Goal: Task Accomplishment & Management: Complete application form

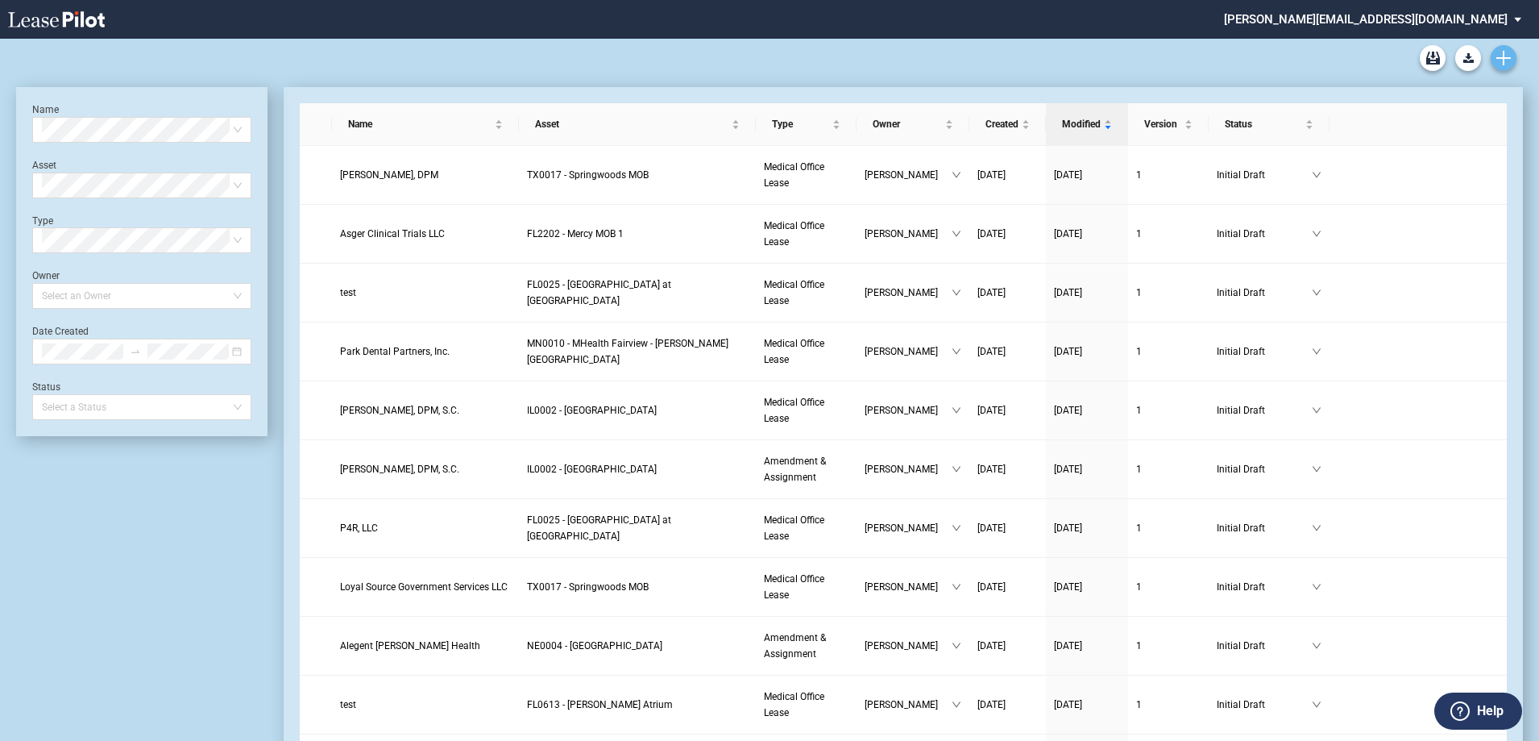
click at [1500, 59] on use "Create new document" at bounding box center [1504, 58] width 15 height 15
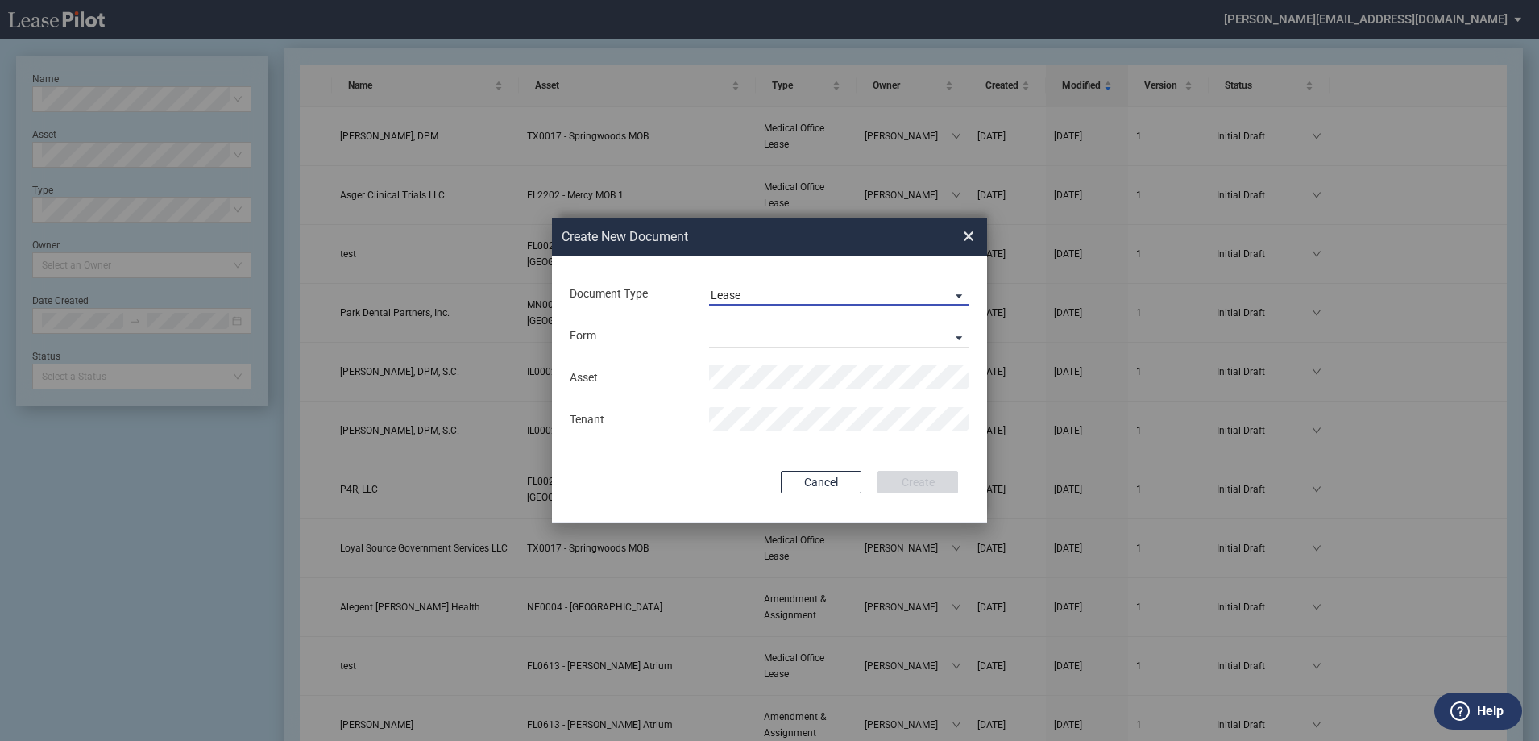
click at [876, 292] on span "Lease" at bounding box center [826, 296] width 231 height 16
click at [789, 329] on md-option "Amendment" at bounding box center [841, 333] width 286 height 39
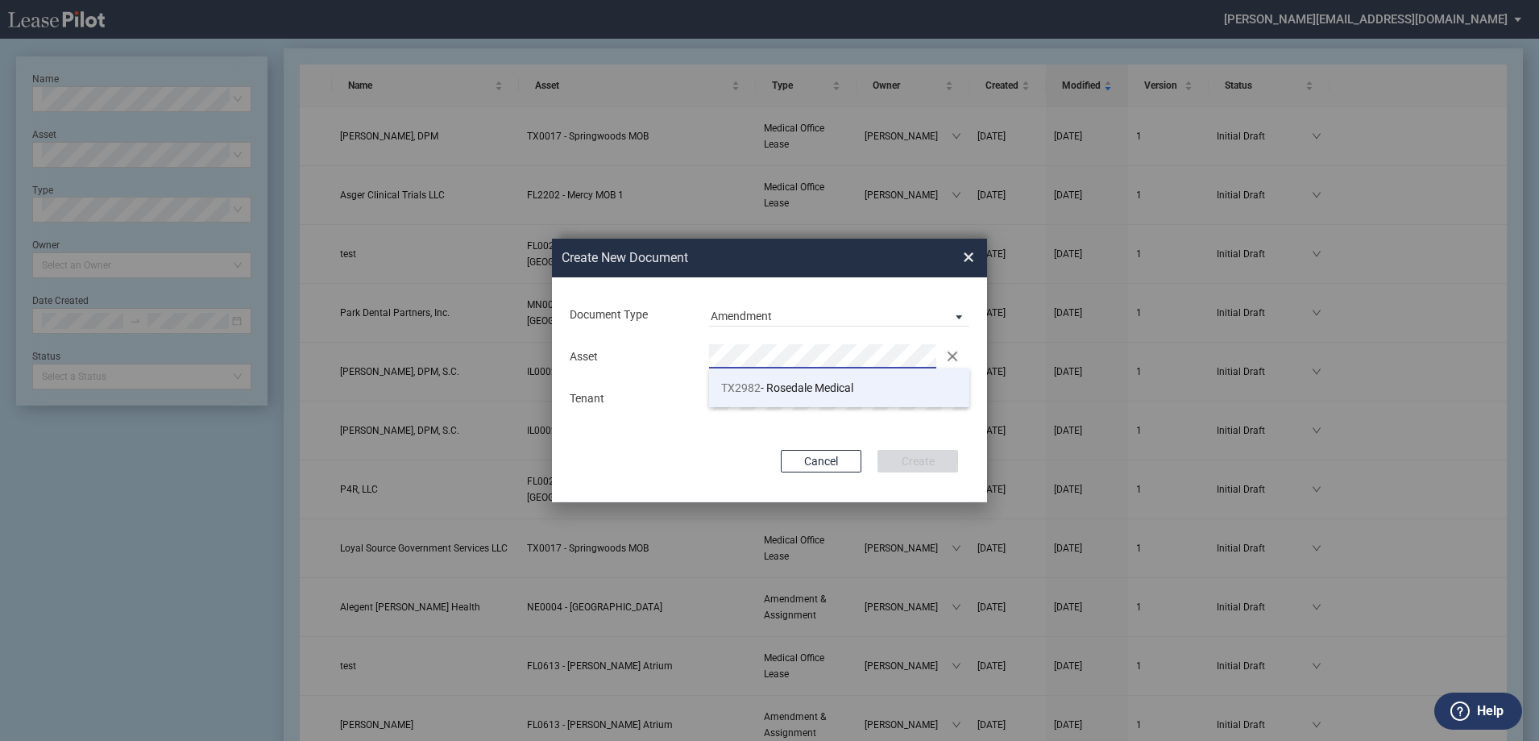
click at [795, 381] on span "TX2982 - Rosedale Medical" at bounding box center [787, 387] width 132 height 13
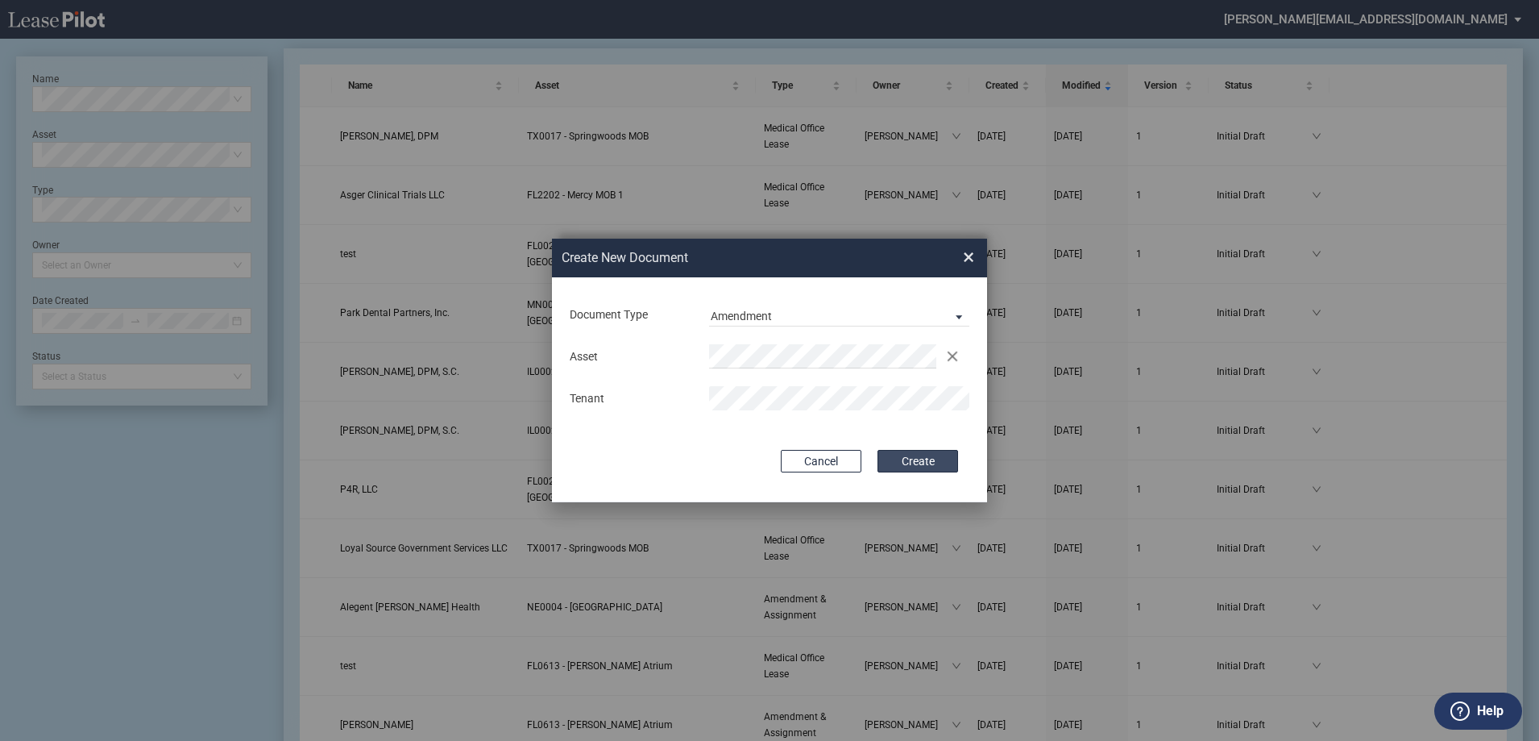
click at [919, 465] on button "Create" at bounding box center [918, 461] width 81 height 23
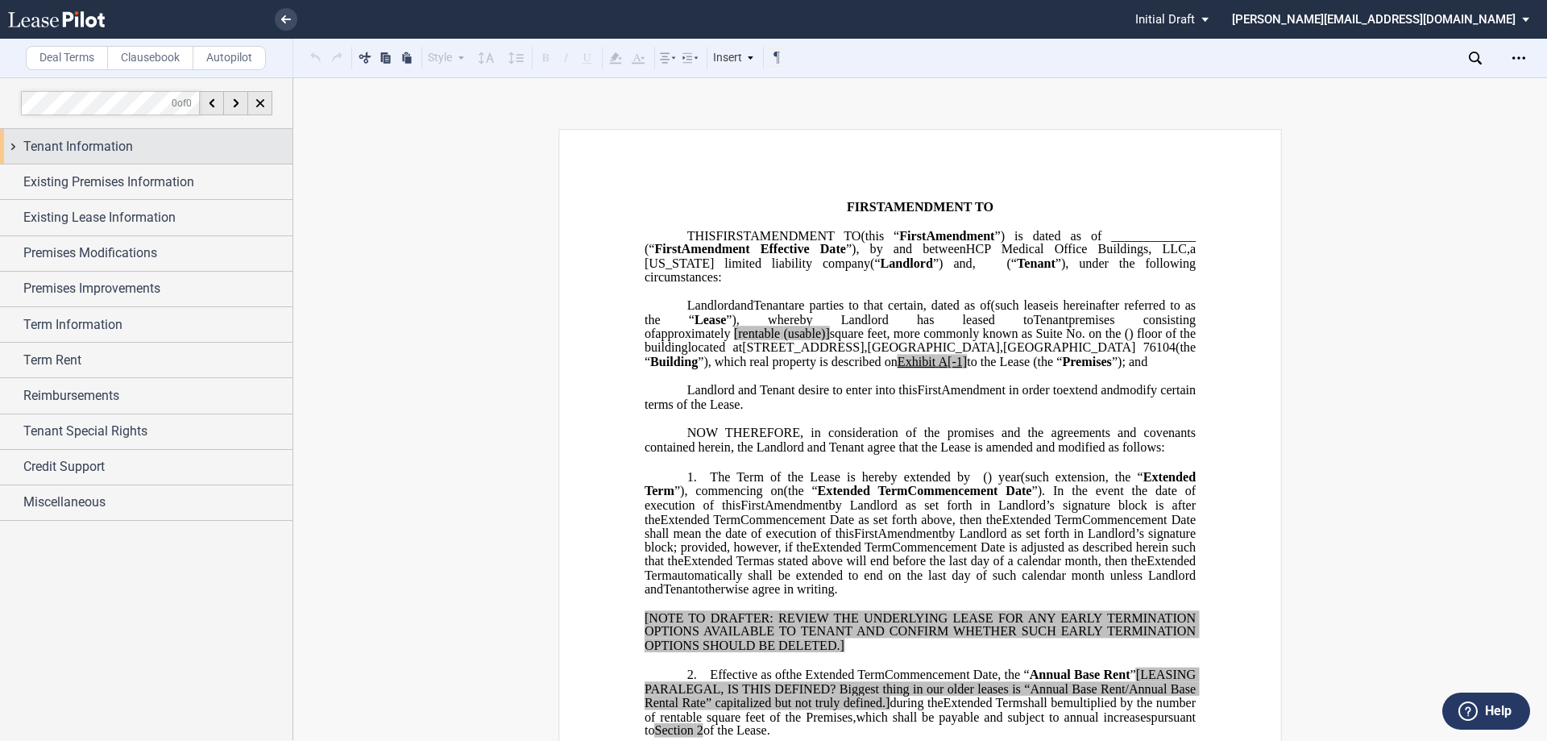
click at [13, 147] on div "Tenant Information" at bounding box center [146, 146] width 293 height 35
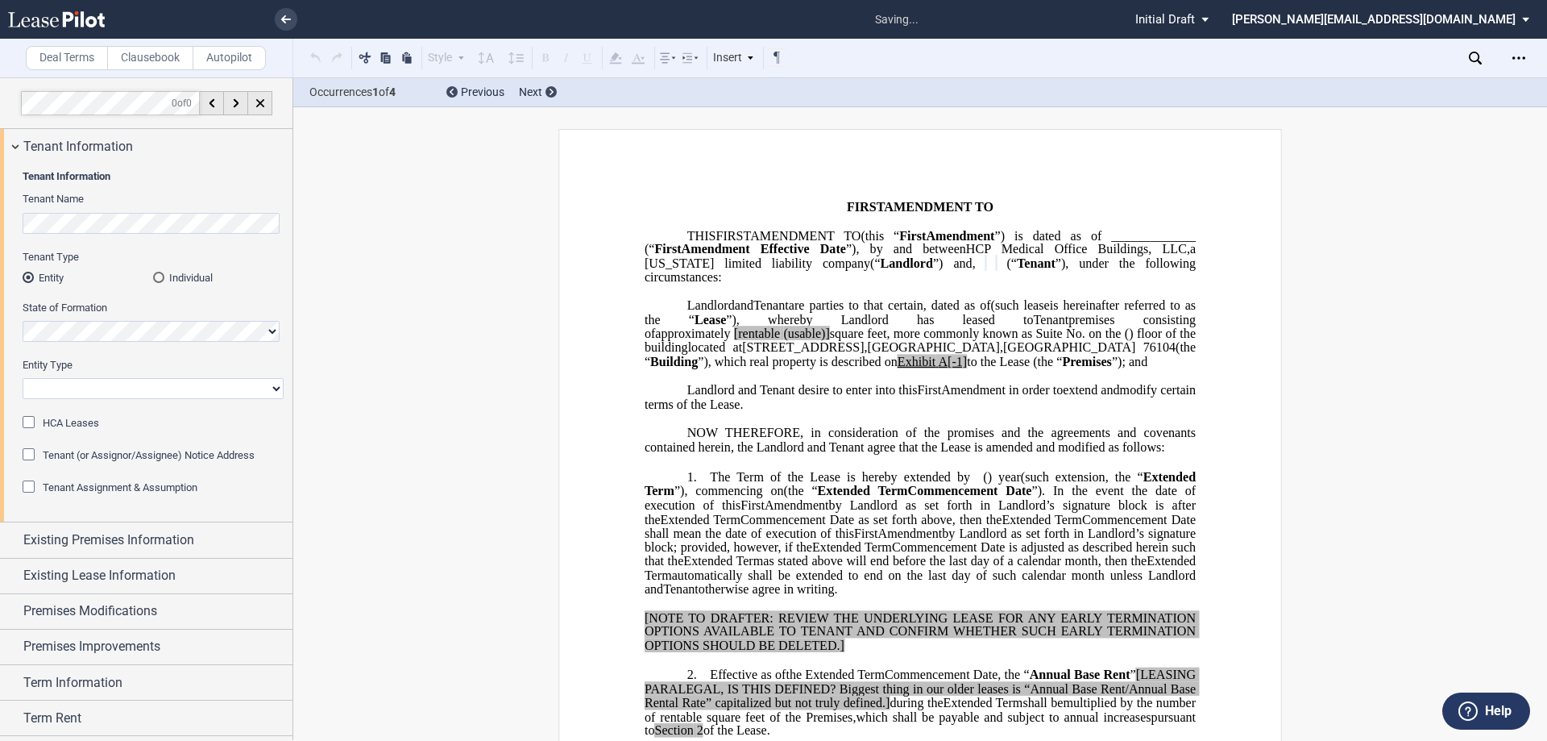
click at [89, 392] on select "Corporation Limited Liability Company General Partnership Limited Partnership O…" at bounding box center [153, 388] width 261 height 21
select select "corporation"
click at [23, 378] on select "Corporation Limited Liability Company General Partnership Limited Partnership O…" at bounding box center [153, 388] width 261 height 21
click at [27, 417] on div "HCA Leases" at bounding box center [31, 424] width 16 height 16
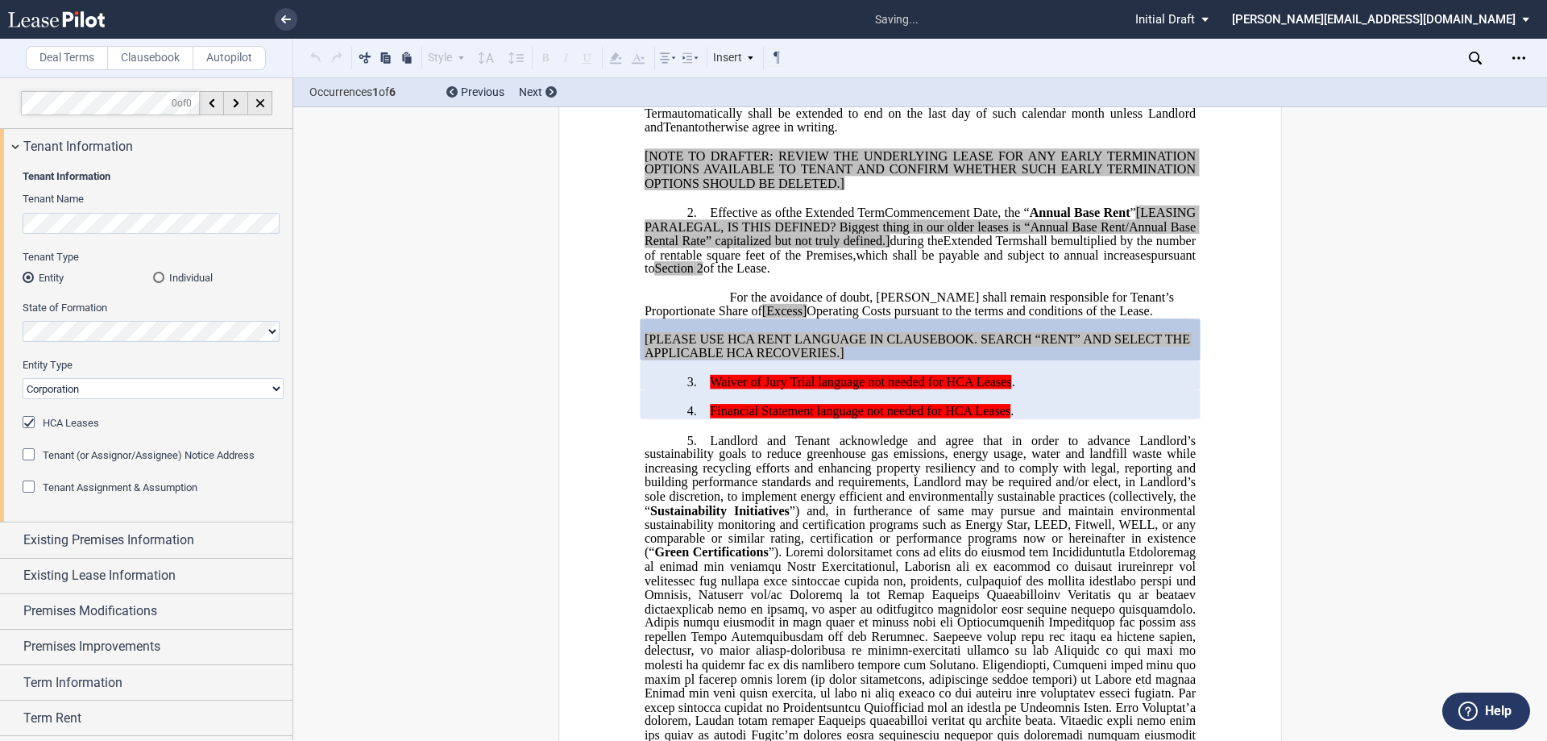
scroll to position [471, 0]
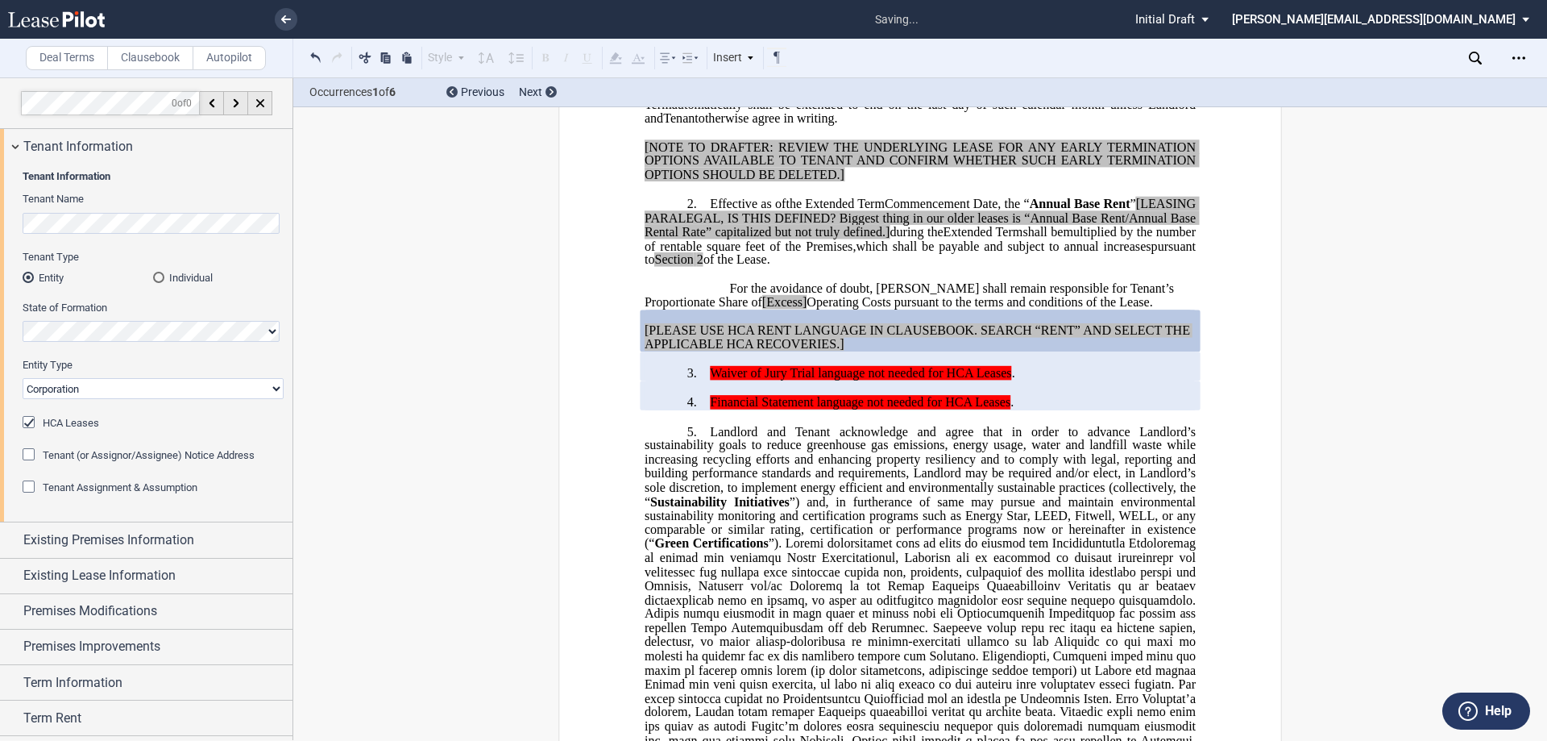
click at [27, 417] on div "HCA Leases" at bounding box center [31, 424] width 16 height 16
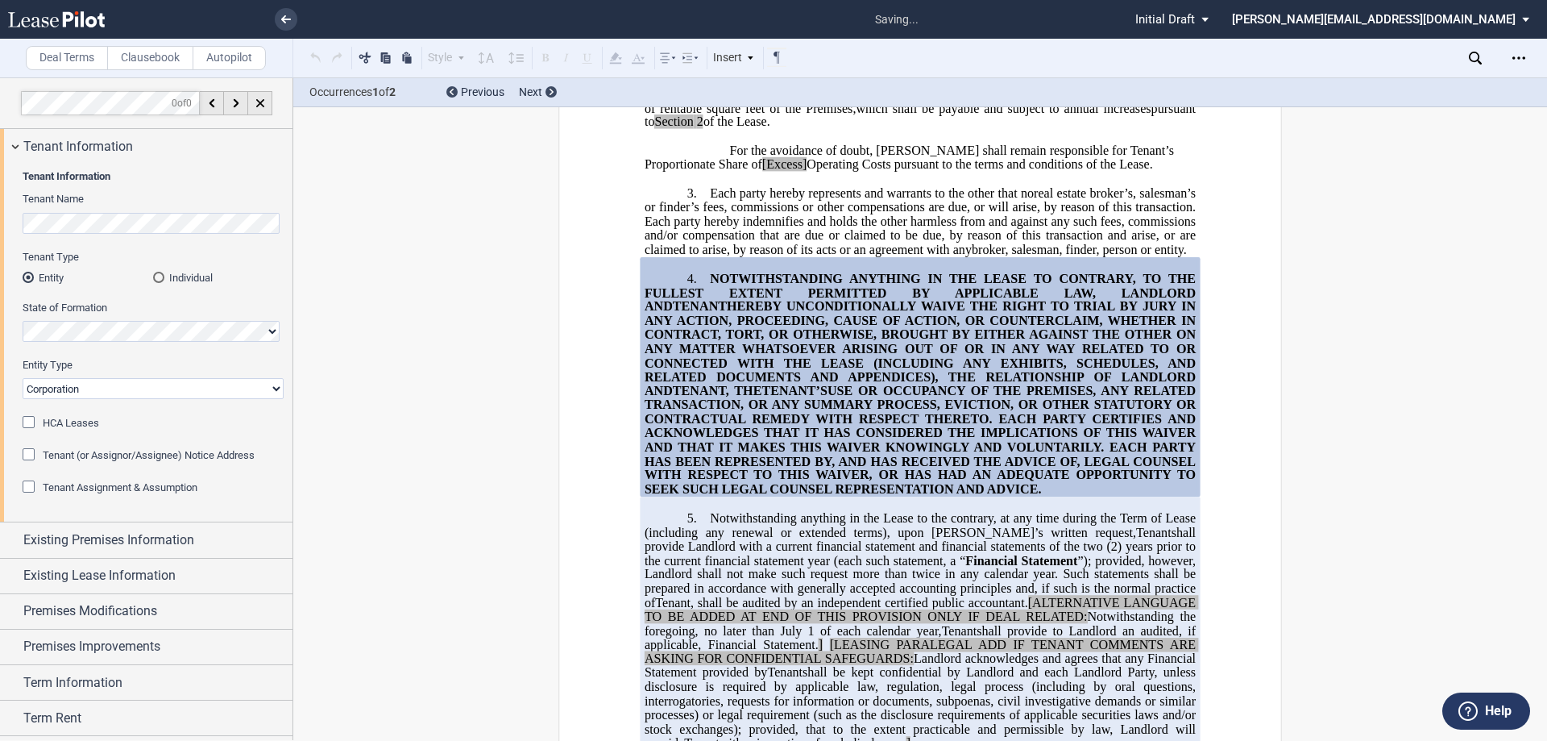
scroll to position [659, 0]
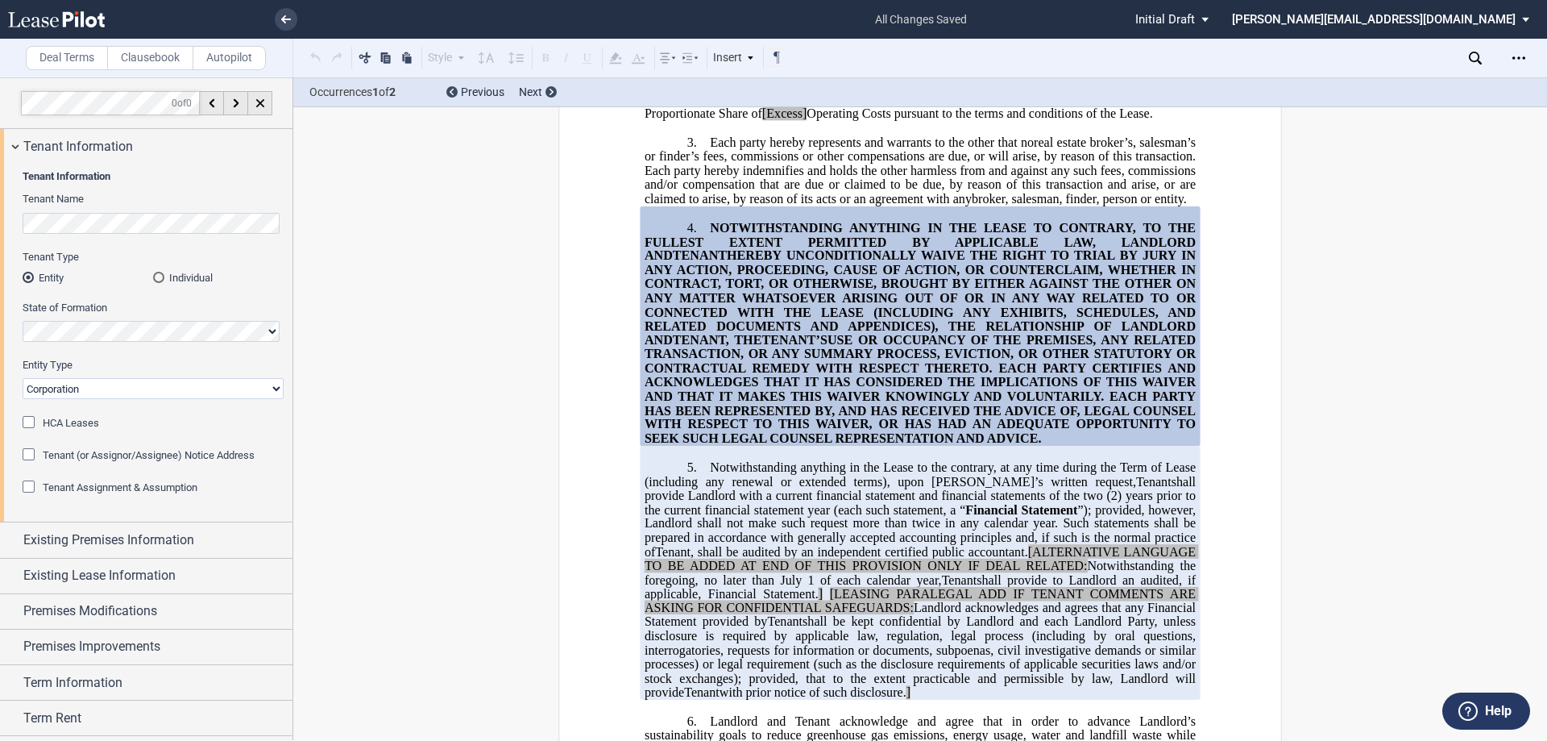
click at [27, 417] on div "HCA Leases" at bounding box center [31, 424] width 16 height 16
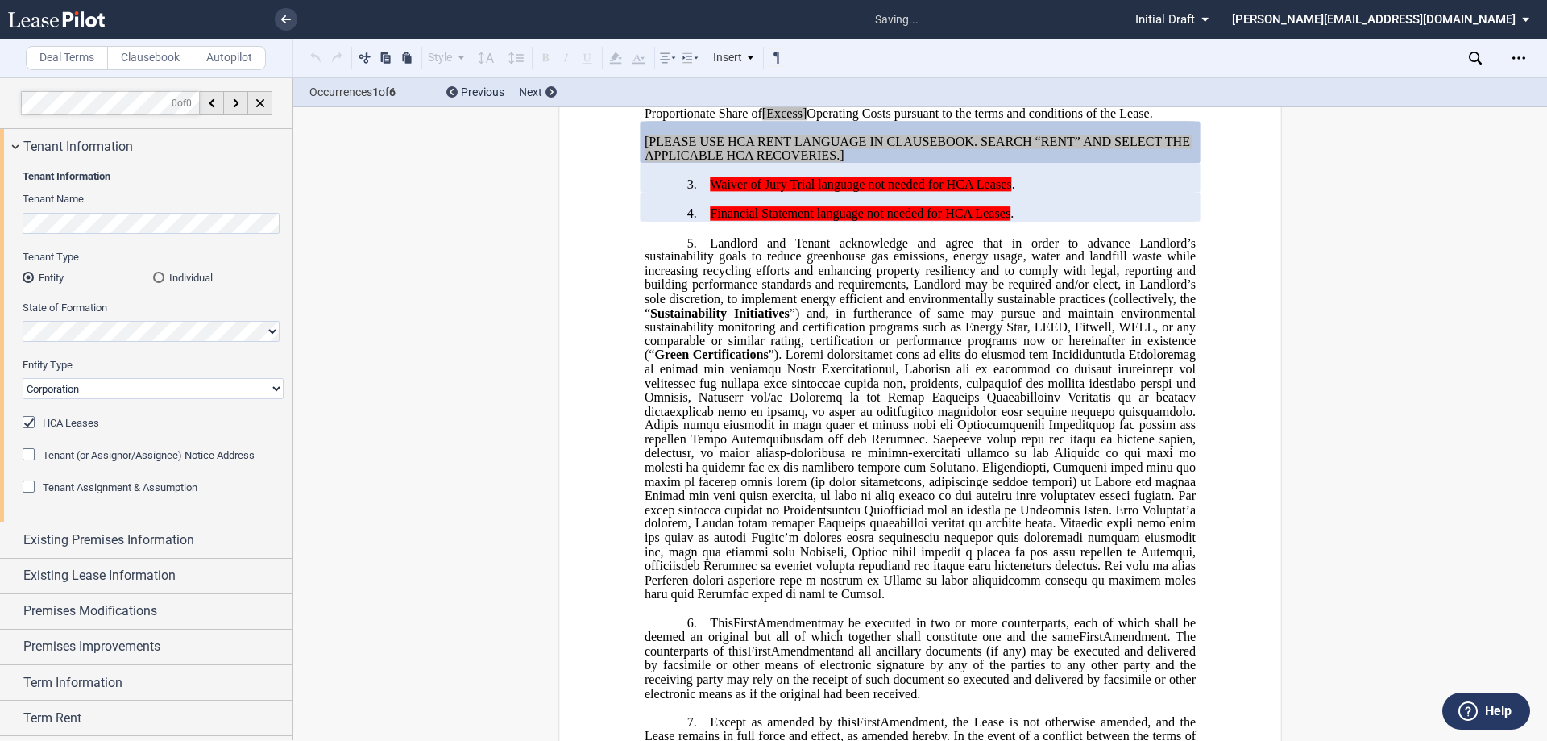
click at [27, 417] on div "HCA Leases" at bounding box center [31, 424] width 16 height 16
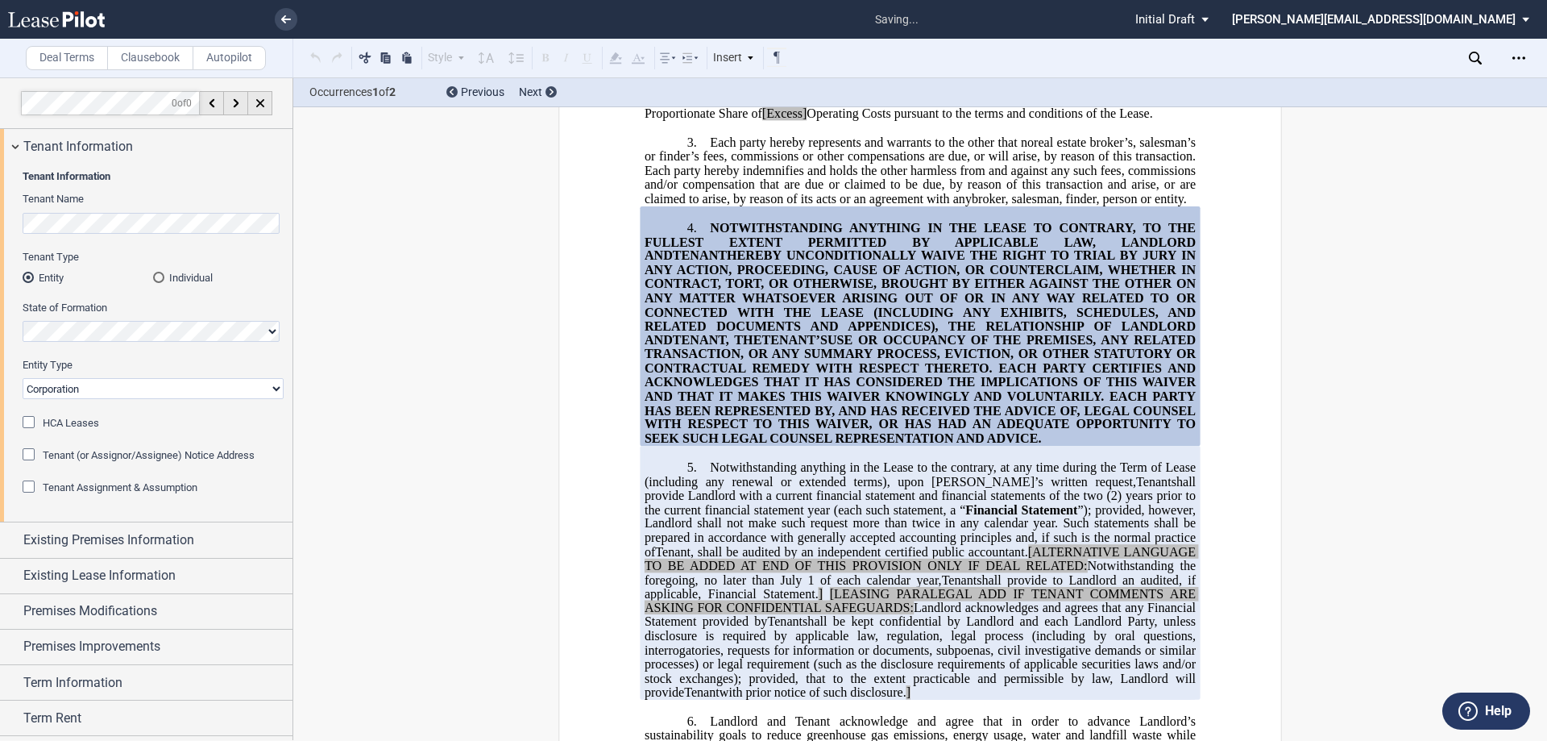
click at [27, 417] on div "HCA Leases" at bounding box center [31, 424] width 16 height 16
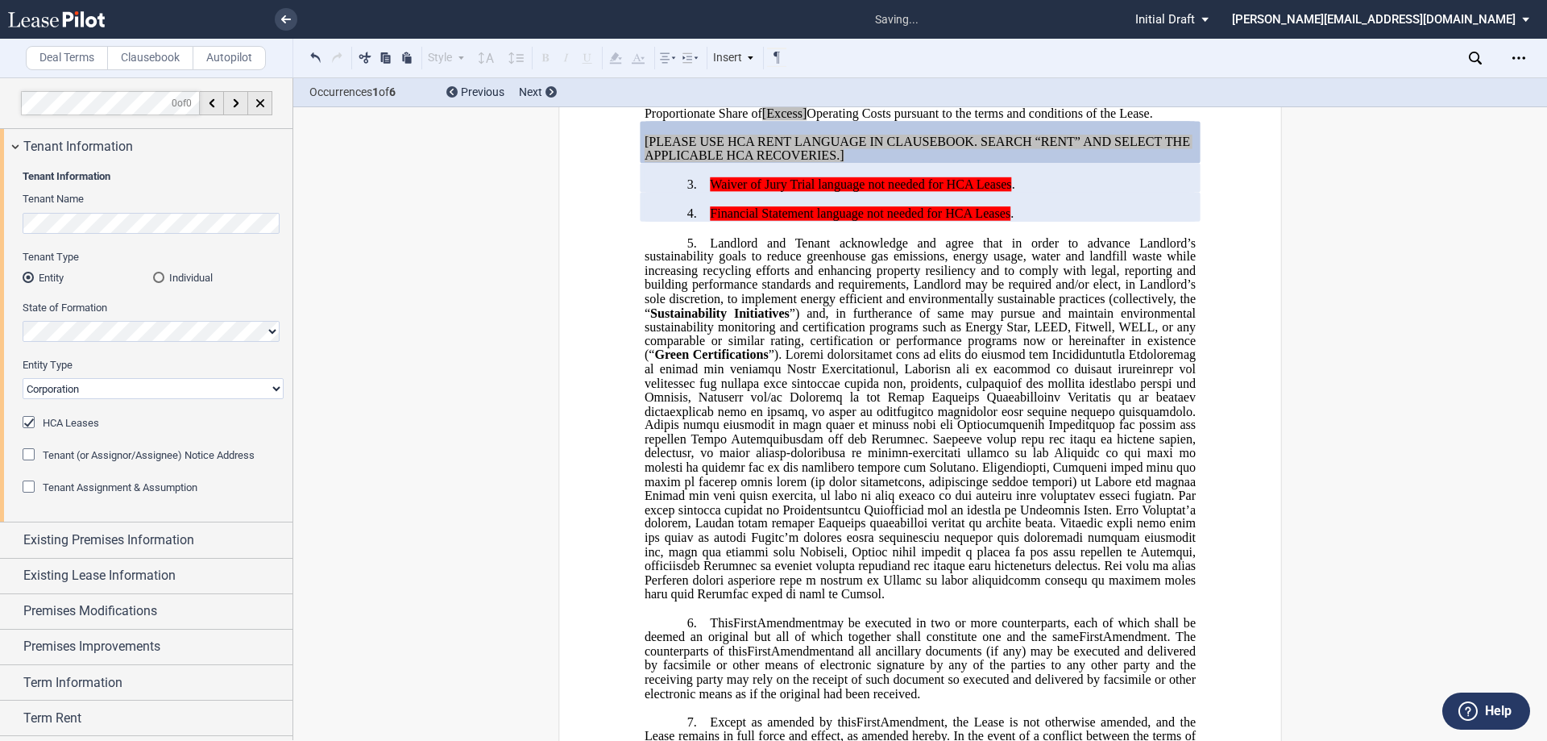
click at [27, 417] on div "HCA Leases" at bounding box center [31, 424] width 16 height 16
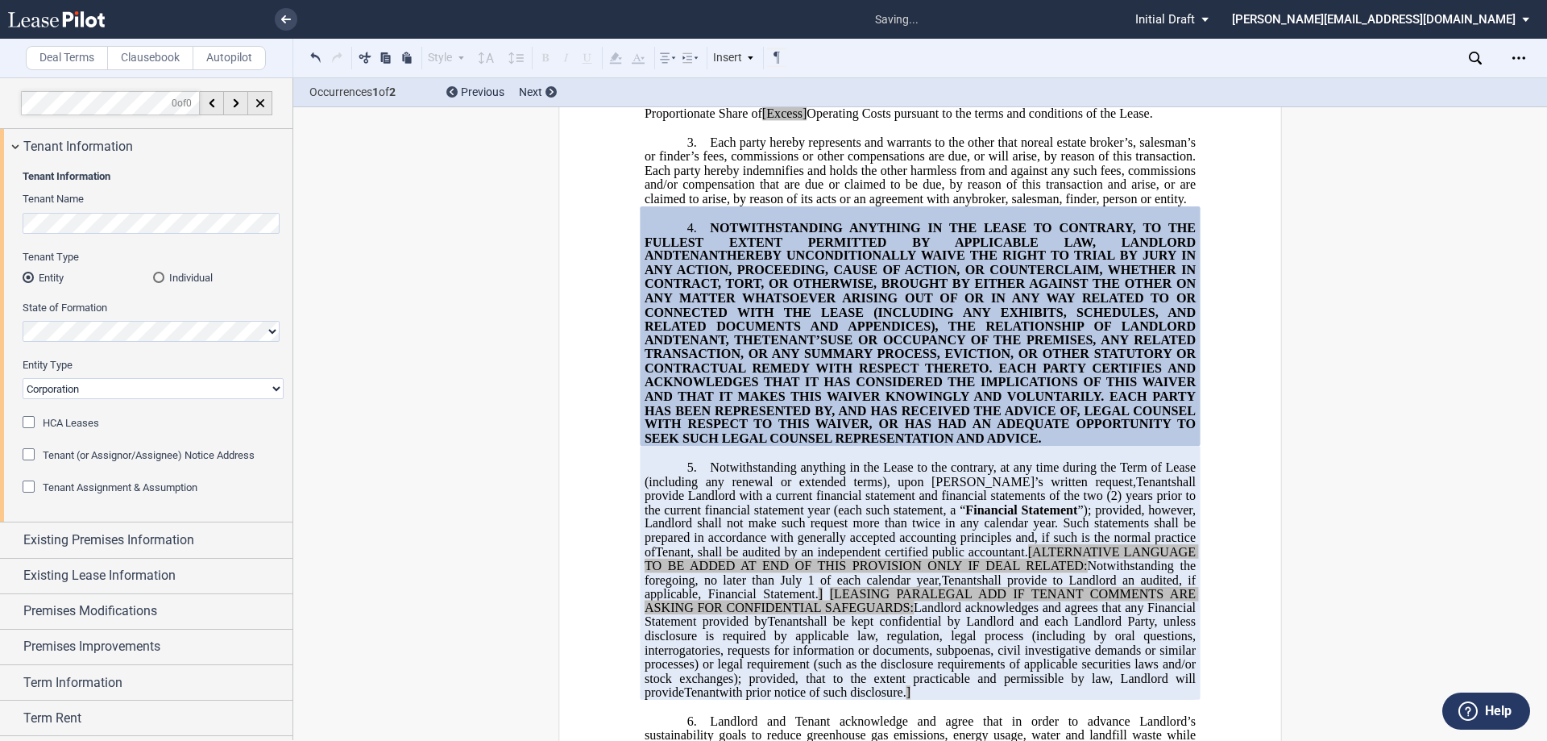
click at [28, 453] on div "Tenant (or Assignor/Assignee) Notice Address" at bounding box center [31, 456] width 16 height 16
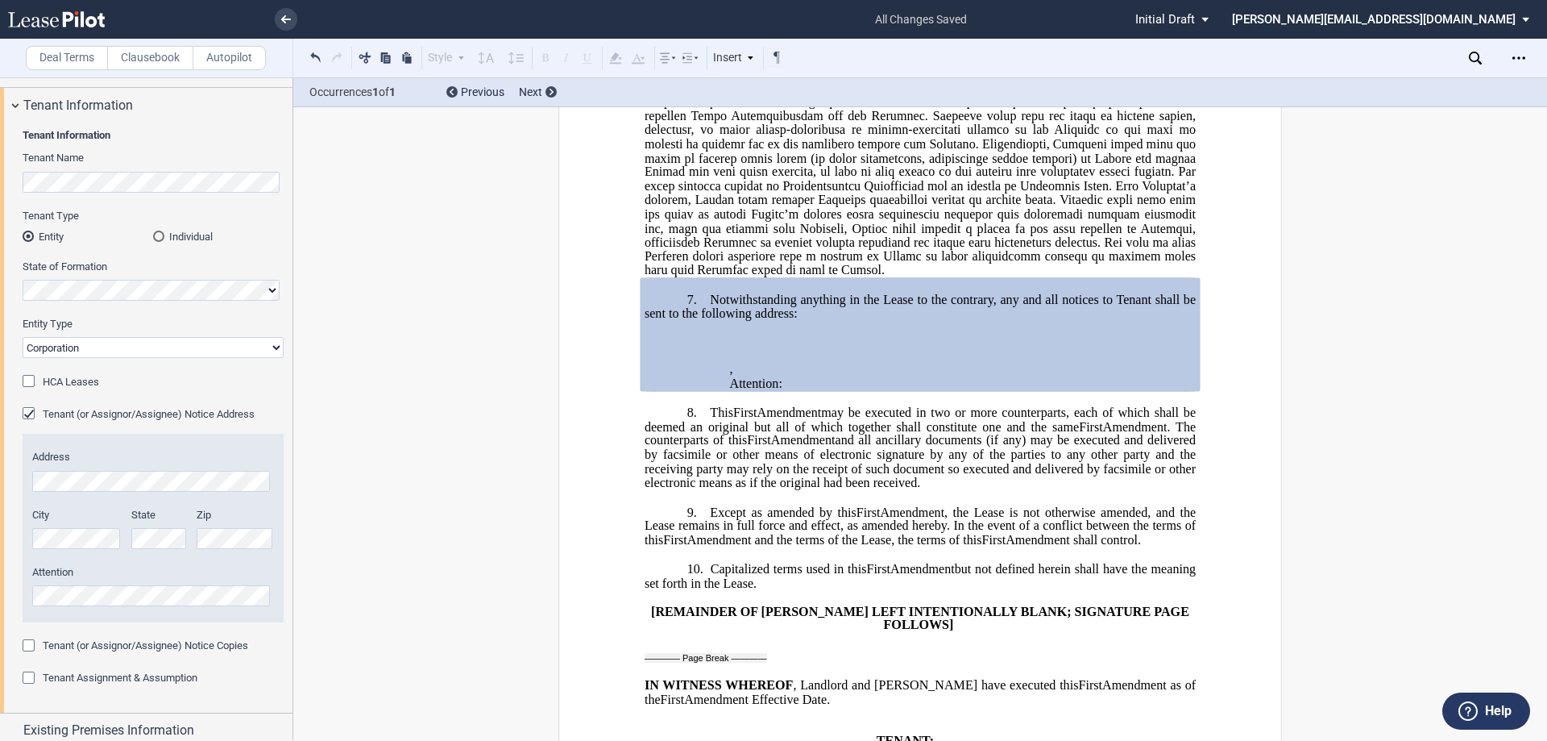
scroll to position [81, 0]
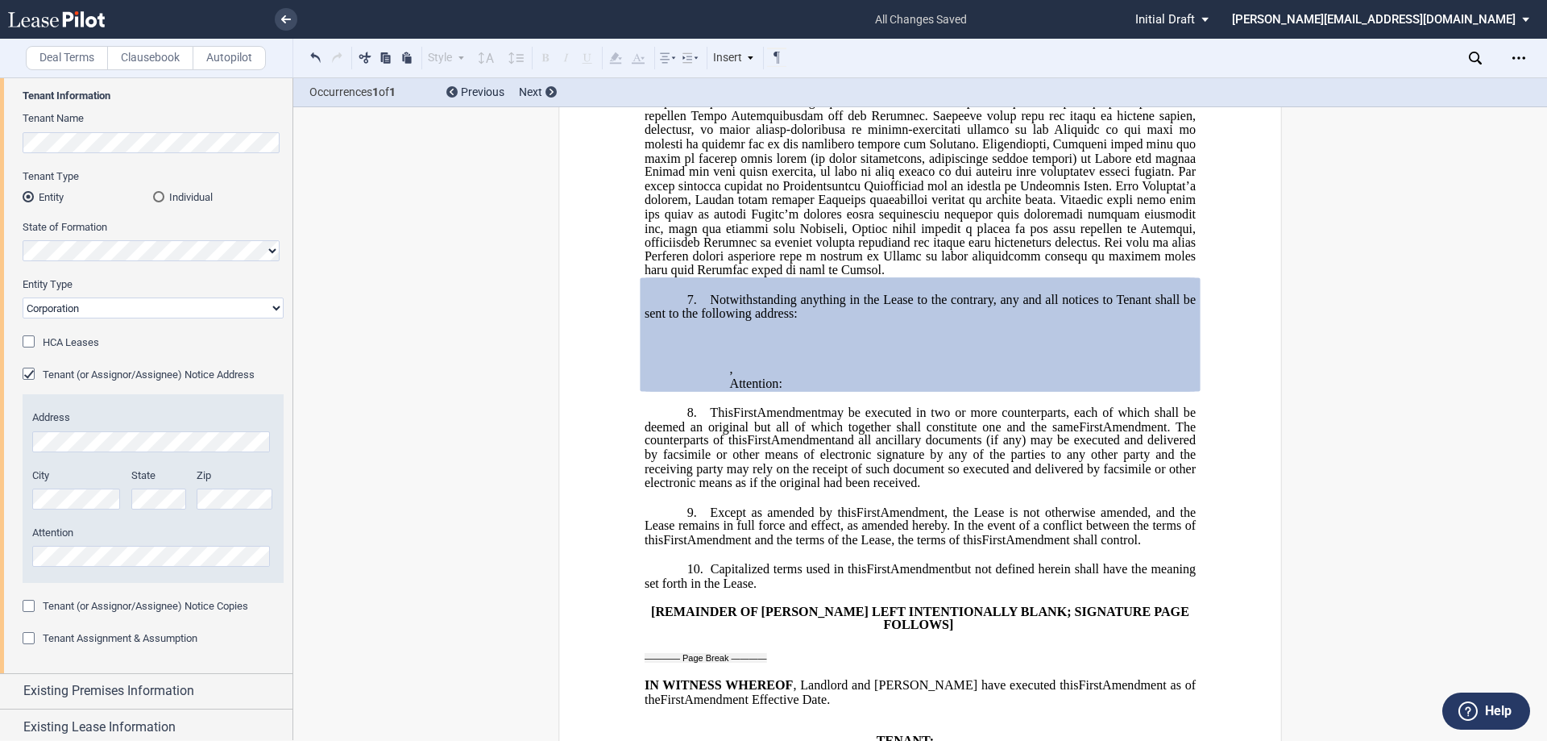
click at [26, 605] on div "Tenant (or Assignor/Assignee) Notice Copies" at bounding box center [31, 608] width 16 height 16
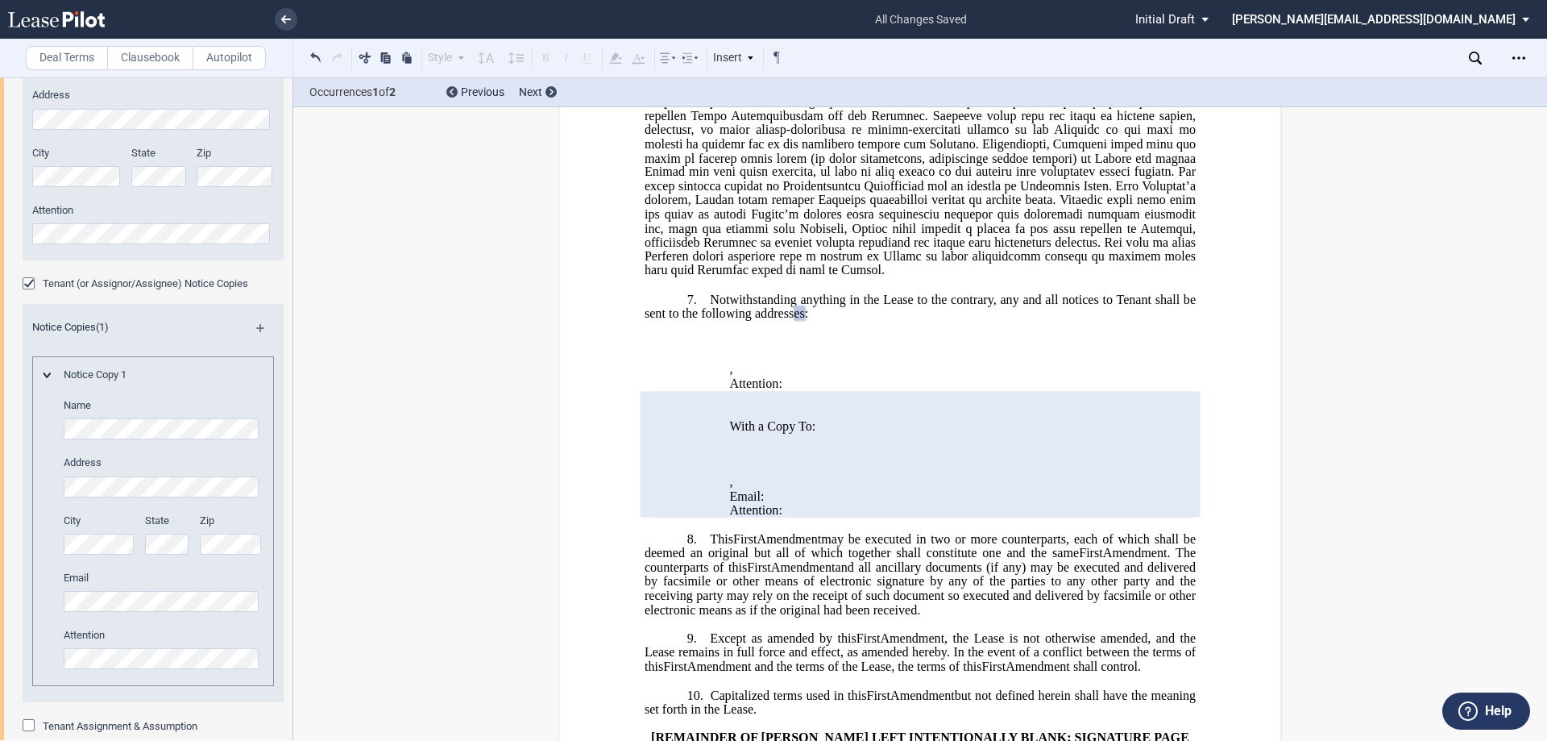
scroll to position [322, 0]
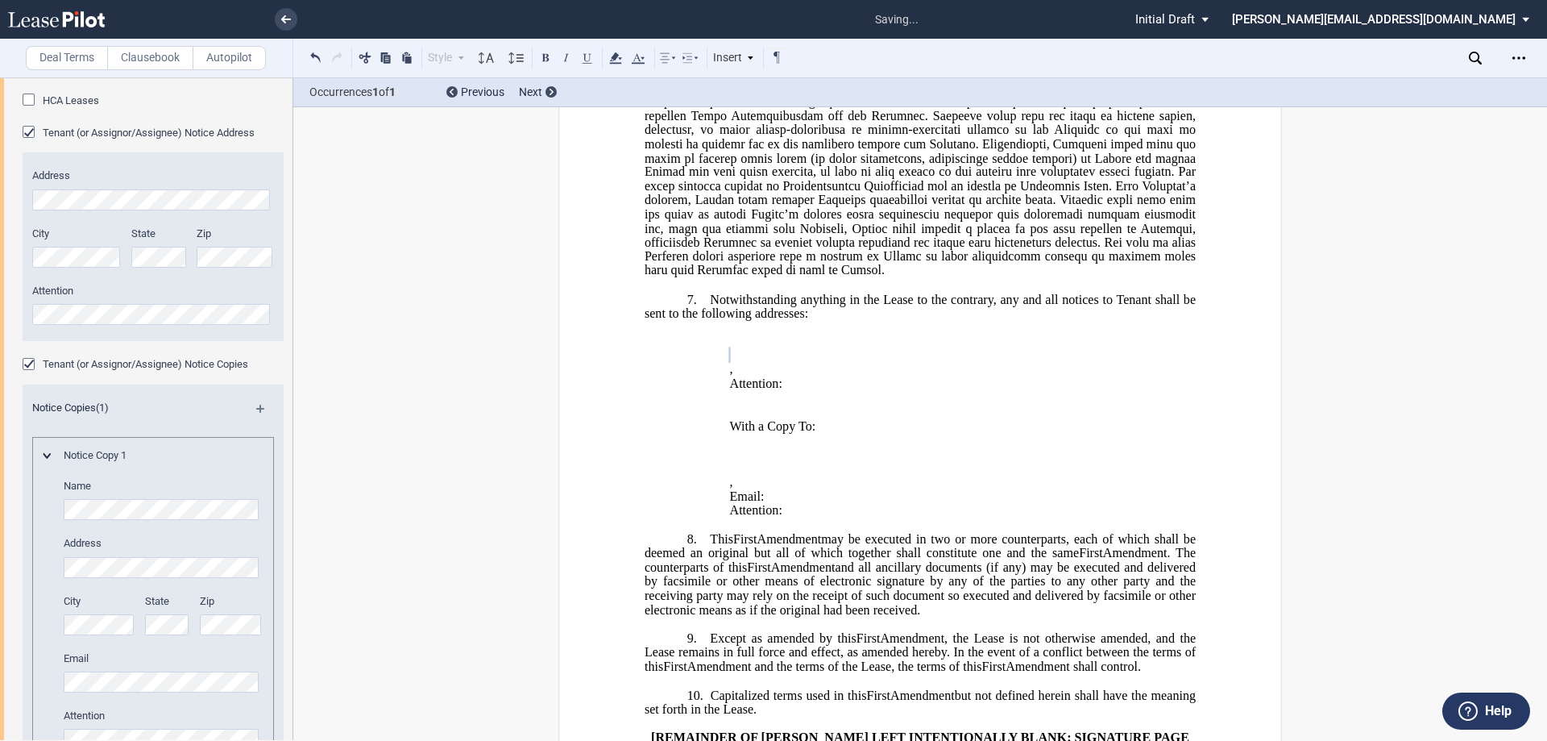
click at [99, 259] on div "City" at bounding box center [76, 246] width 89 height 41
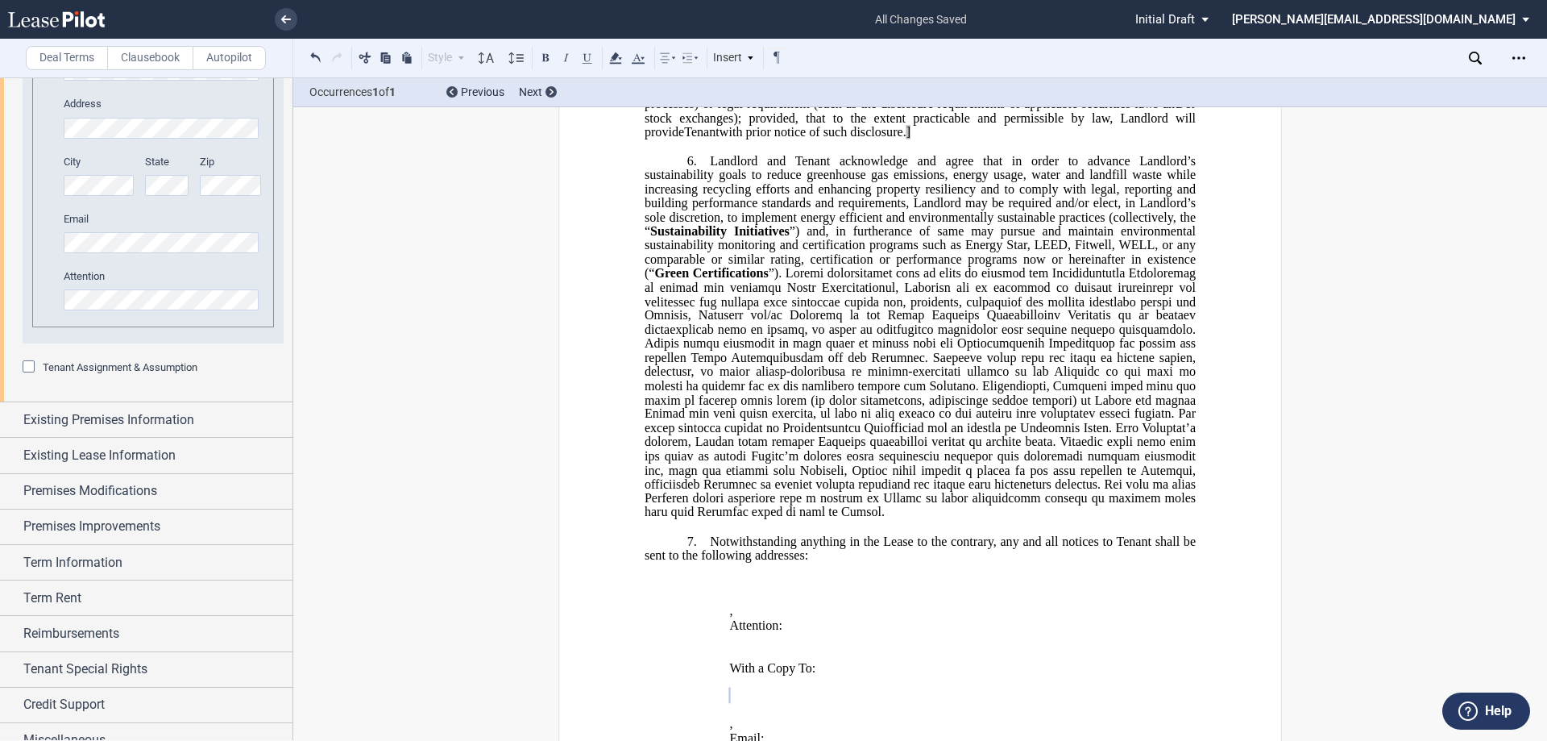
scroll to position [780, 0]
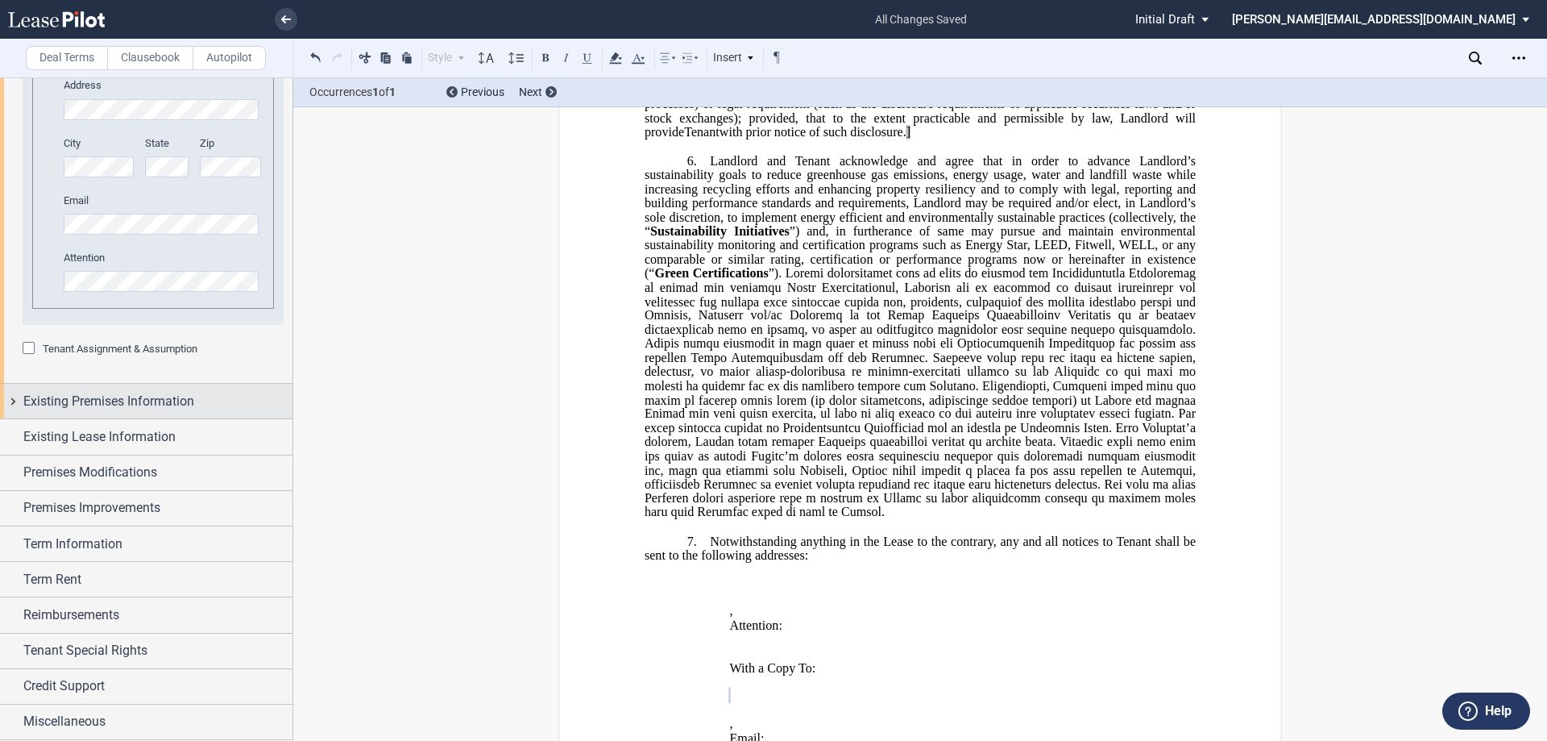
click at [13, 398] on div "Existing Premises Information" at bounding box center [146, 401] width 293 height 35
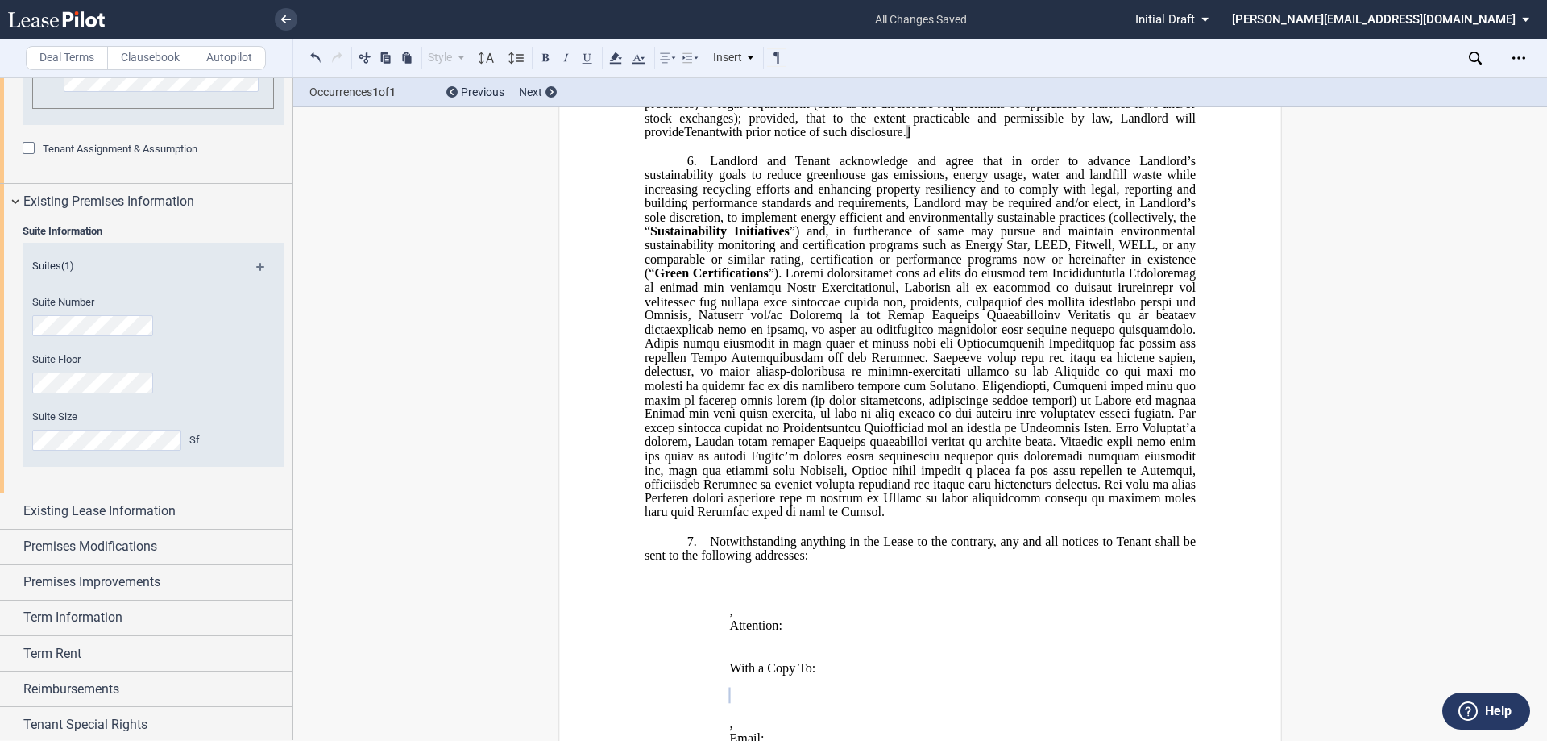
scroll to position [1022, 0]
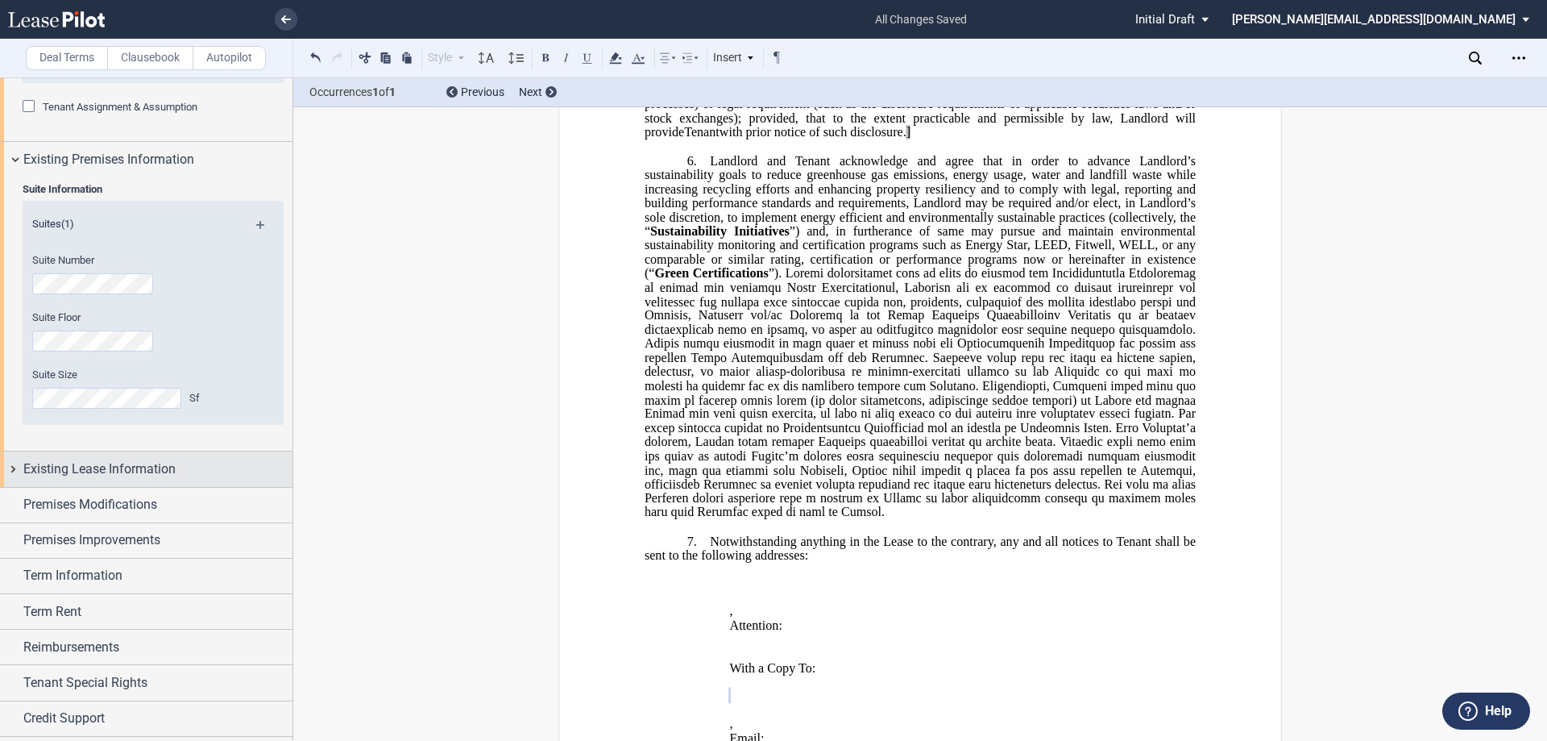
click at [13, 469] on div "Existing Lease Information" at bounding box center [146, 468] width 293 height 35
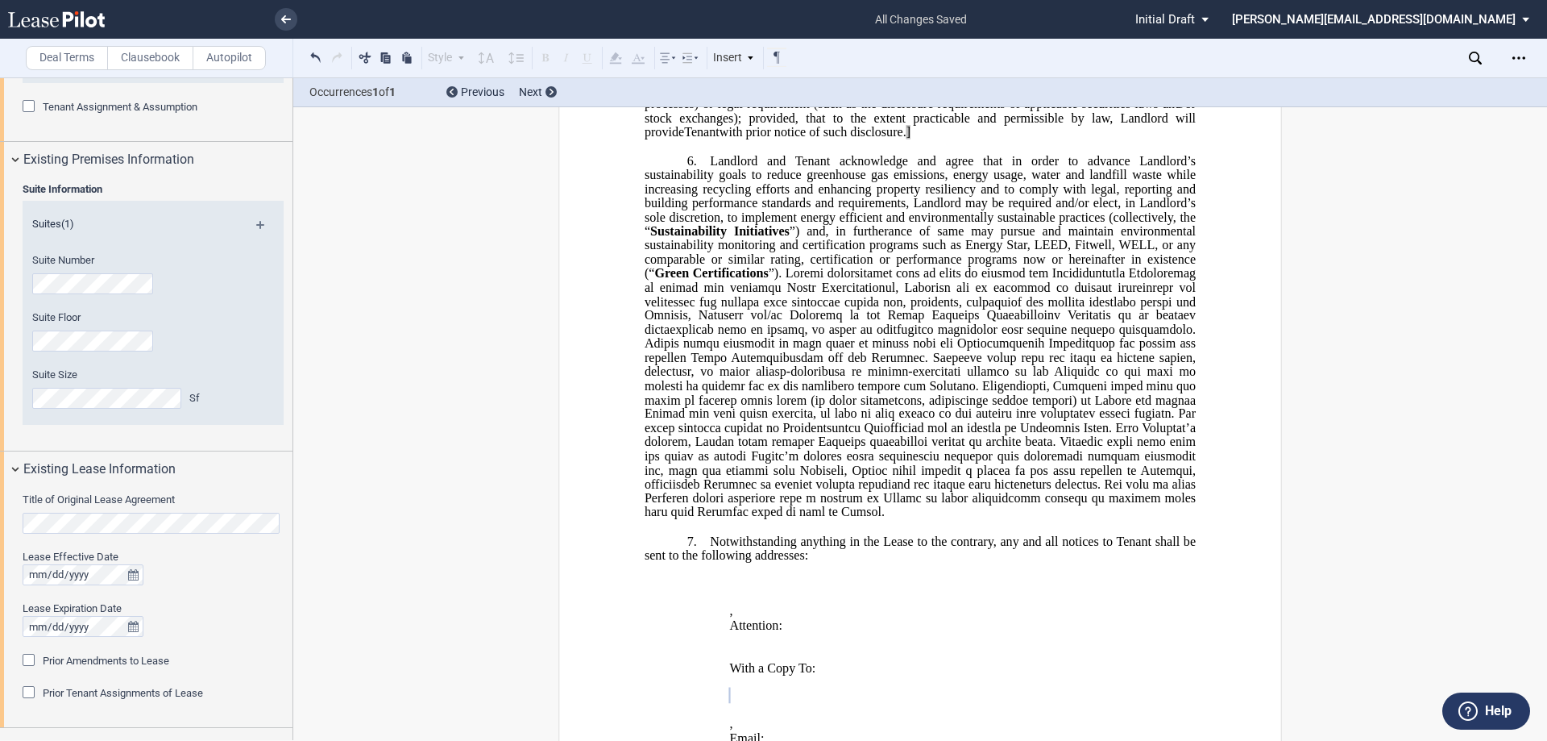
click at [0, 521] on html ".bocls-1{fill:#26354a;fill-rule:evenodd} Loading... × all changes saved Pending…" at bounding box center [773, 370] width 1547 height 741
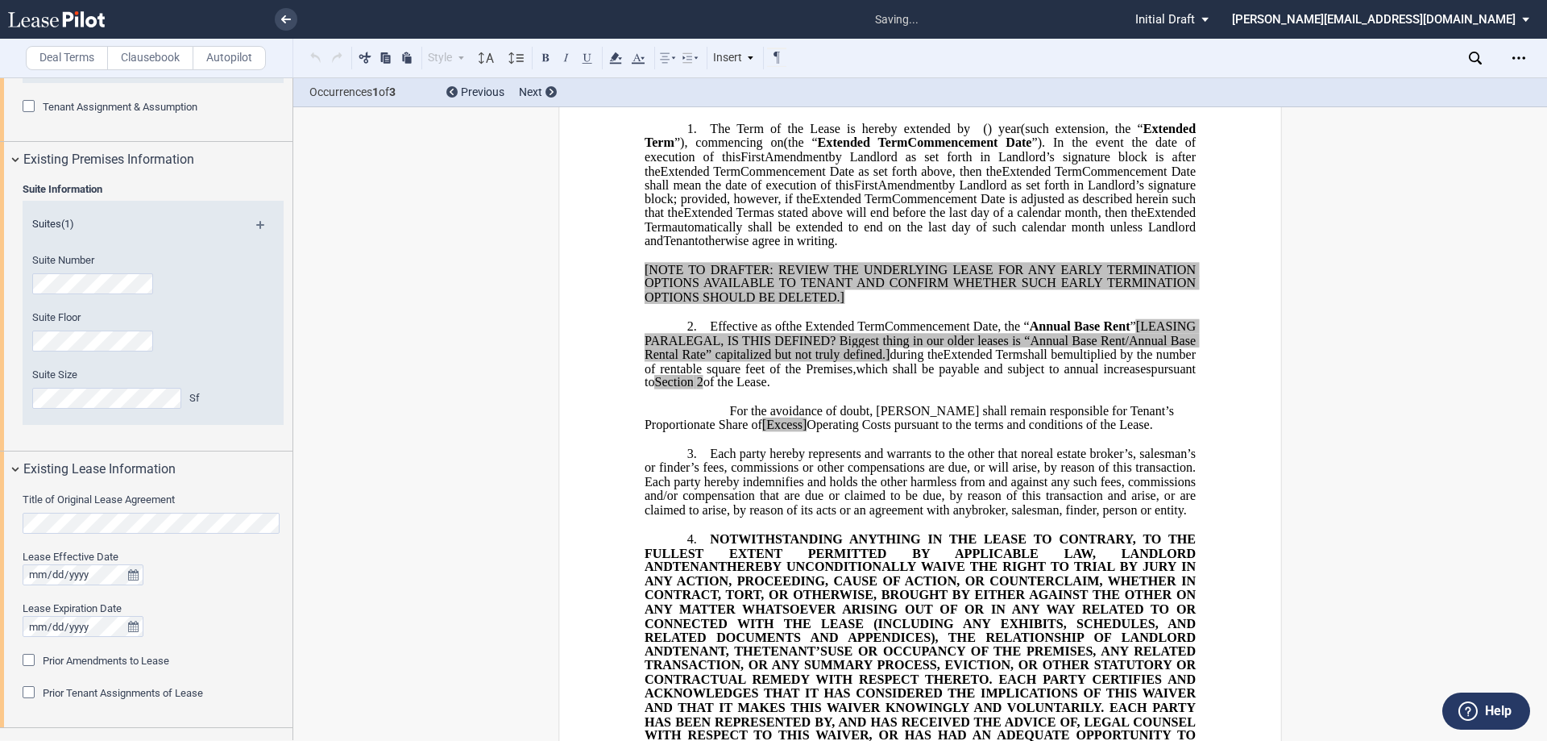
scroll to position [0, 0]
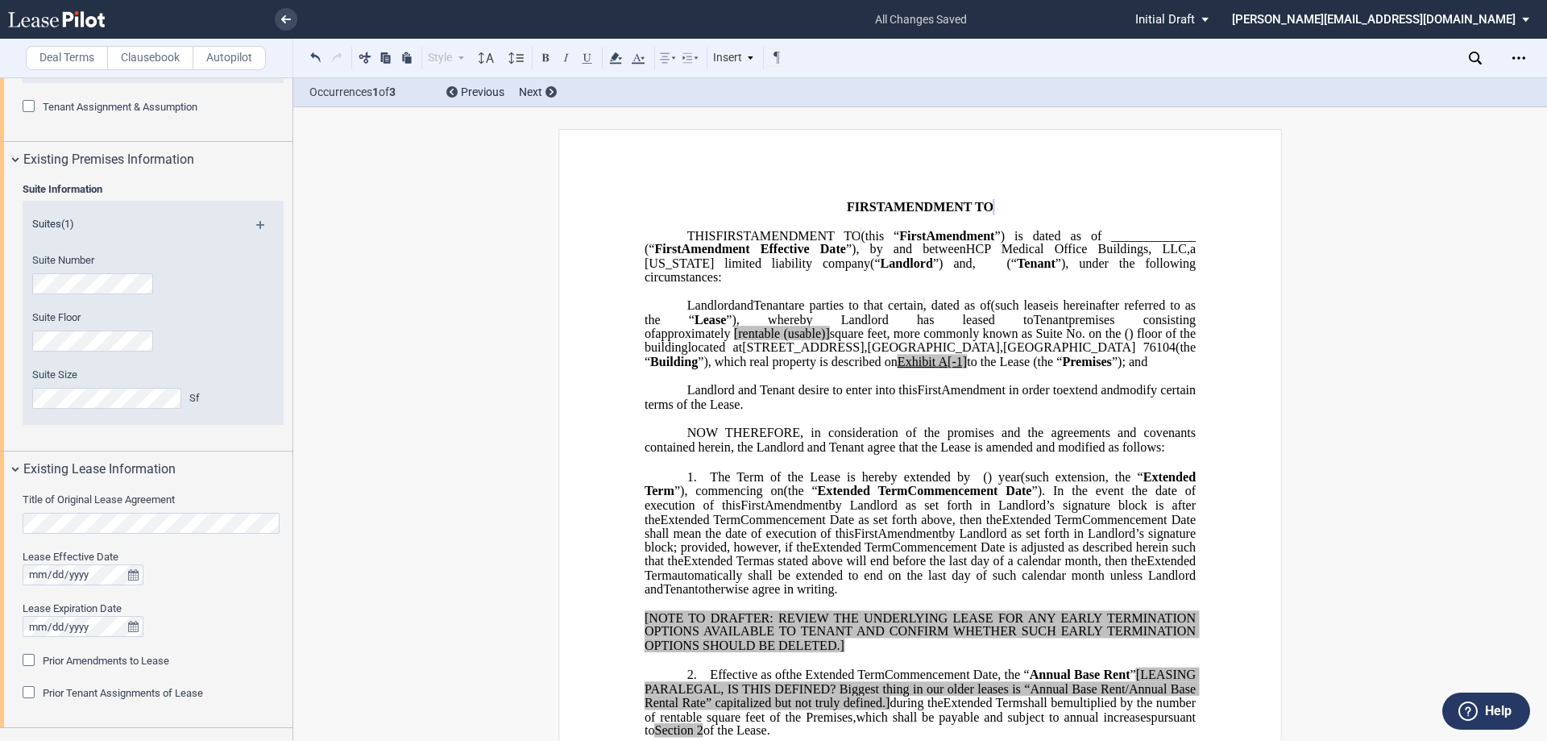
click at [219, 571] on div at bounding box center [153, 574] width 261 height 21
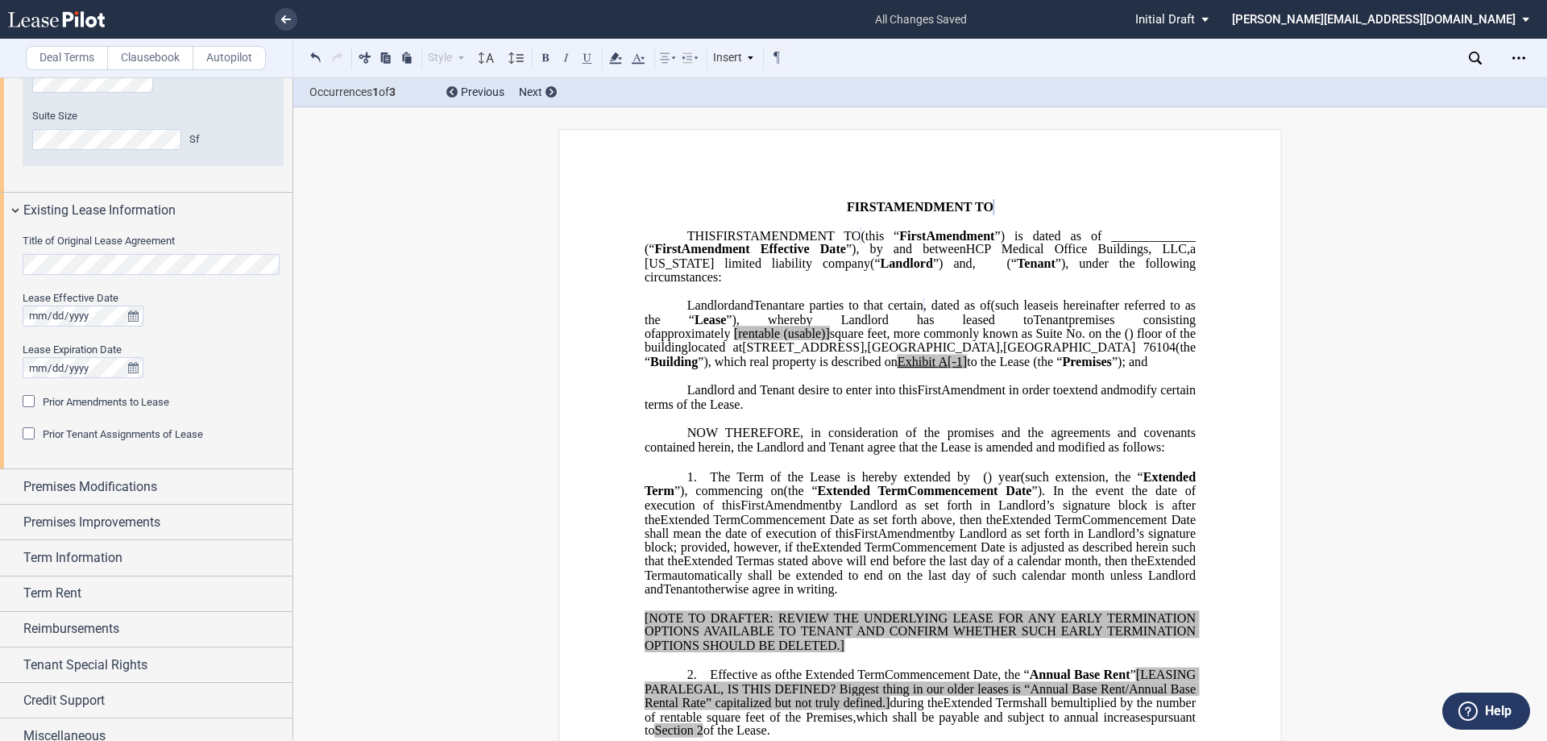
scroll to position [1295, 0]
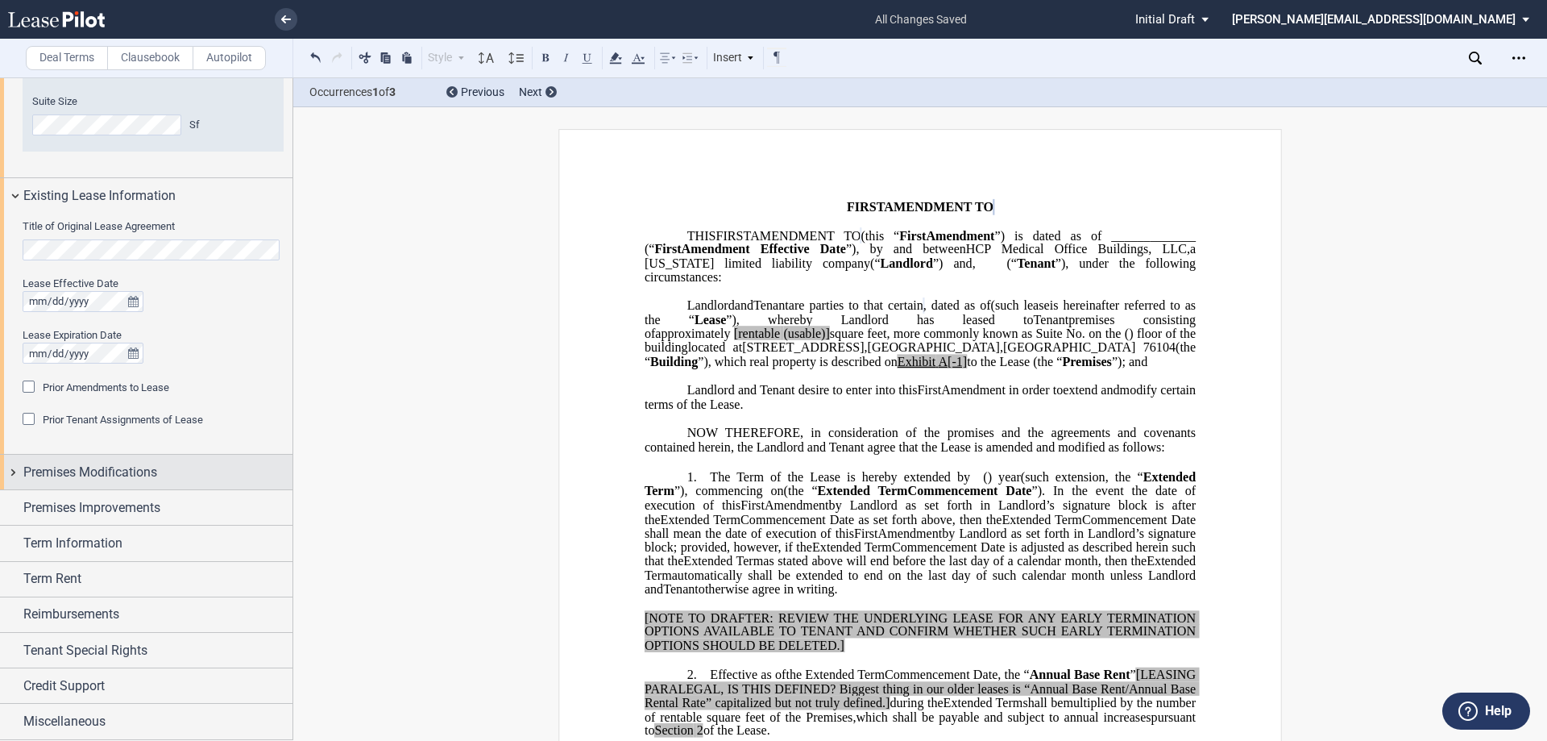
click at [14, 471] on div "Premises Modifications" at bounding box center [146, 472] width 293 height 35
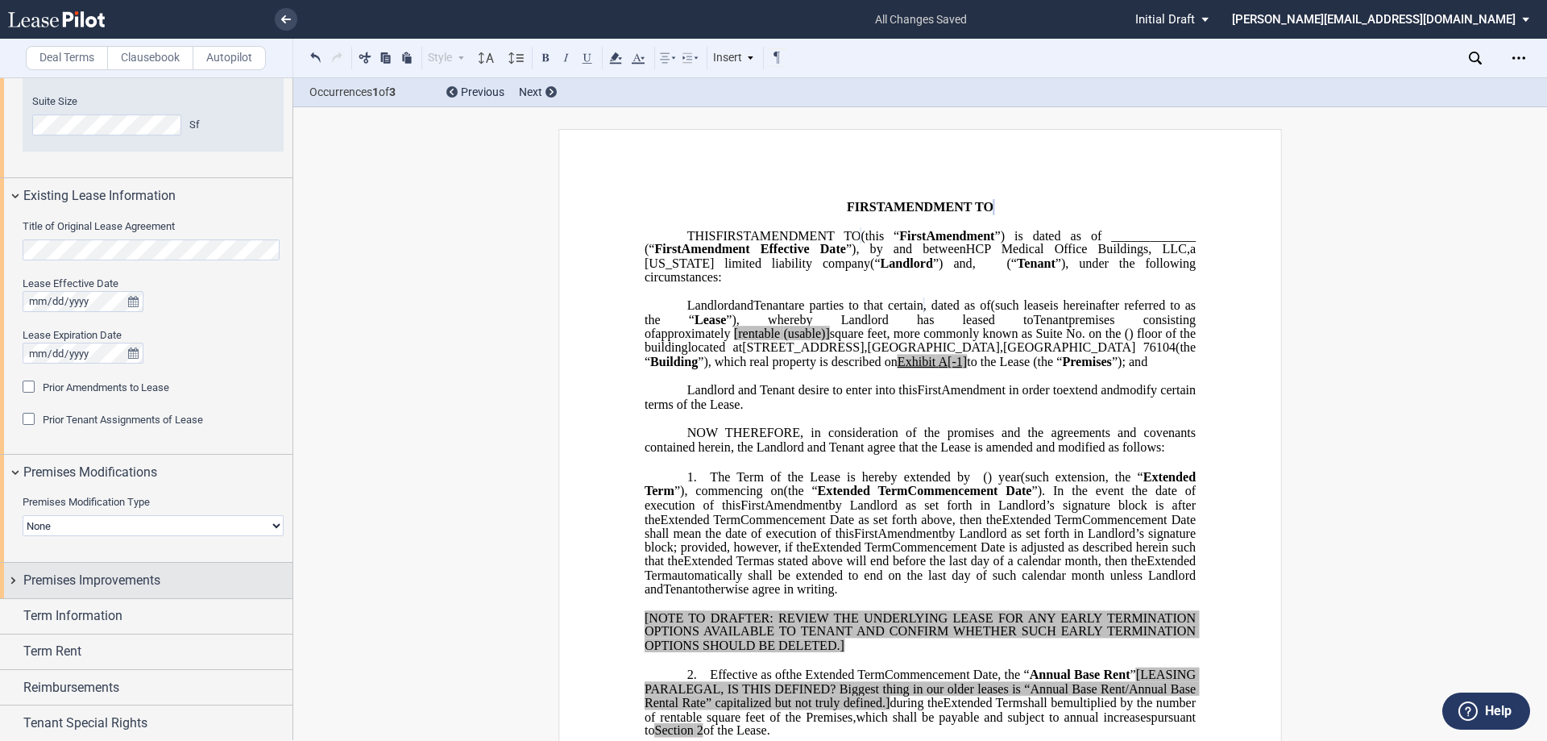
click at [11, 576] on div "Premises Improvements" at bounding box center [146, 580] width 293 height 35
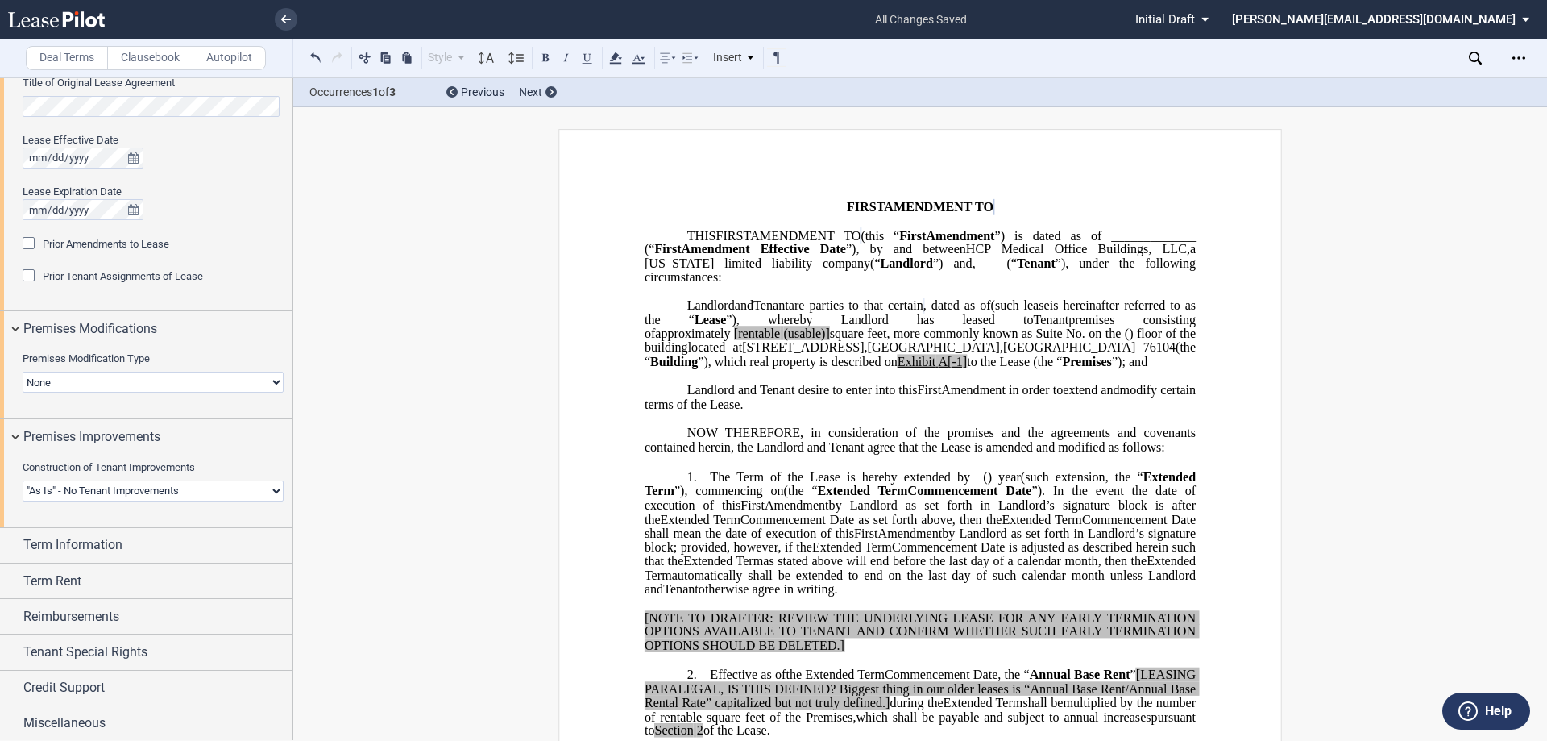
scroll to position [1440, 0]
click at [15, 543] on div "Term Information" at bounding box center [146, 543] width 293 height 35
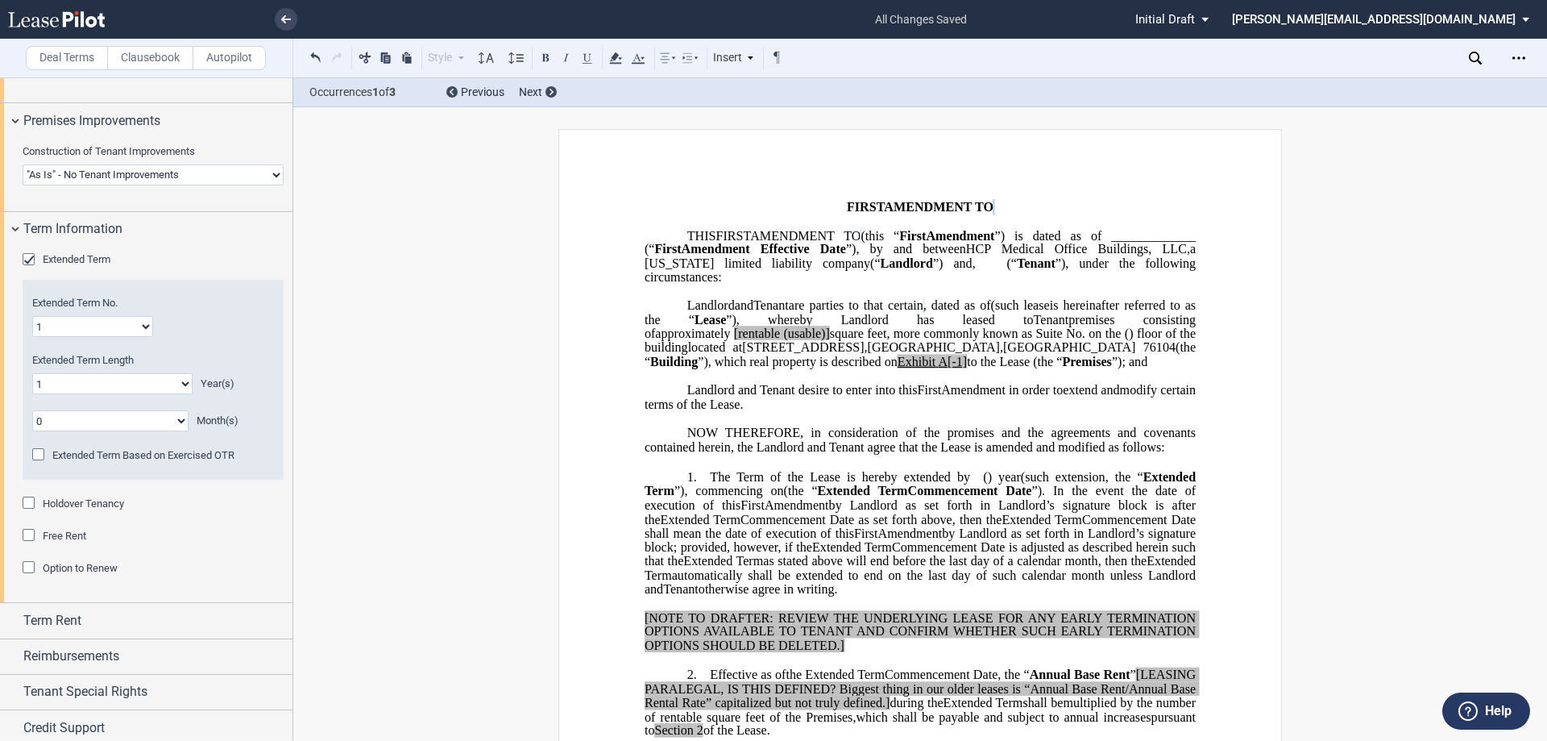
scroll to position [1763, 0]
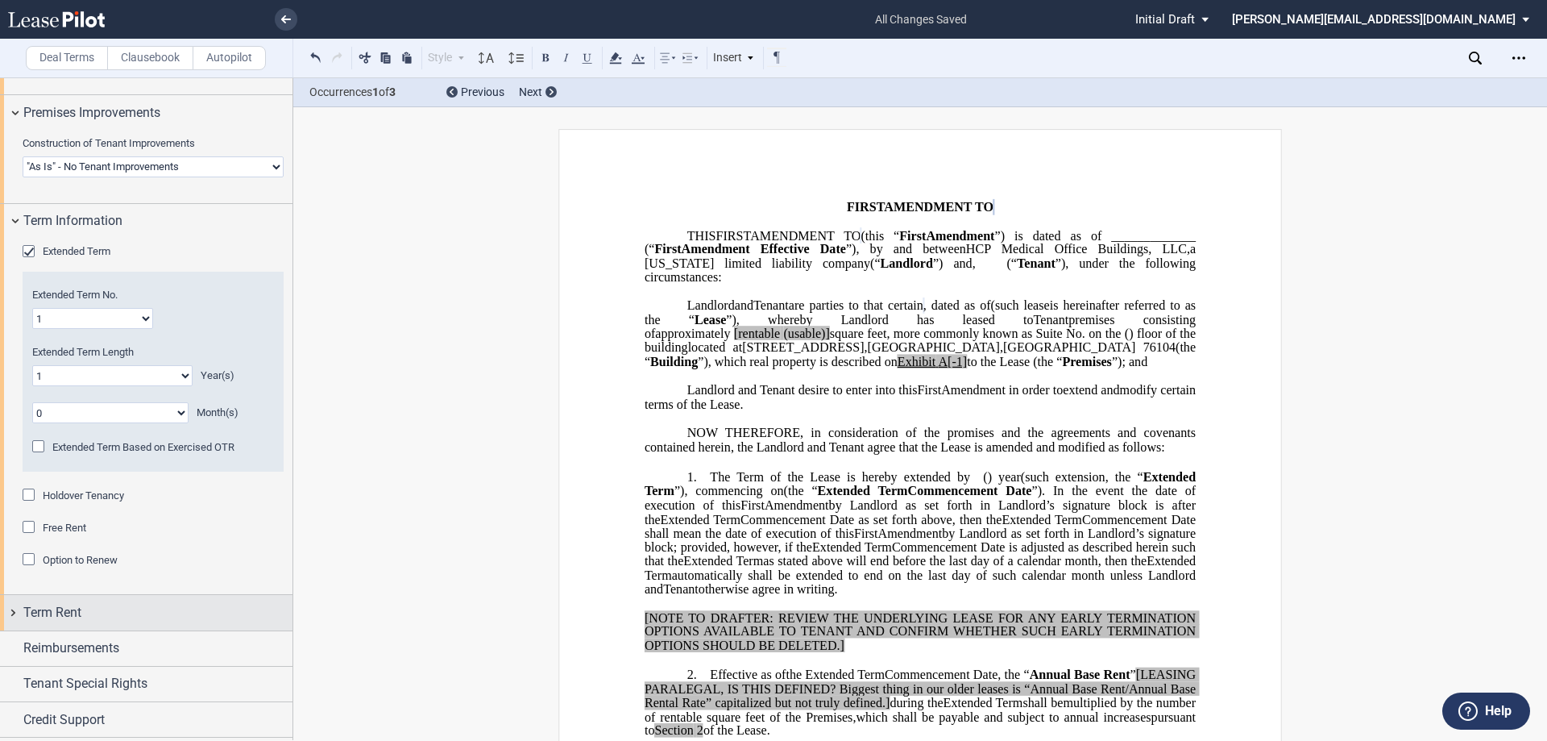
click at [11, 608] on div "Term Rent" at bounding box center [146, 612] width 293 height 35
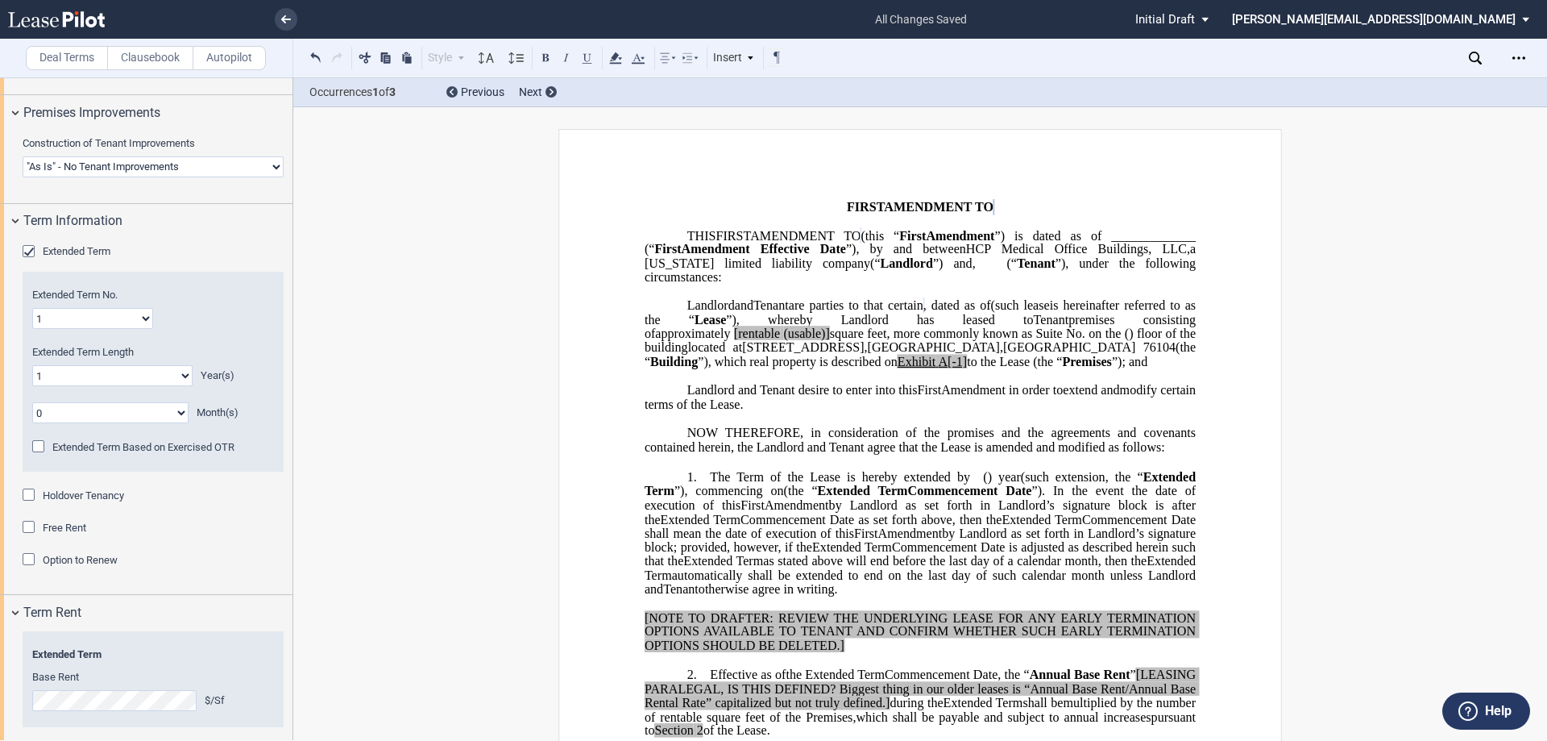
scroll to position [1919, 0]
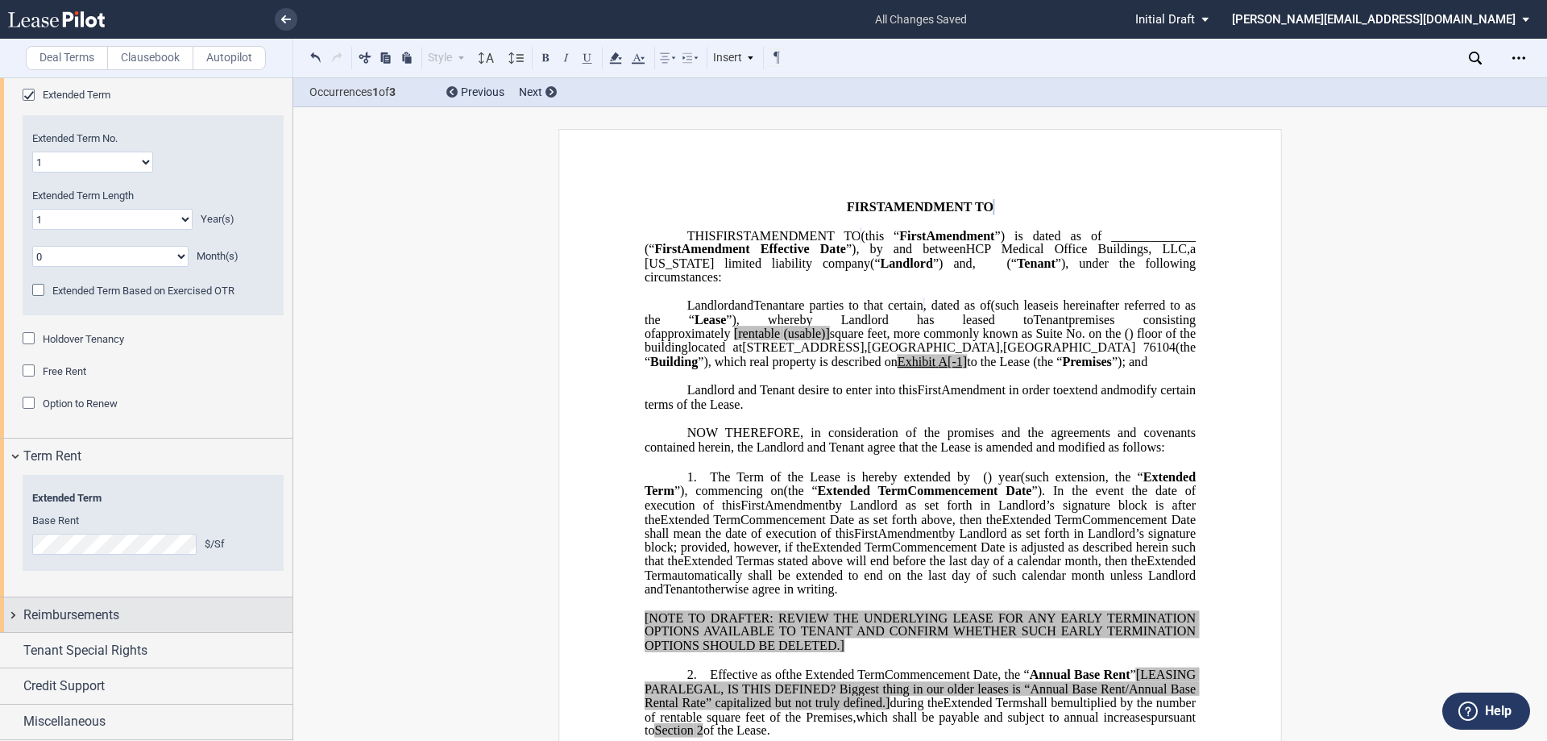
click at [12, 614] on div "Reimbursements" at bounding box center [146, 614] width 293 height 35
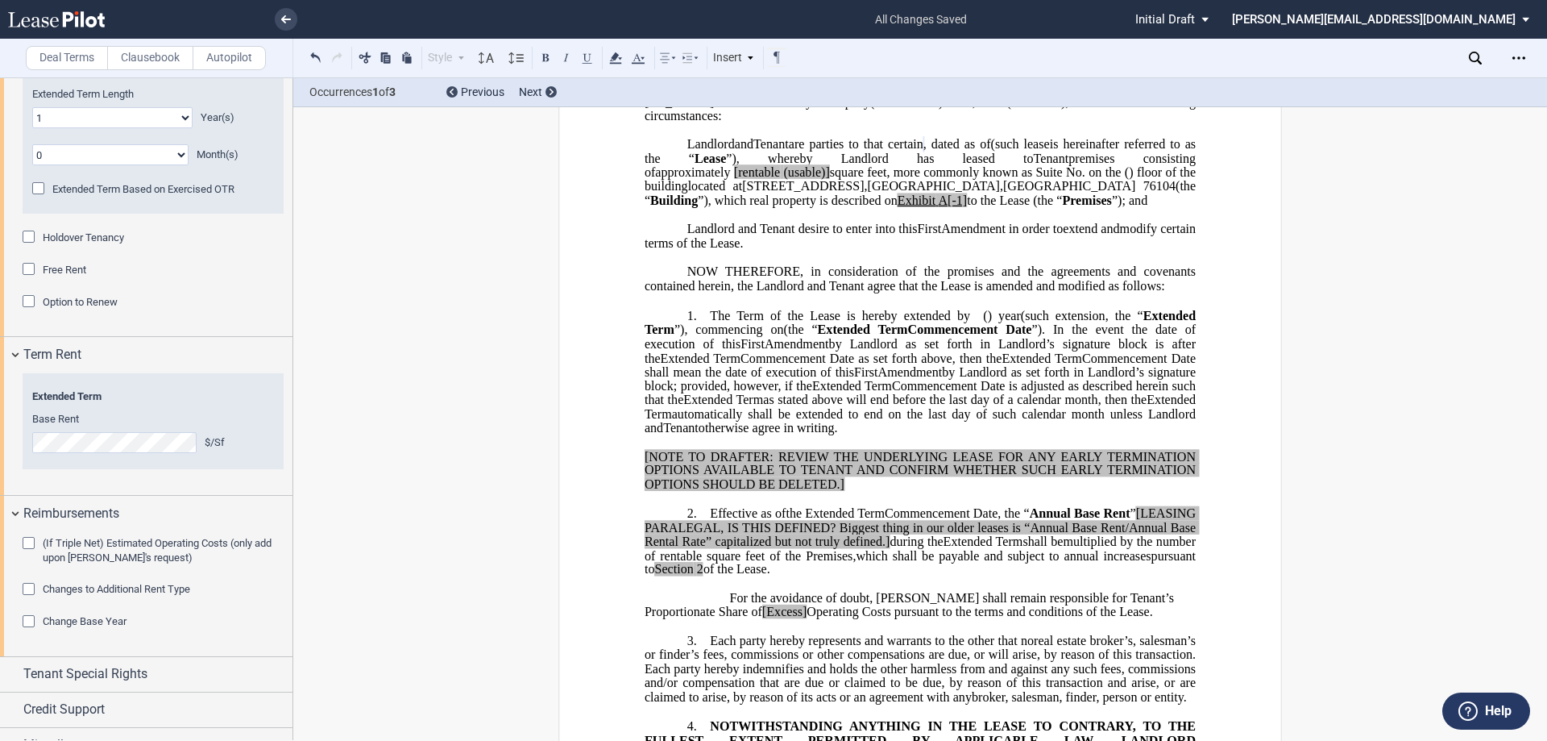
scroll to position [2044, 0]
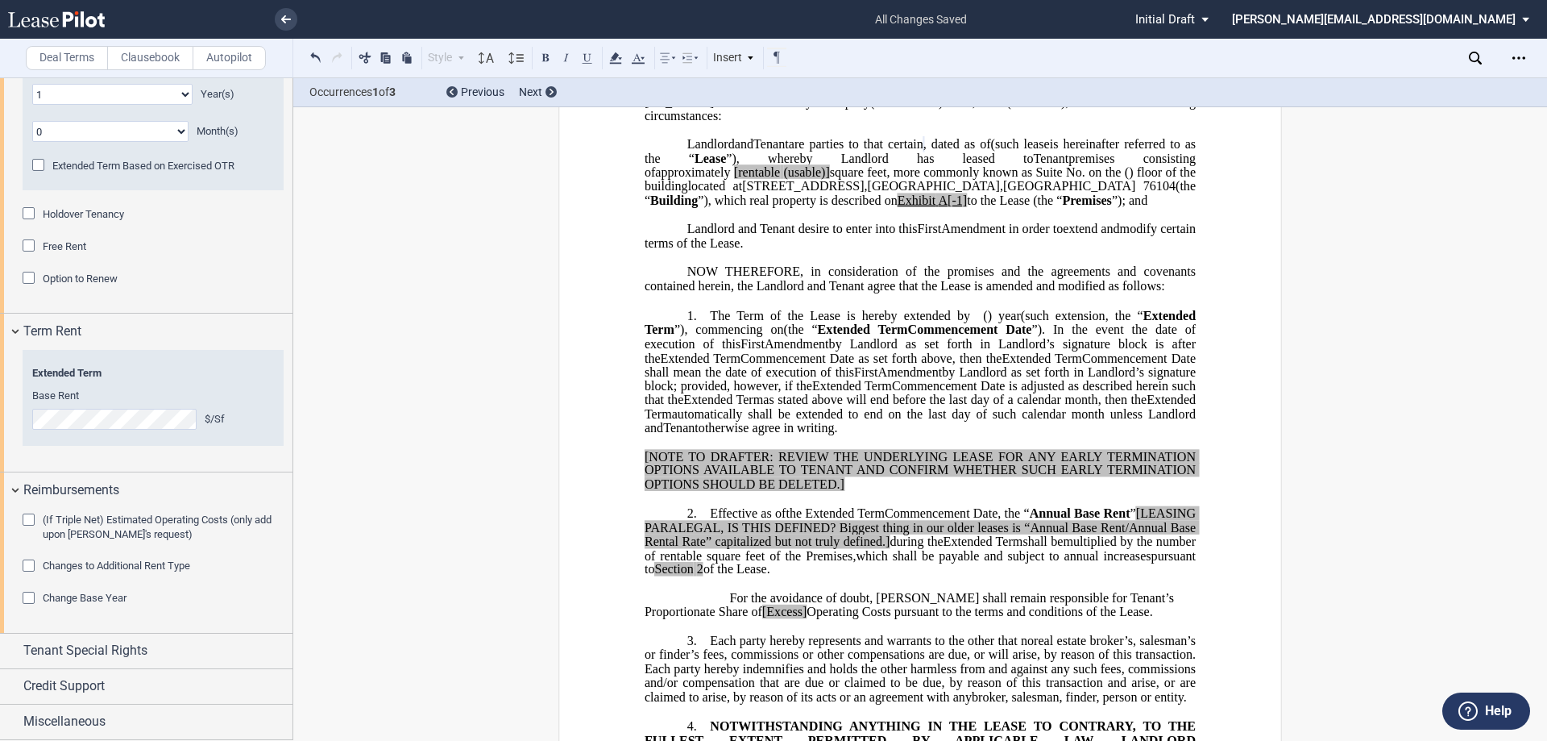
click at [25, 519] on div "(If Triple Net) Estimated Operating Costs (only add upon Tenant's request)" at bounding box center [31, 521] width 16 height 16
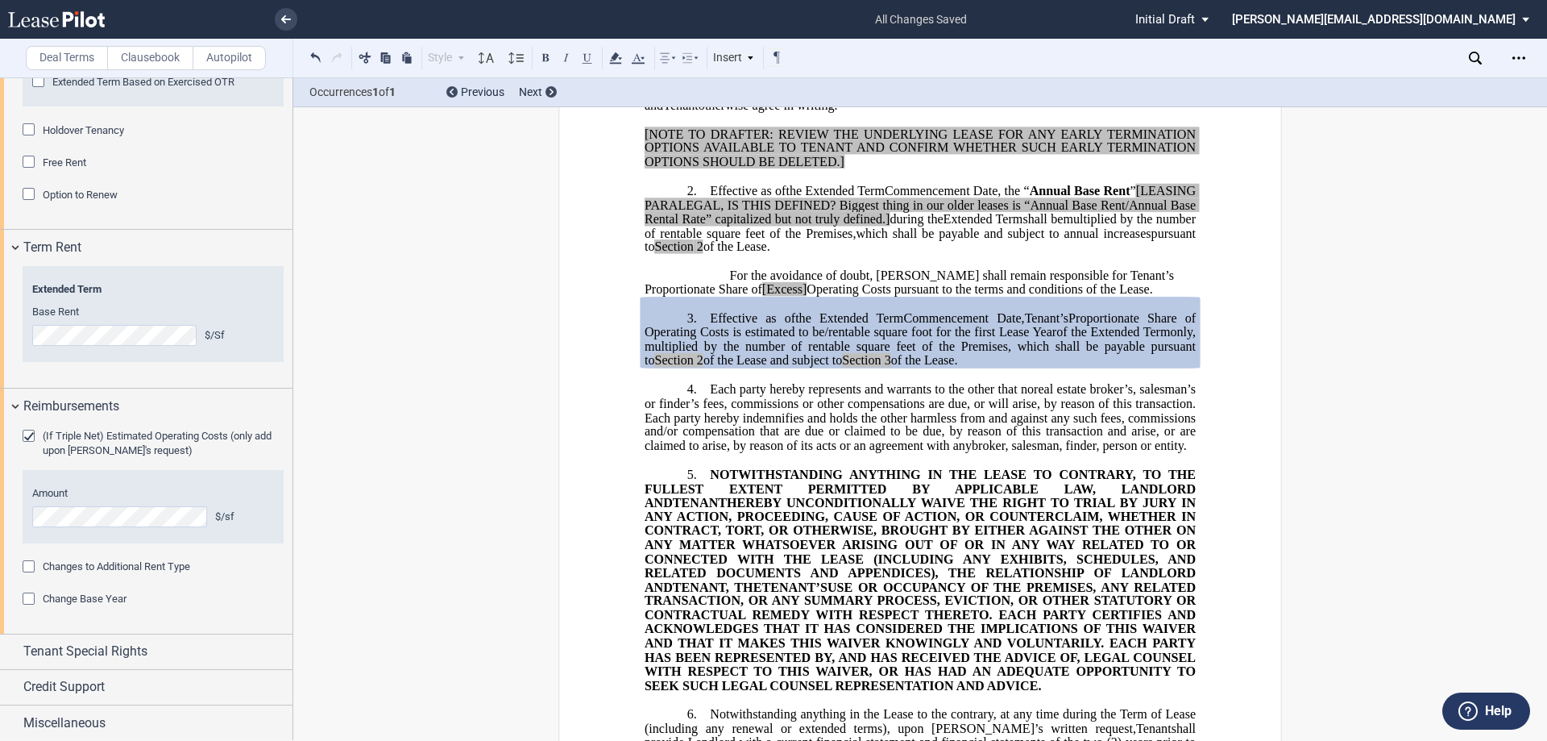
scroll to position [2128, 0]
click at [14, 648] on div "Tenant Special Rights" at bounding box center [146, 650] width 293 height 35
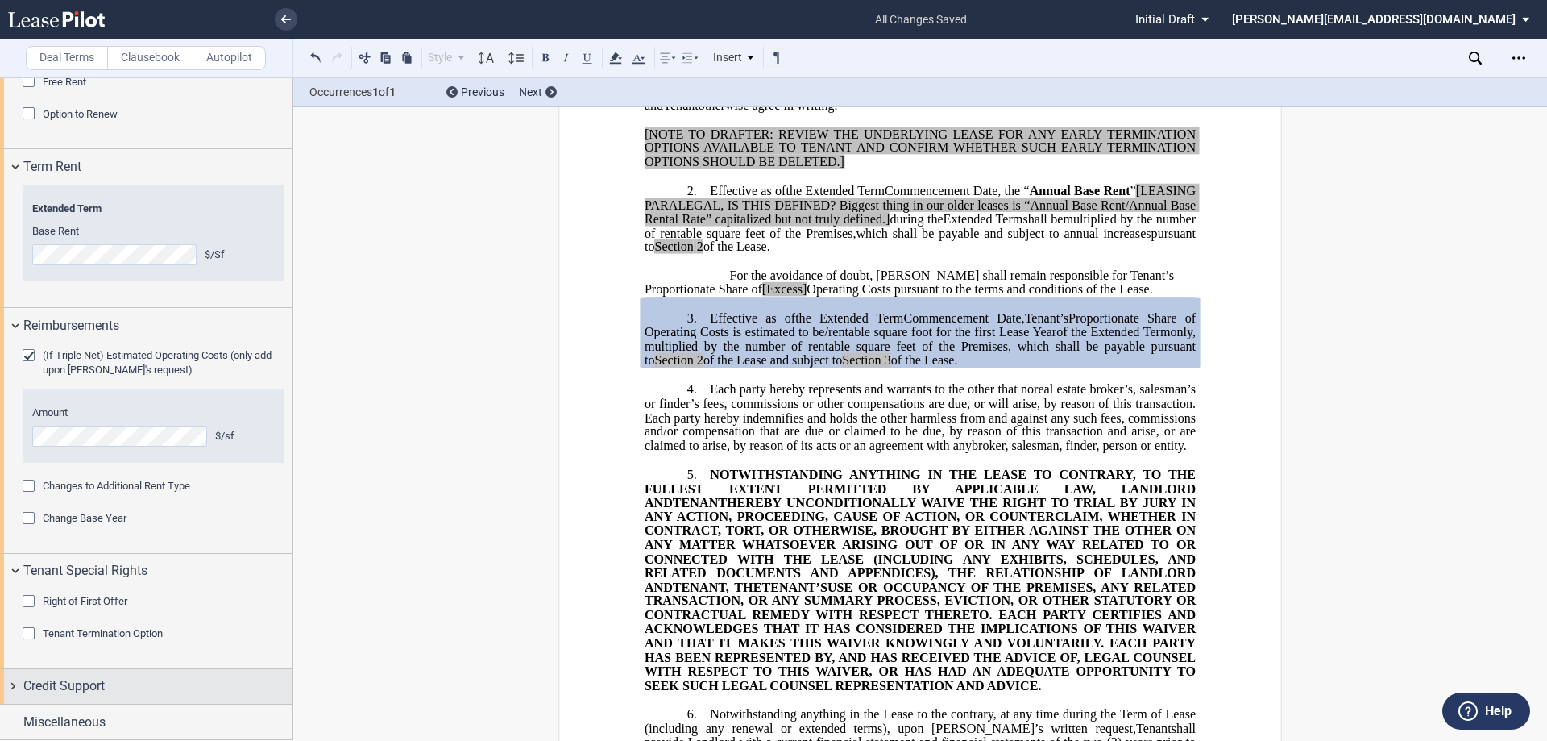
click at [6, 683] on div "Credit Support" at bounding box center [146, 686] width 293 height 35
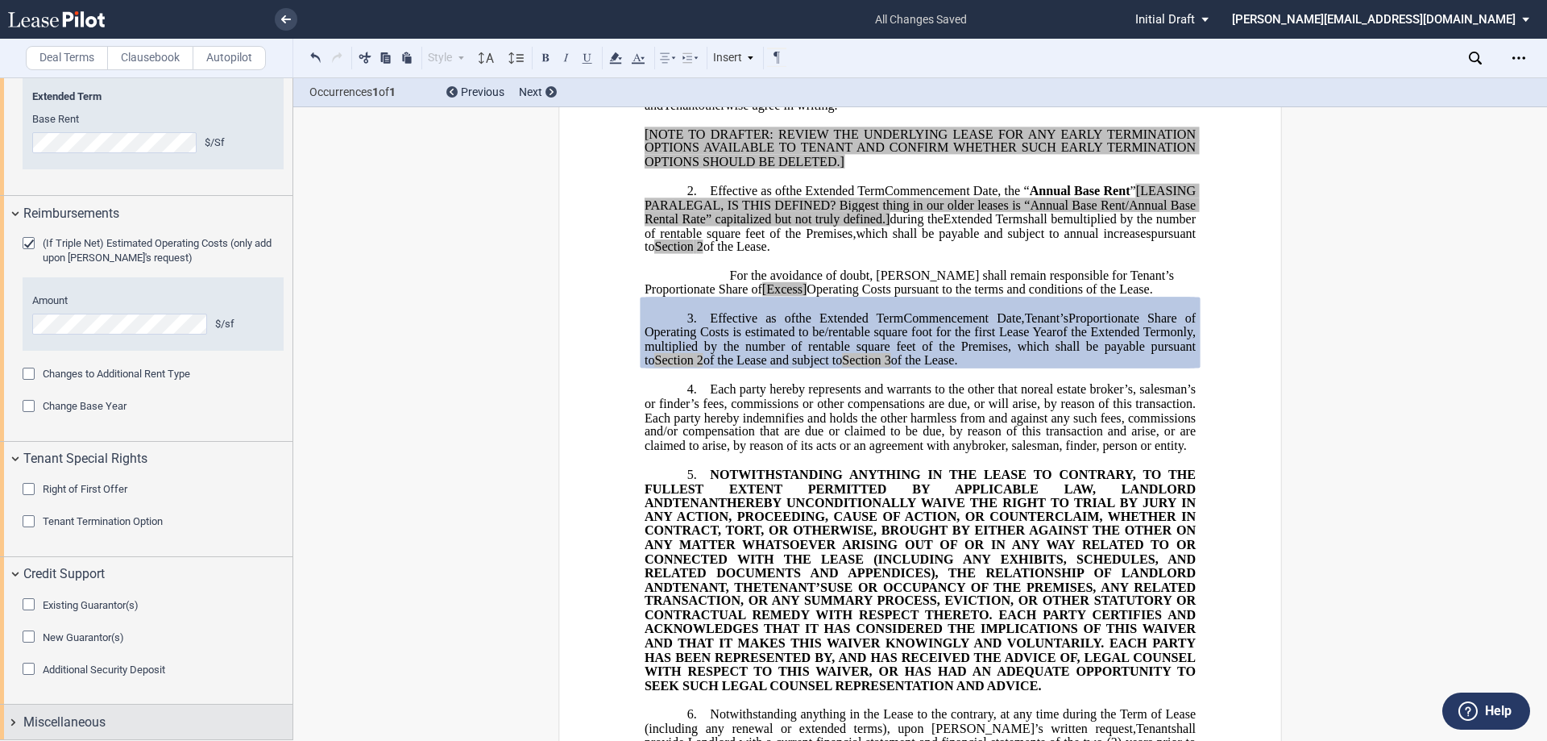
click at [16, 716] on div "Miscellaneous" at bounding box center [146, 721] width 293 height 35
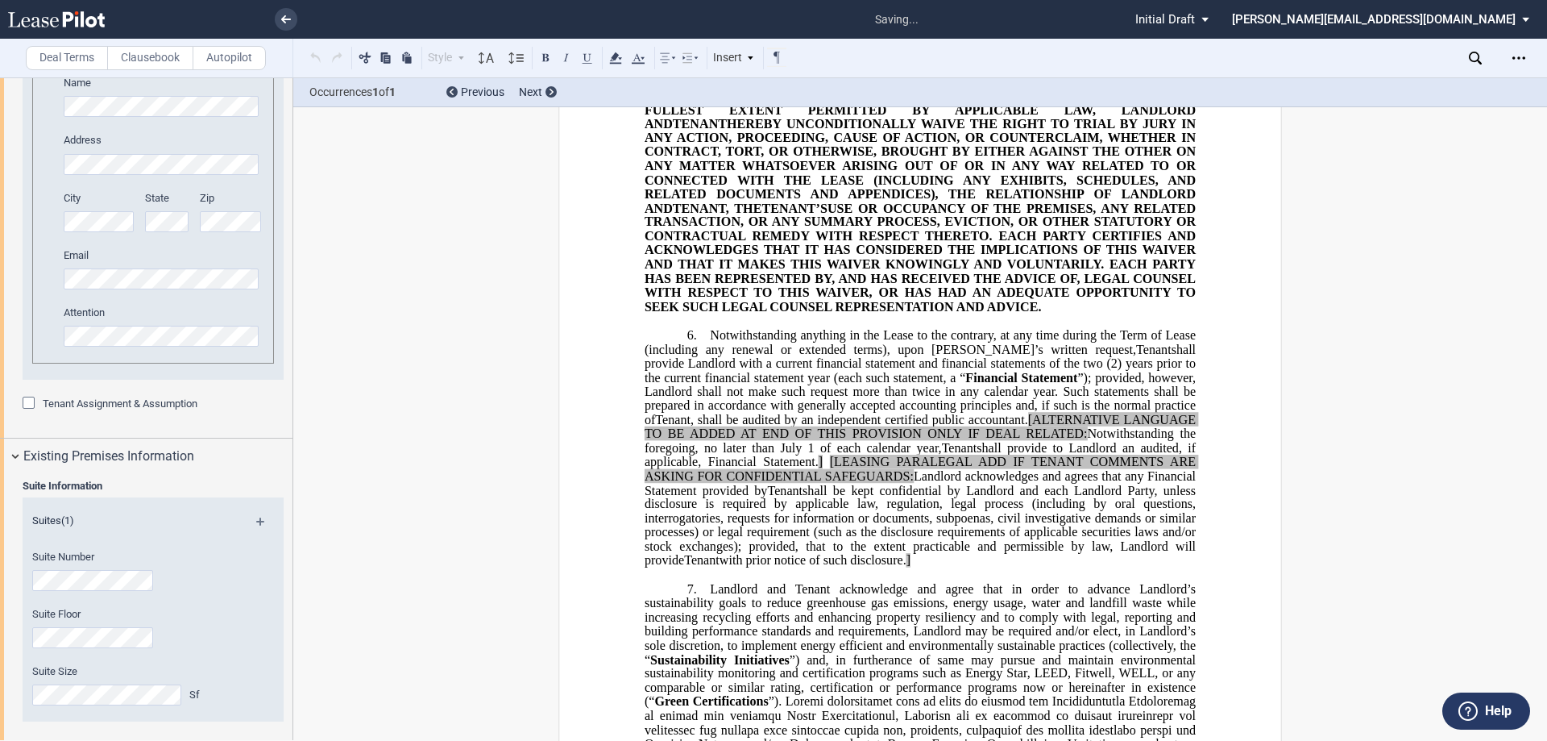
scroll to position [3, 0]
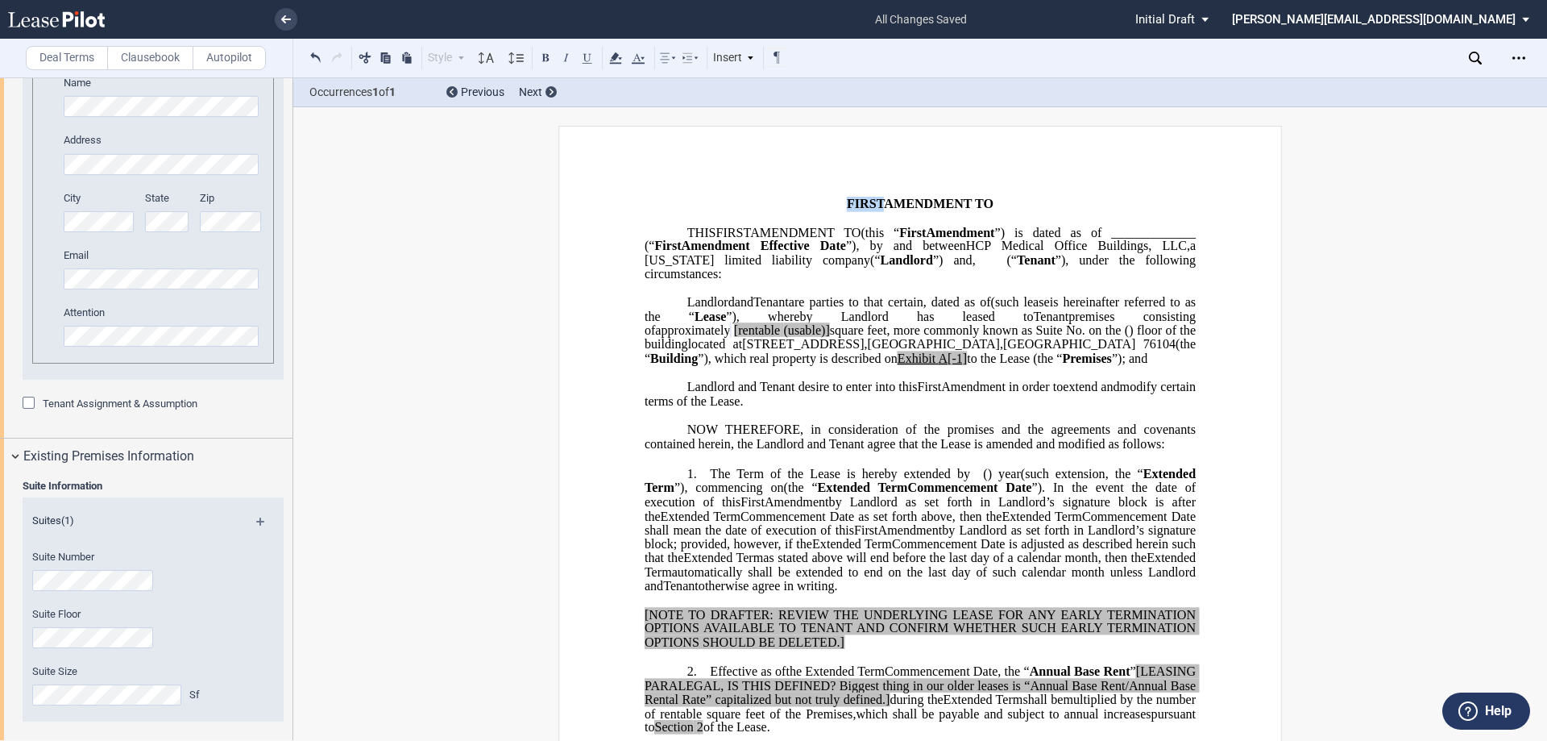
drag, startPoint x: 683, startPoint y: 204, endPoint x: 722, endPoint y: 206, distance: 38.7
click at [722, 206] on p "﻿ ﻿ FIRST AMENDMENT TO ﻿ ﻿" at bounding box center [920, 204] width 551 height 14
drag, startPoint x: 647, startPoint y: 246, endPoint x: 673, endPoint y: 245, distance: 25.8
click at [673, 245] on p "THIS ﻿ ﻿ FIRST AMENDMENT TO ﻿ ﻿ (this “ ﻿ ﻿ First Amendment ”) is dated as of _…" at bounding box center [920, 254] width 551 height 56
drag, startPoint x: 953, startPoint y: 247, endPoint x: 978, endPoint y: 247, distance: 24.2
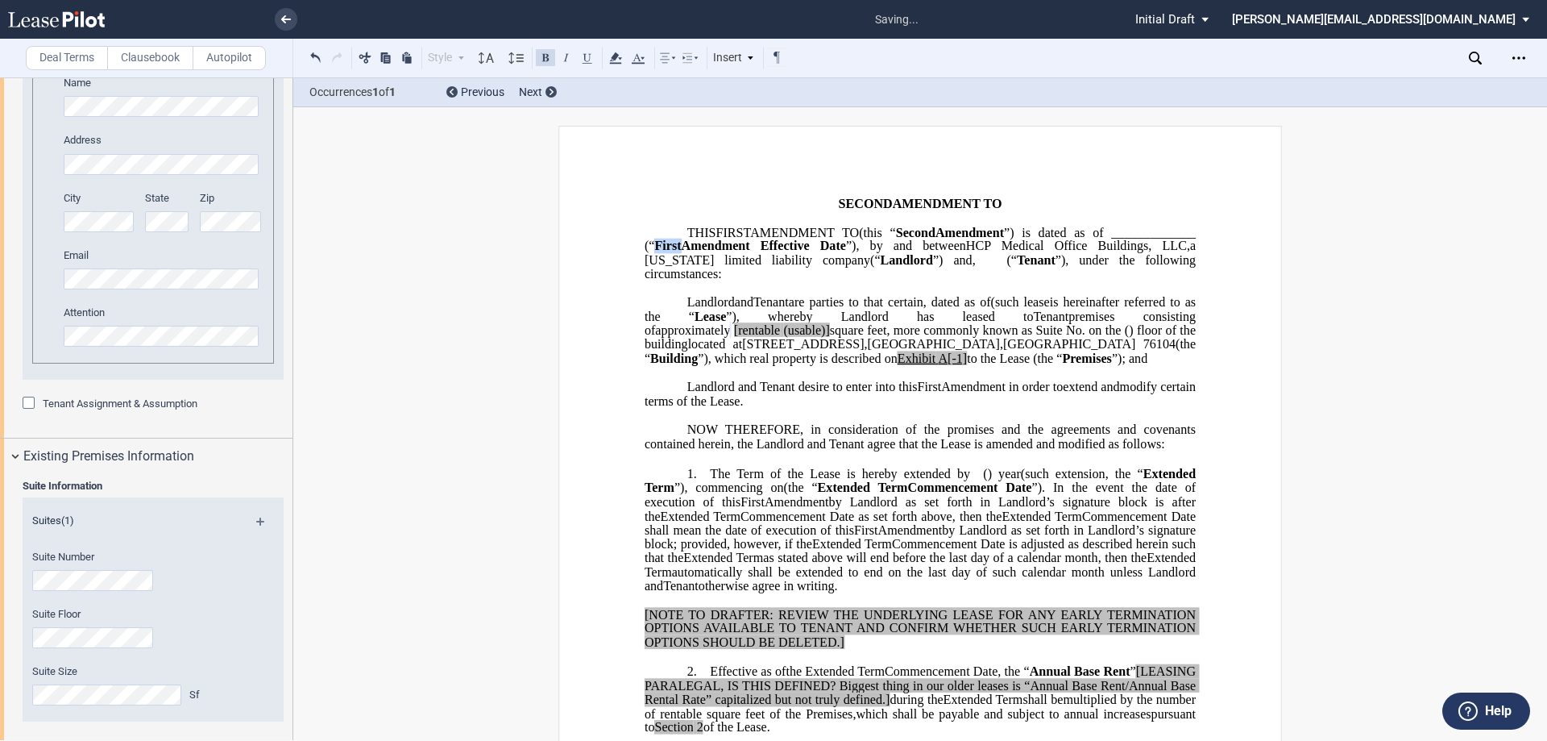
click at [681, 247] on span "First" at bounding box center [667, 246] width 27 height 15
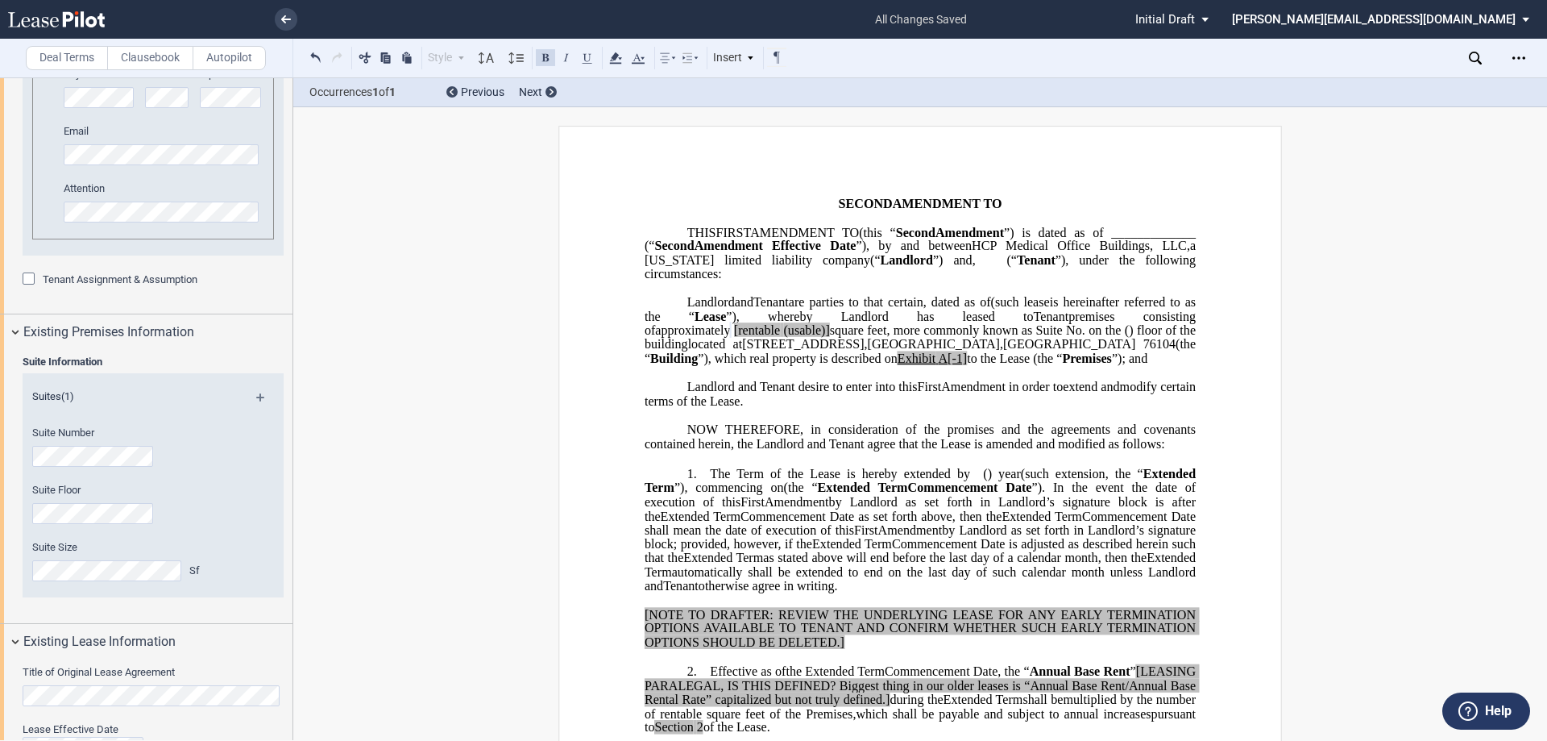
scroll to position [887, 0]
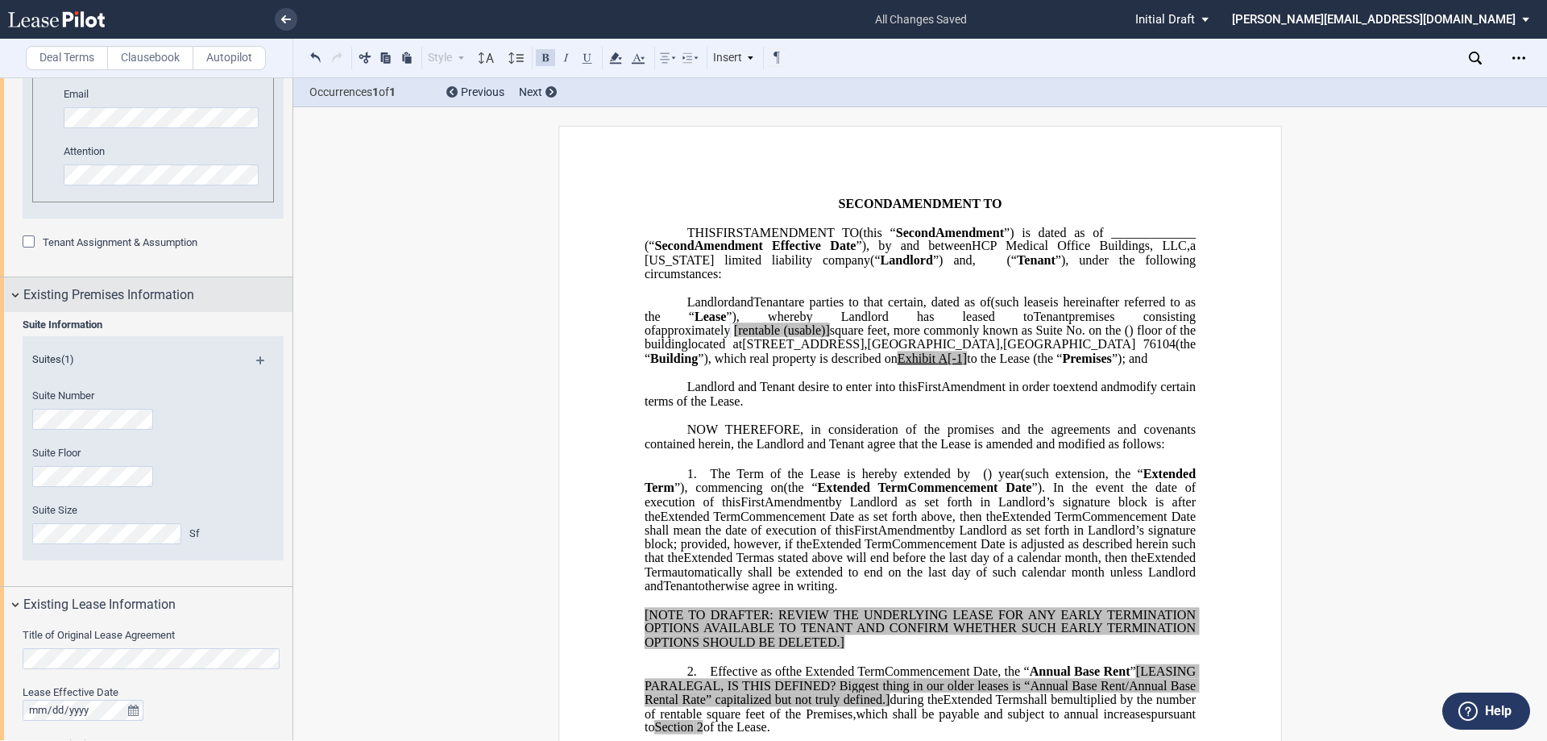
click at [11, 295] on div "Existing Premises Information" at bounding box center [146, 294] width 293 height 35
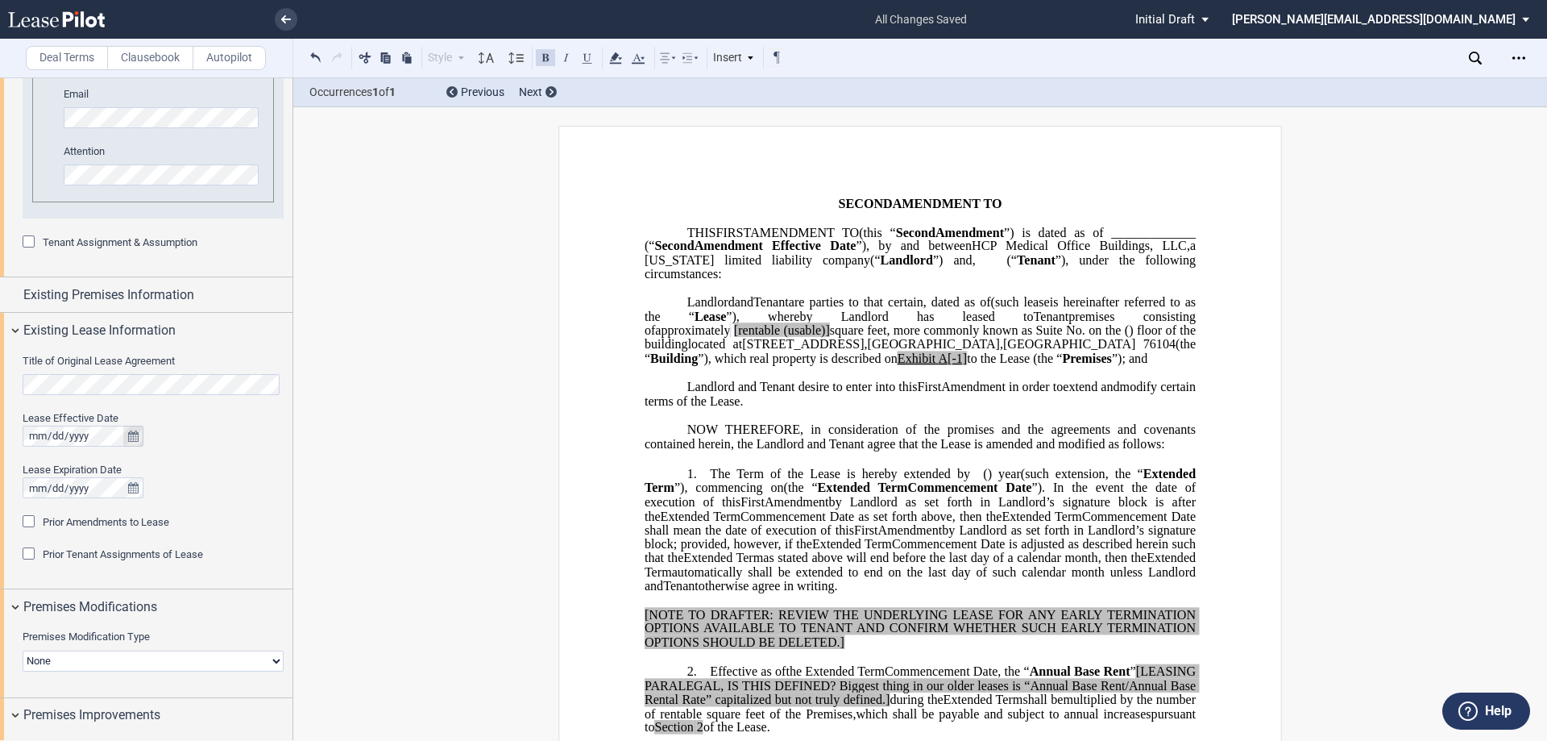
click at [132, 438] on icon "true" at bounding box center [133, 435] width 10 height 11
click at [215, 412] on div "Lease Effective Date" at bounding box center [153, 418] width 261 height 15
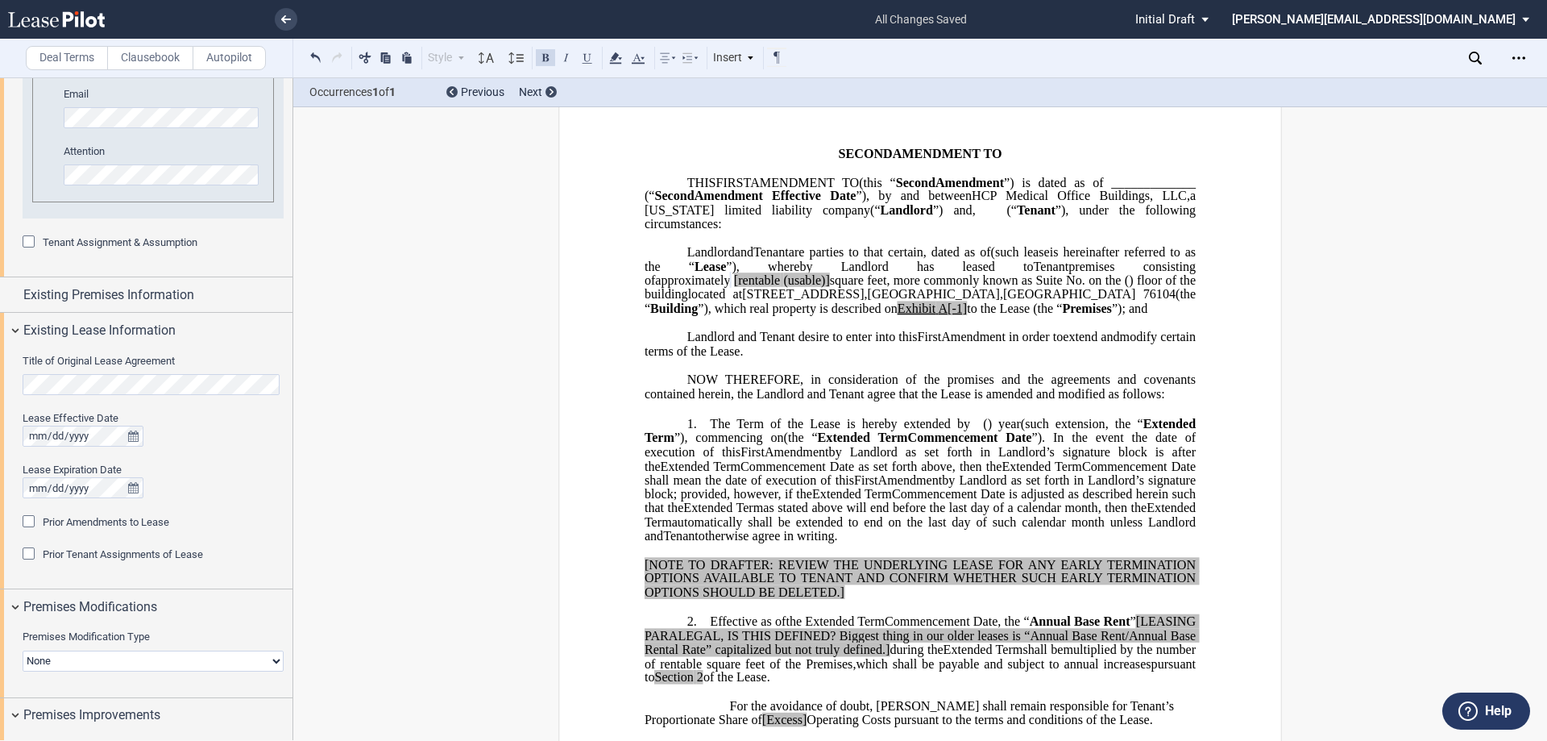
scroll to position [28, 0]
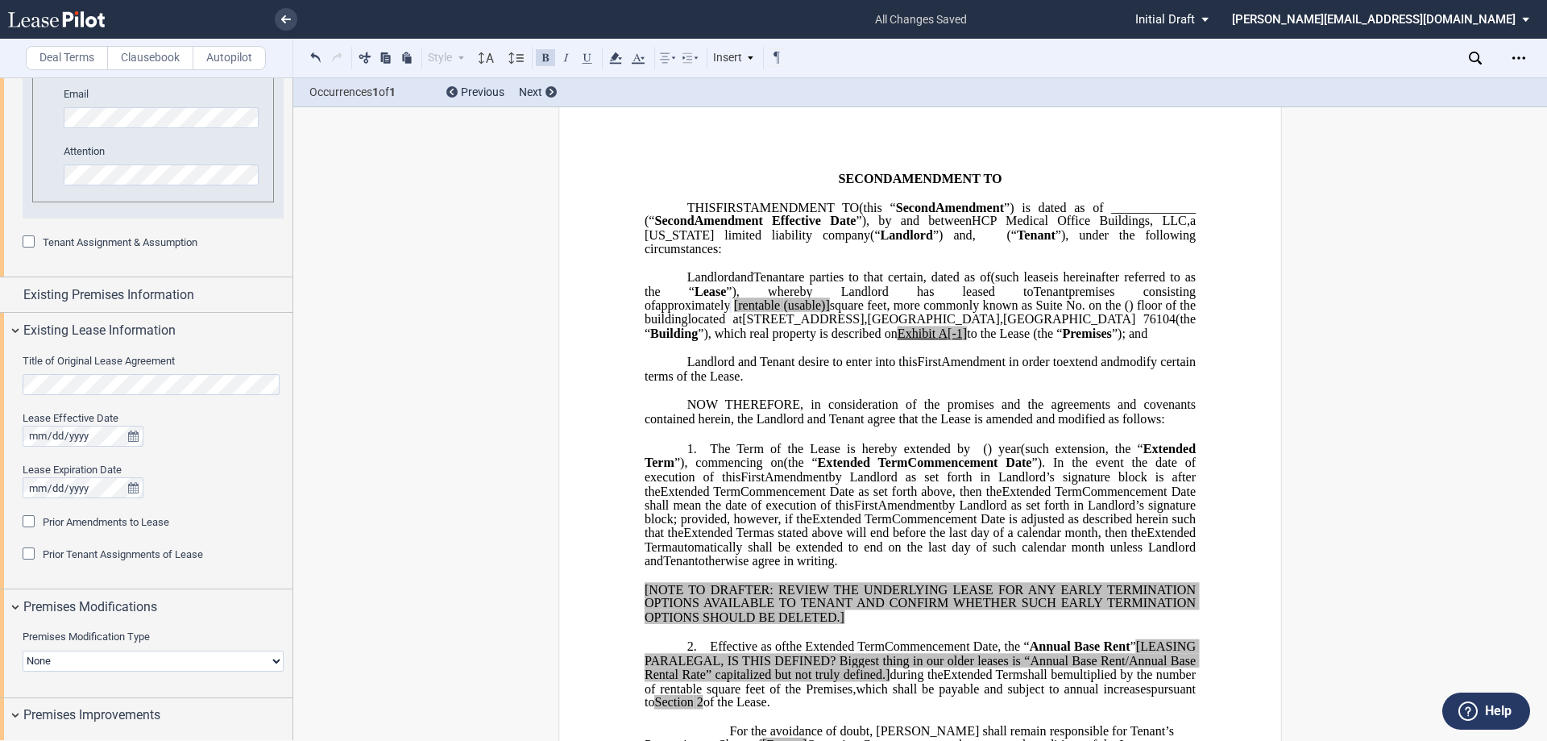
drag, startPoint x: 715, startPoint y: 209, endPoint x: 749, endPoint y: 209, distance: 34.7
click at [749, 209] on span "FIRST" at bounding box center [733, 207] width 35 height 15
click at [132, 434] on icon "true" at bounding box center [133, 435] width 10 height 11
click at [64, 456] on button "previous" at bounding box center [73, 461] width 34 height 28
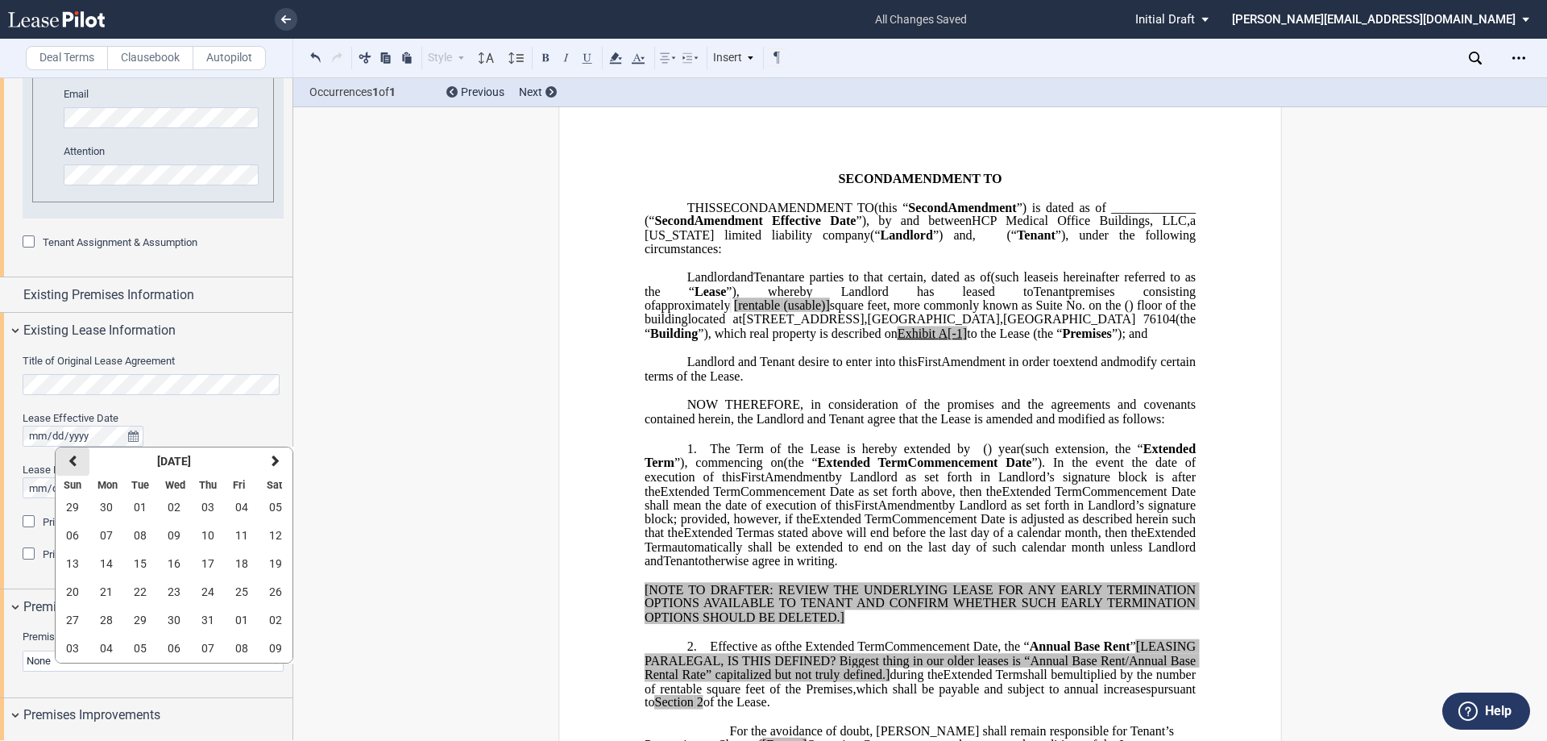
click at [64, 456] on button "previous" at bounding box center [73, 461] width 34 height 28
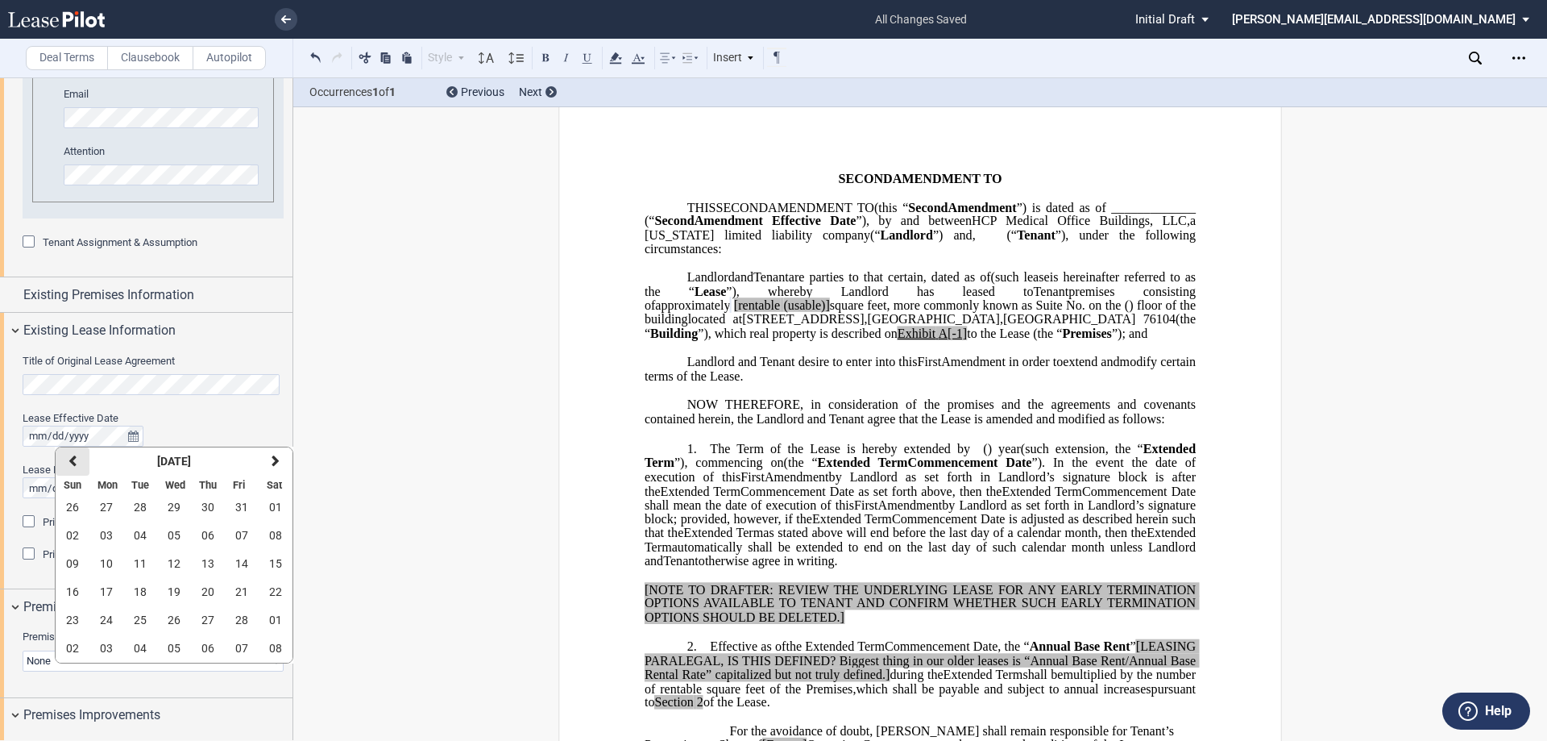
click at [64, 456] on button "previous" at bounding box center [73, 461] width 34 height 28
click at [157, 464] on strong "[DATE]" at bounding box center [174, 461] width 34 height 13
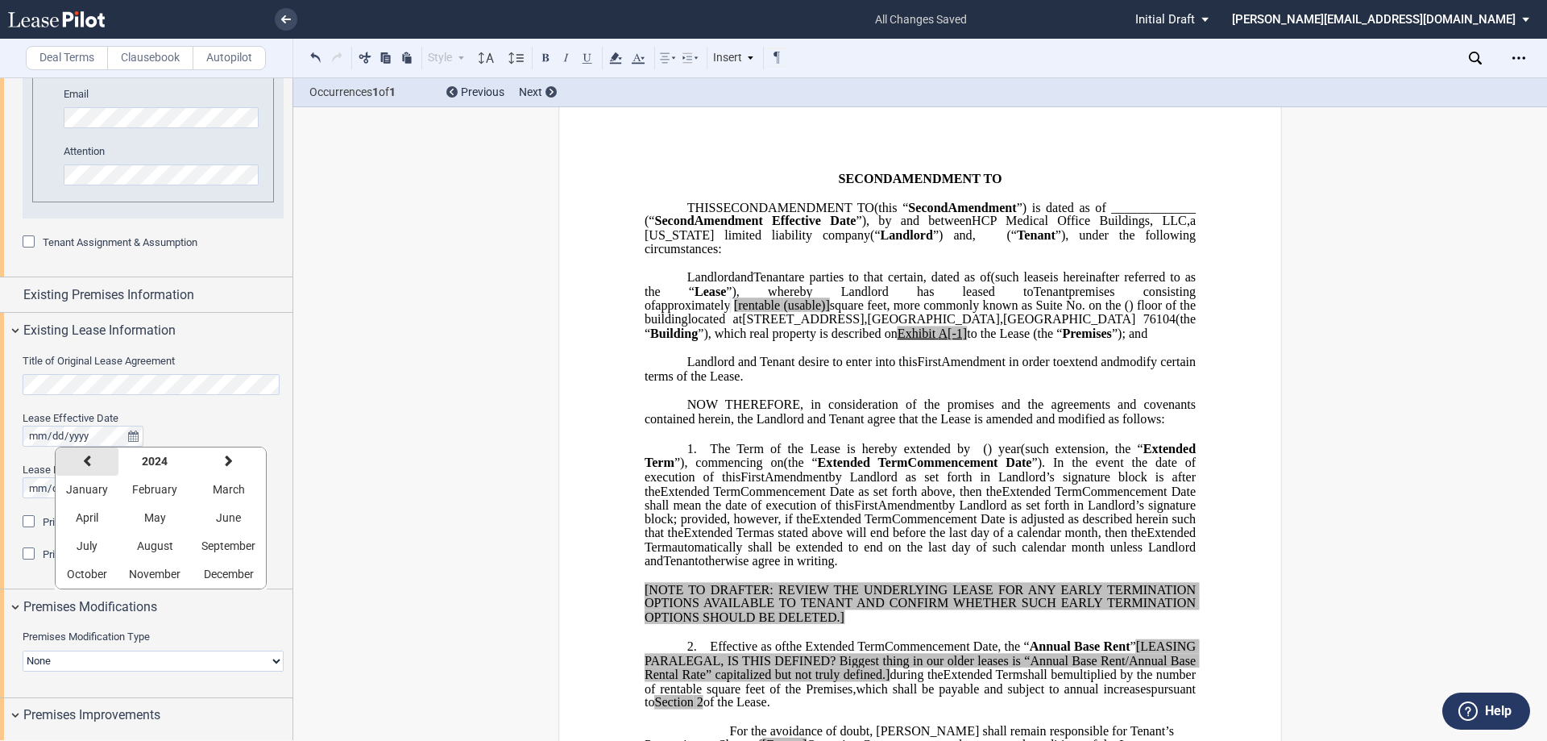
click at [93, 465] on button "previous" at bounding box center [87, 461] width 63 height 28
click at [101, 545] on button "July" at bounding box center [87, 546] width 63 height 28
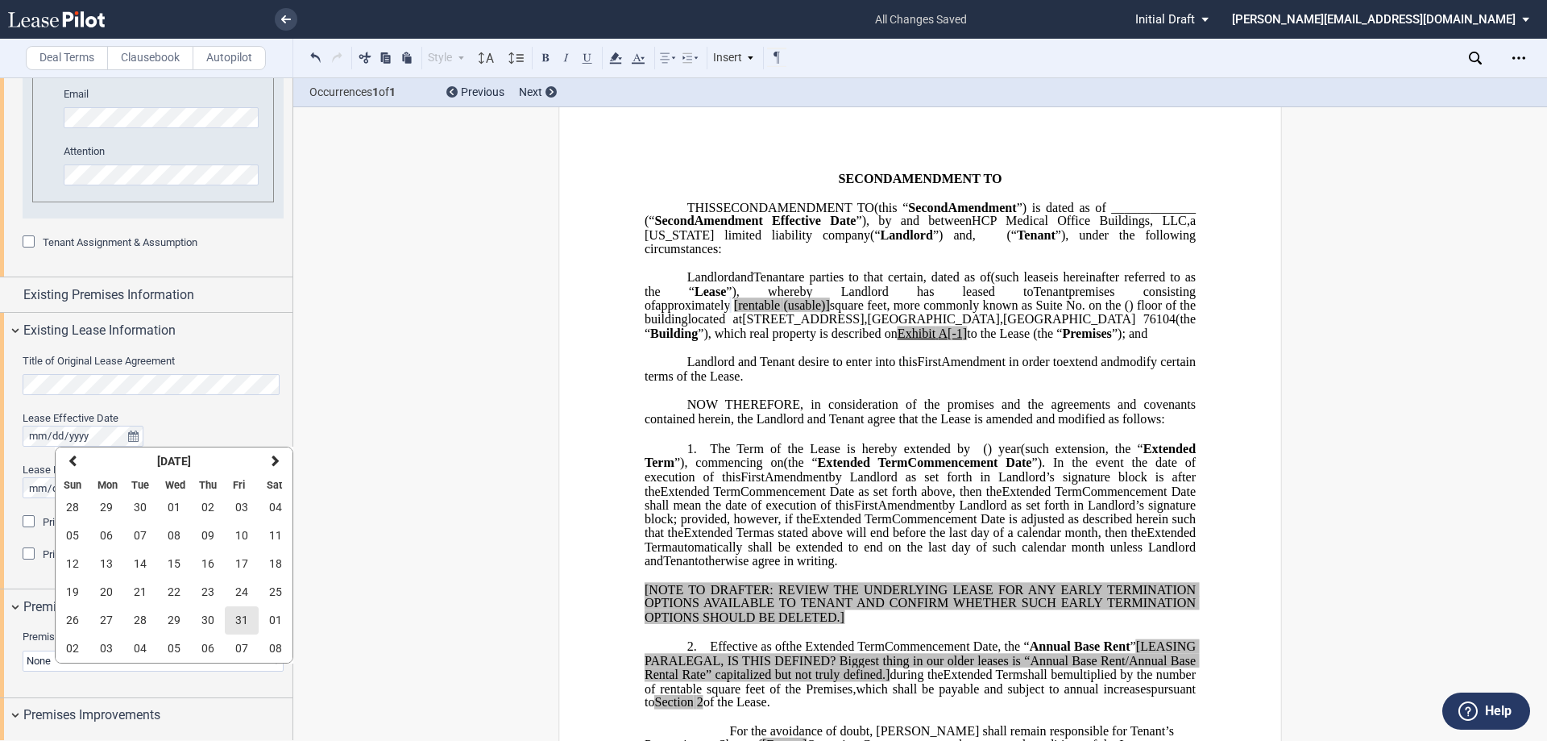
click at [245, 624] on span "31" at bounding box center [241, 619] width 13 height 13
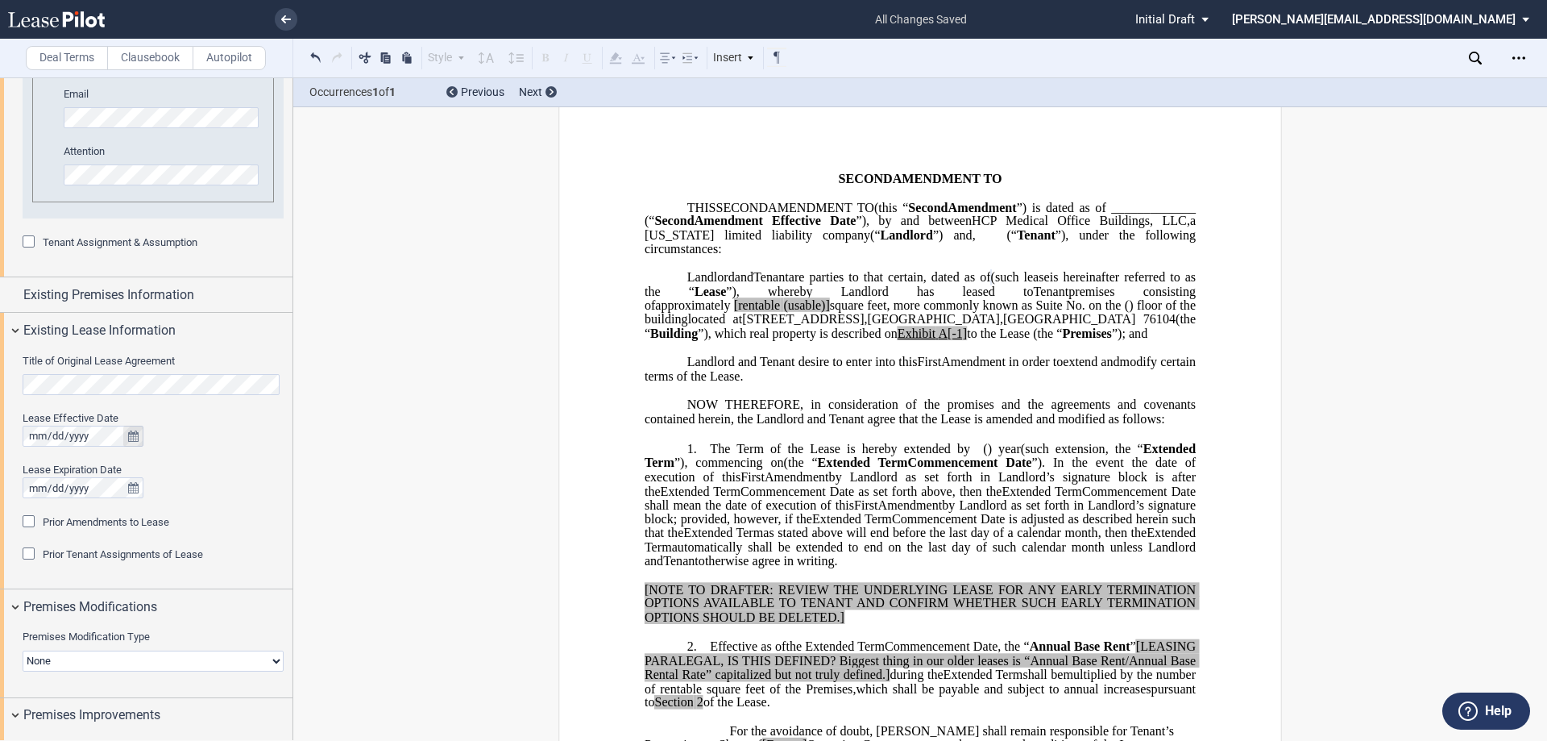
click at [133, 437] on icon "true" at bounding box center [133, 435] width 10 height 11
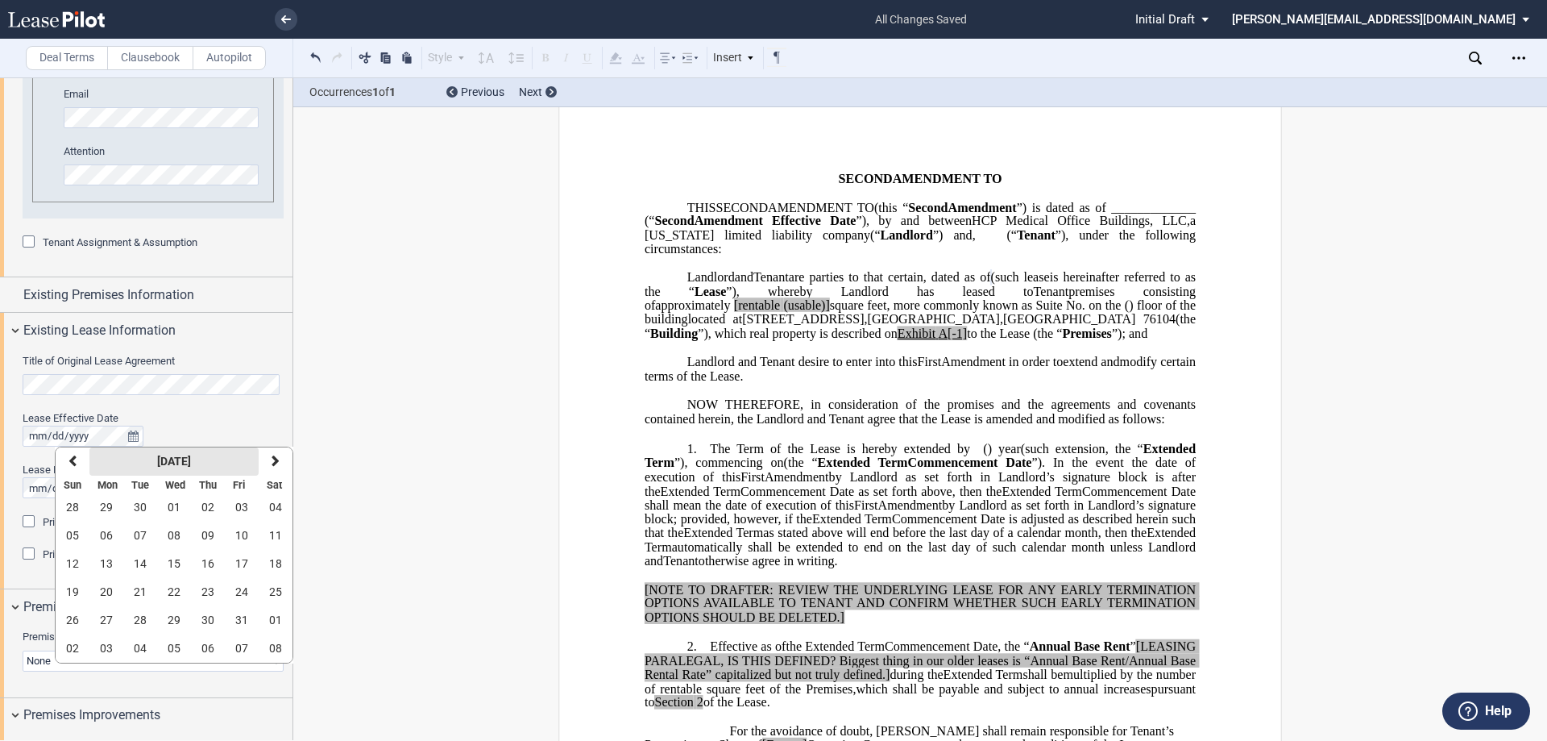
click at [157, 459] on strong "[DATE]" at bounding box center [174, 461] width 34 height 13
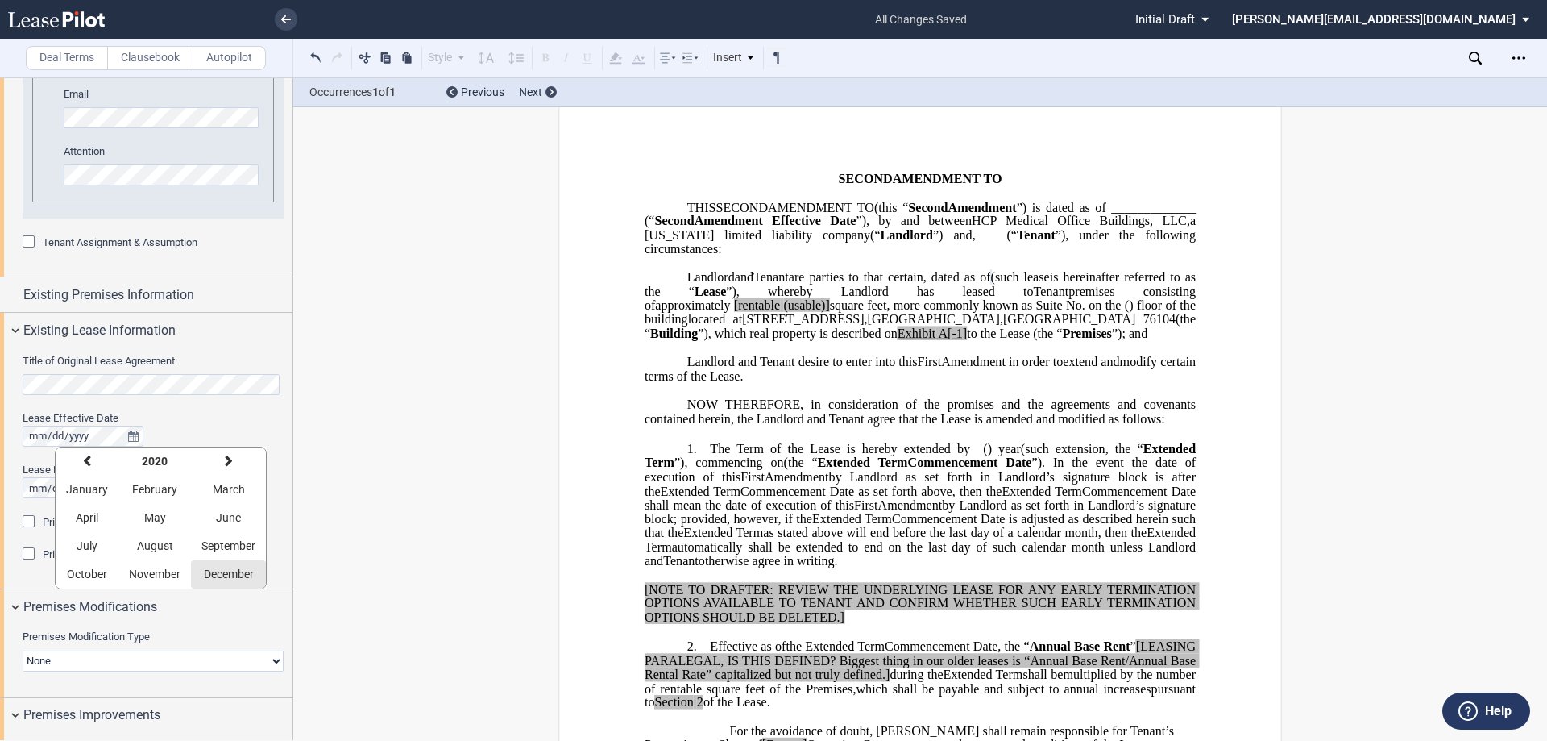
click at [226, 567] on button "December" at bounding box center [228, 574] width 75 height 28
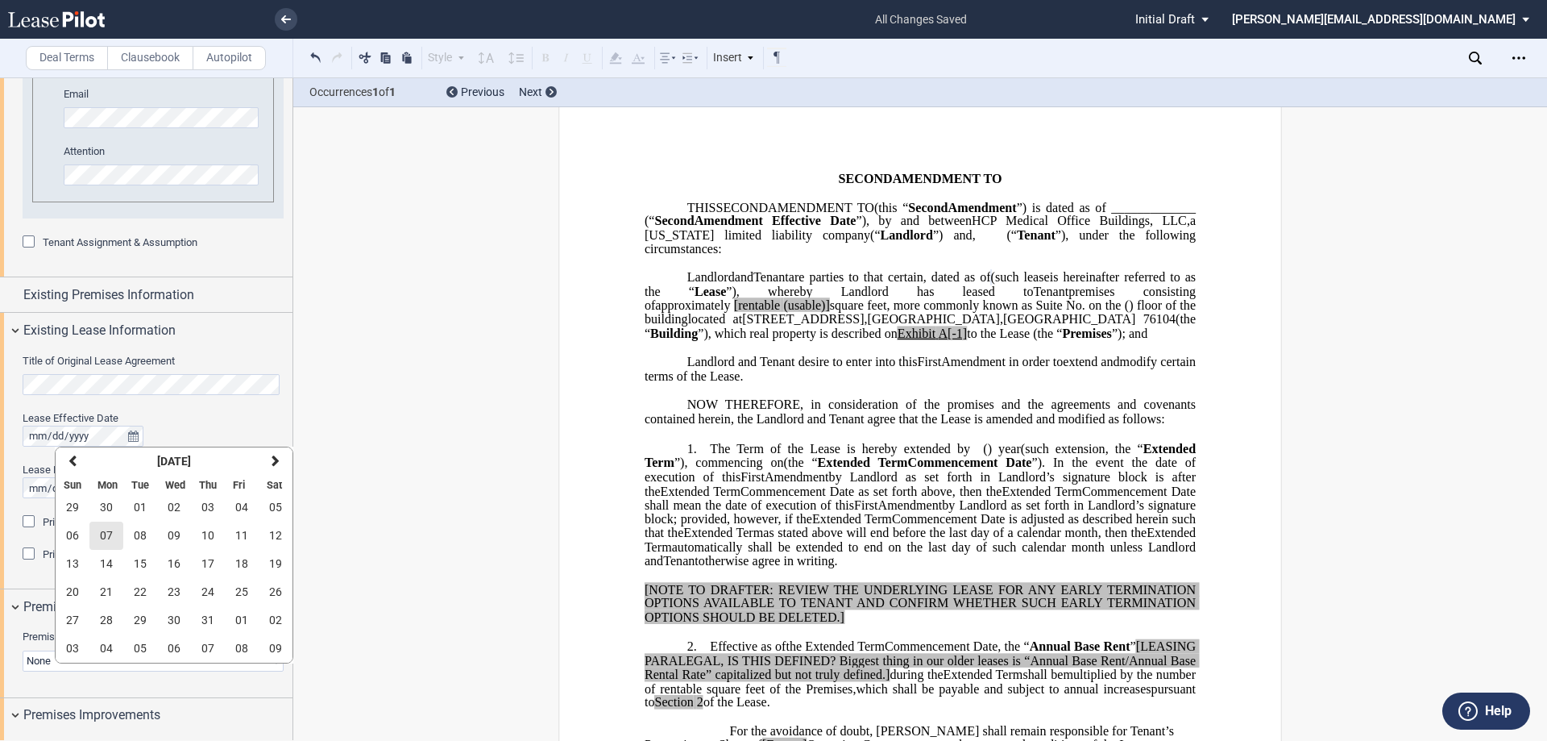
click at [106, 536] on span "07" at bounding box center [106, 535] width 13 height 13
click at [27, 519] on div "Prior Amendments to Lease" at bounding box center [31, 523] width 16 height 16
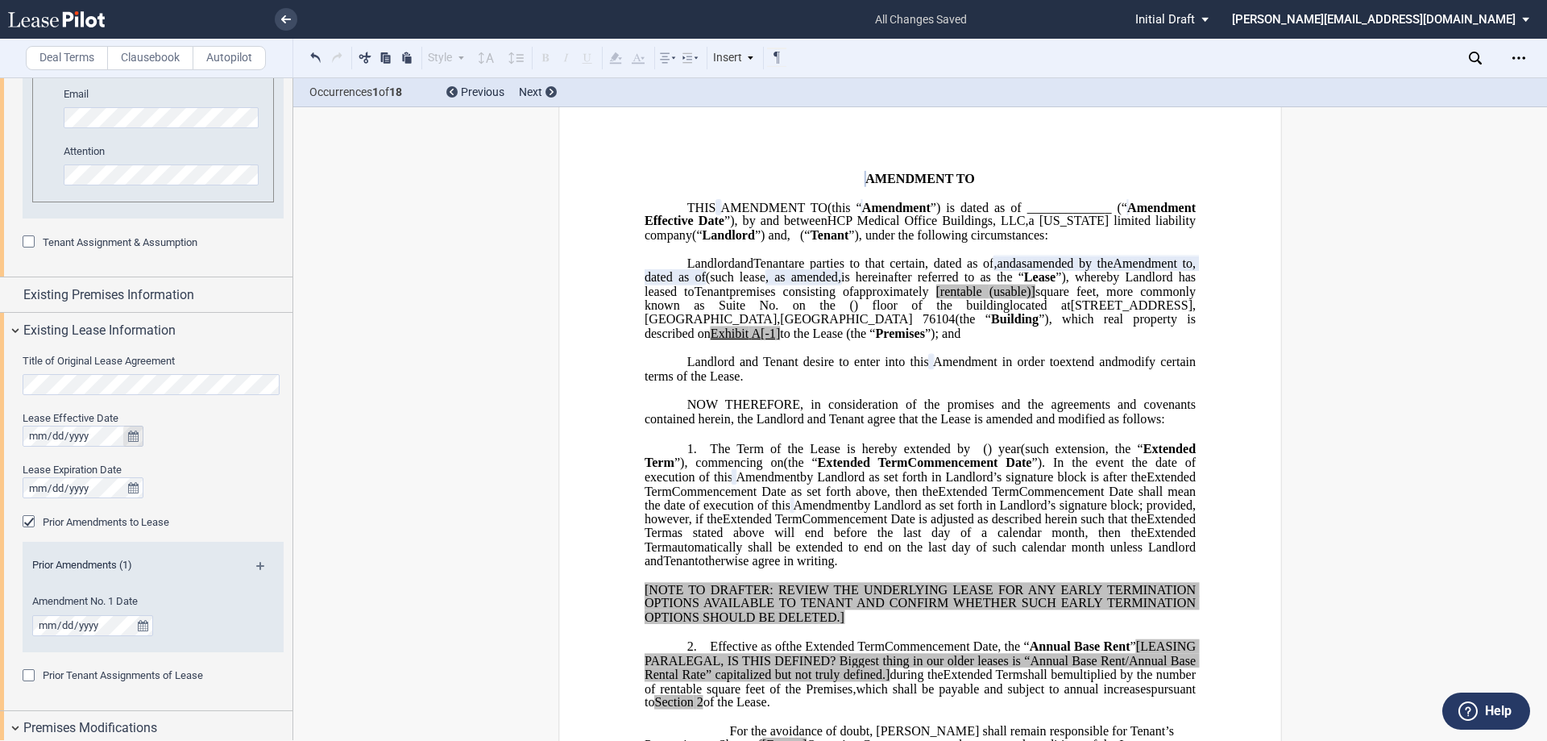
click at [131, 434] on icon "true" at bounding box center [133, 435] width 10 height 11
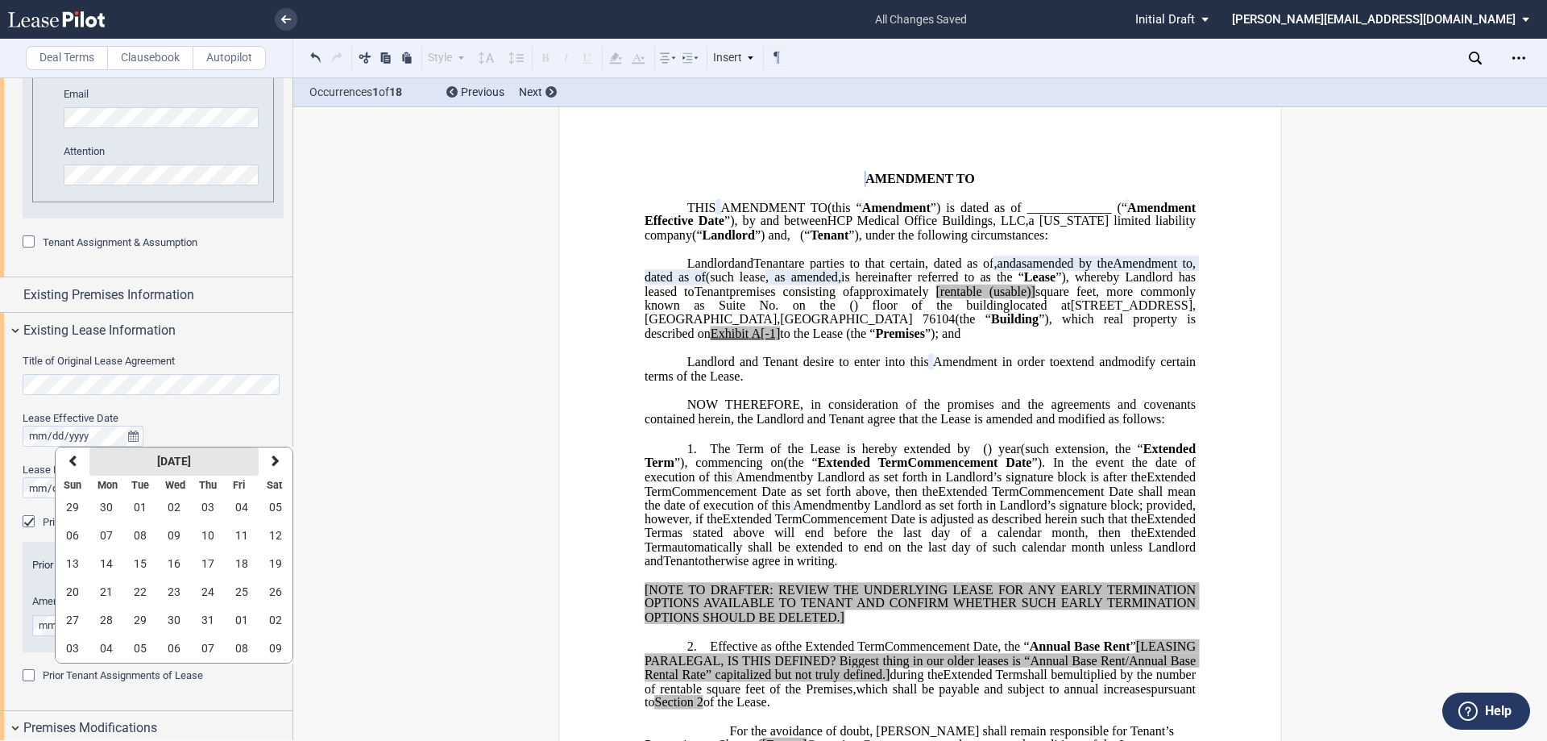
click at [157, 459] on strong "[DATE]" at bounding box center [174, 461] width 34 height 13
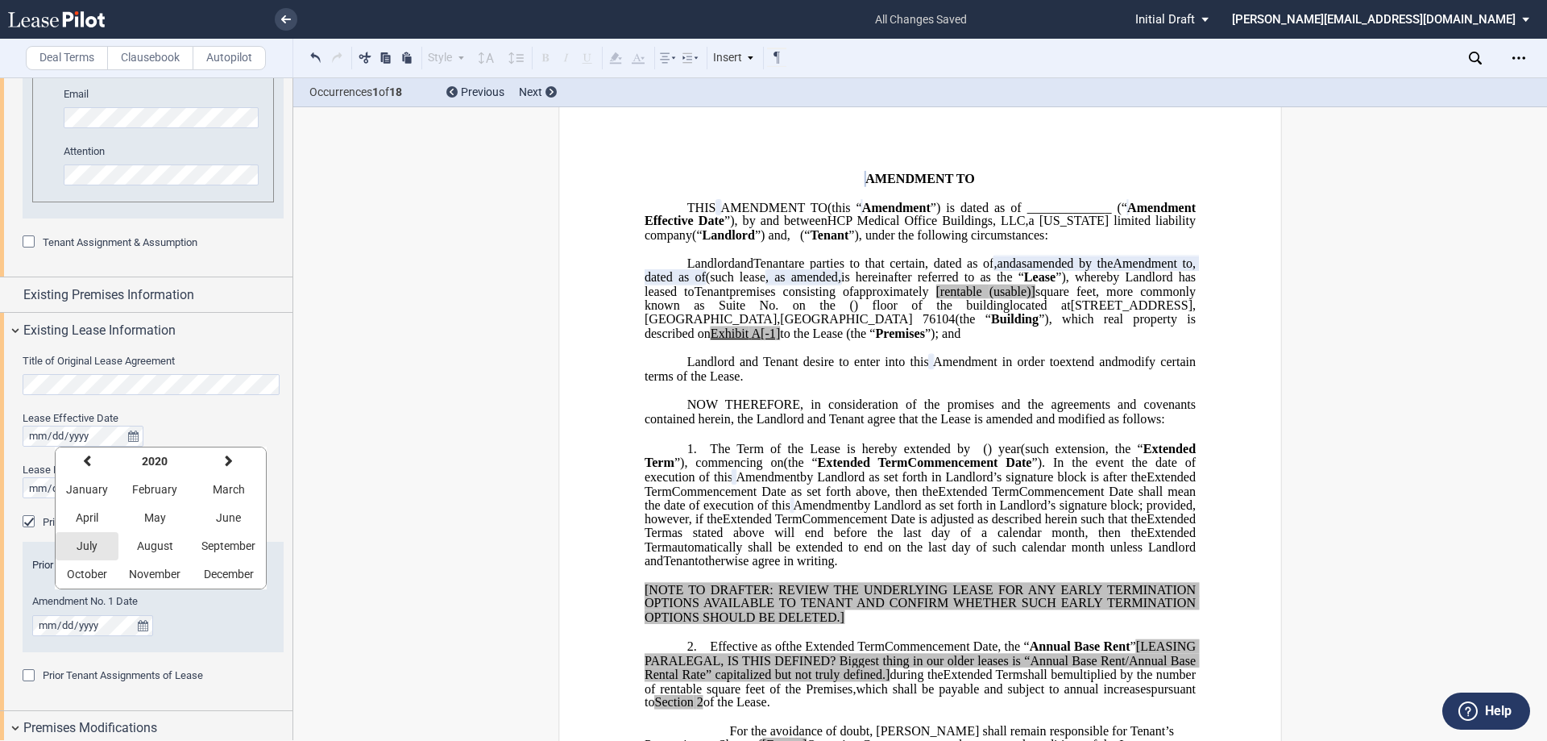
click at [66, 552] on button "July" at bounding box center [87, 546] width 63 height 28
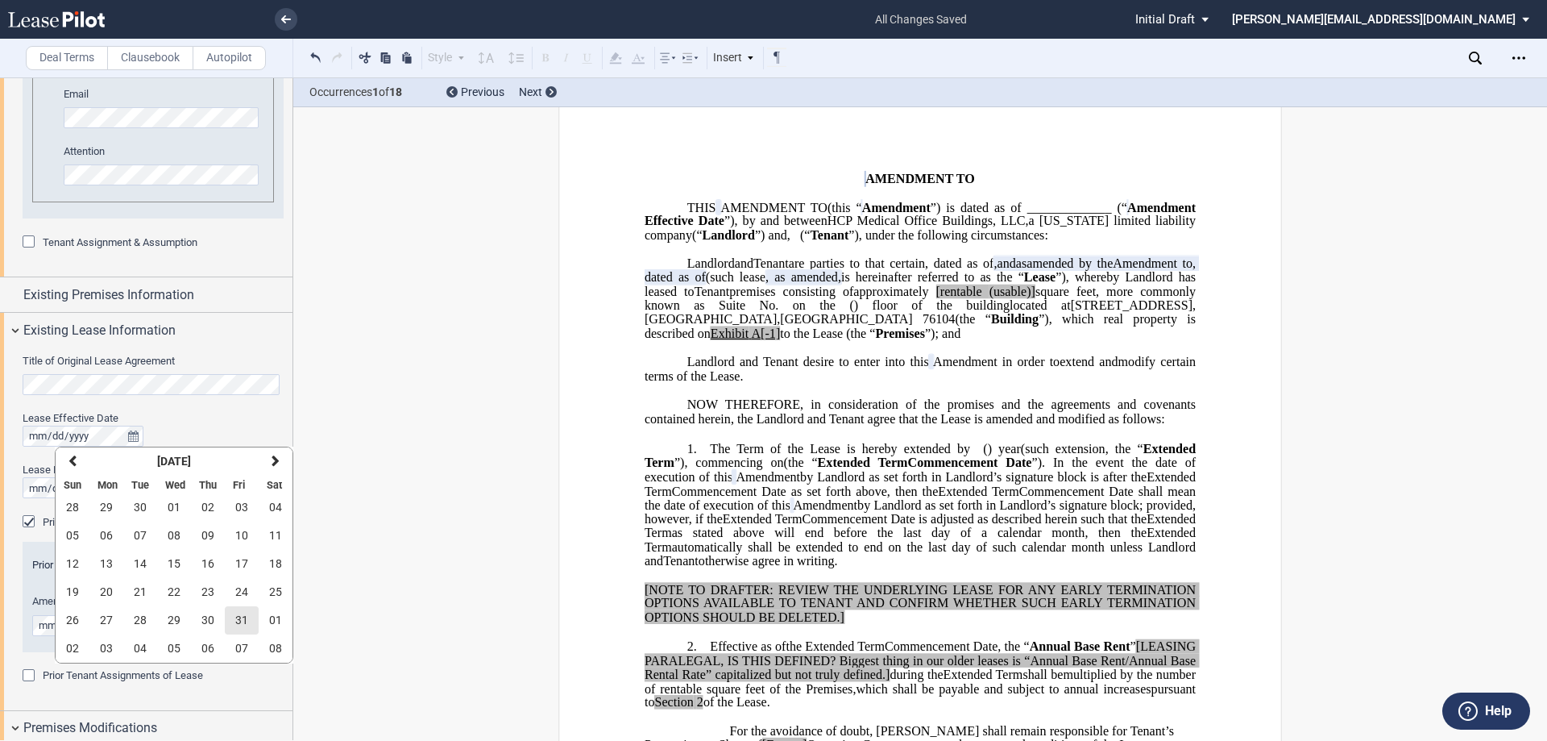
click at [236, 622] on span "31" at bounding box center [241, 619] width 13 height 13
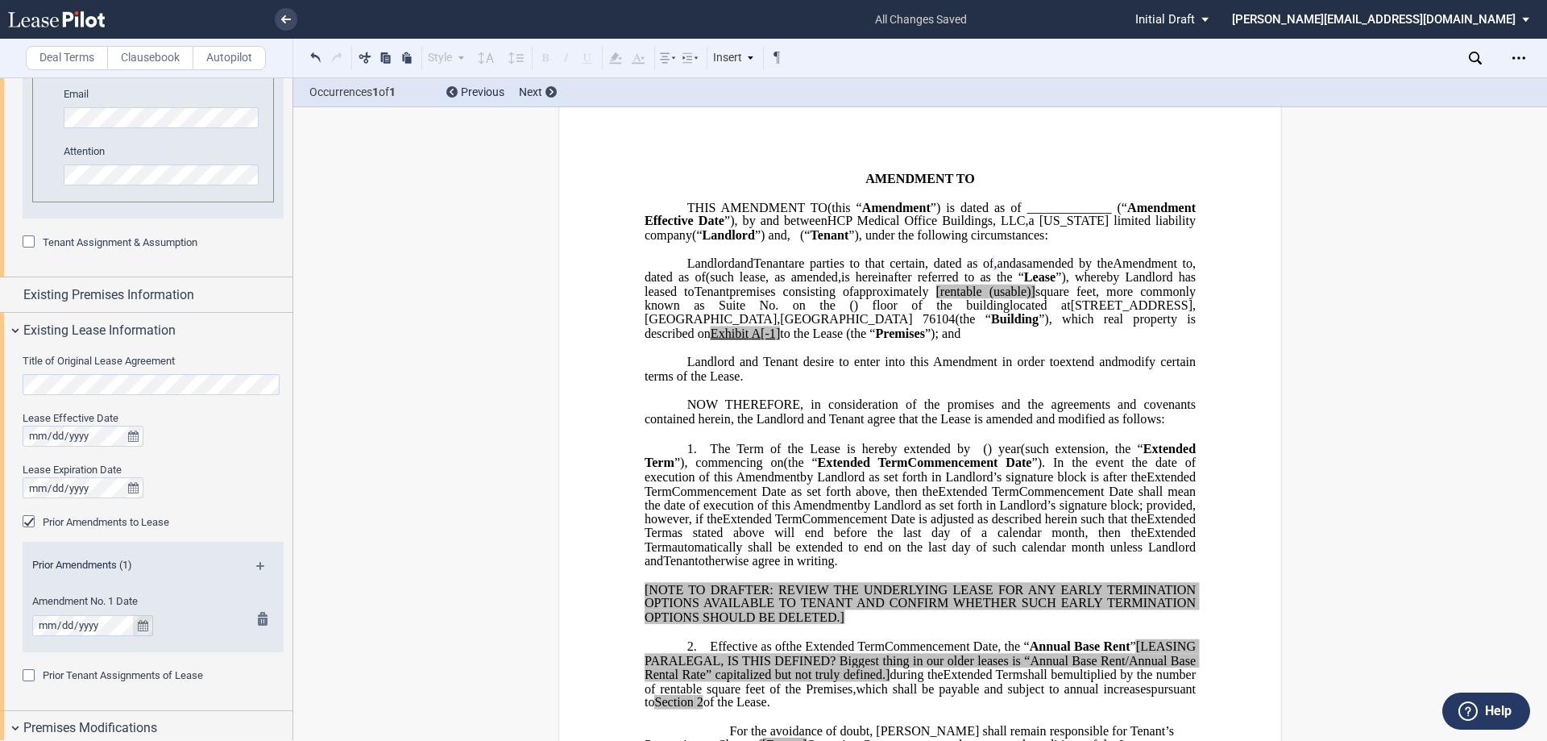
click at [141, 629] on icon "true" at bounding box center [143, 625] width 10 height 11
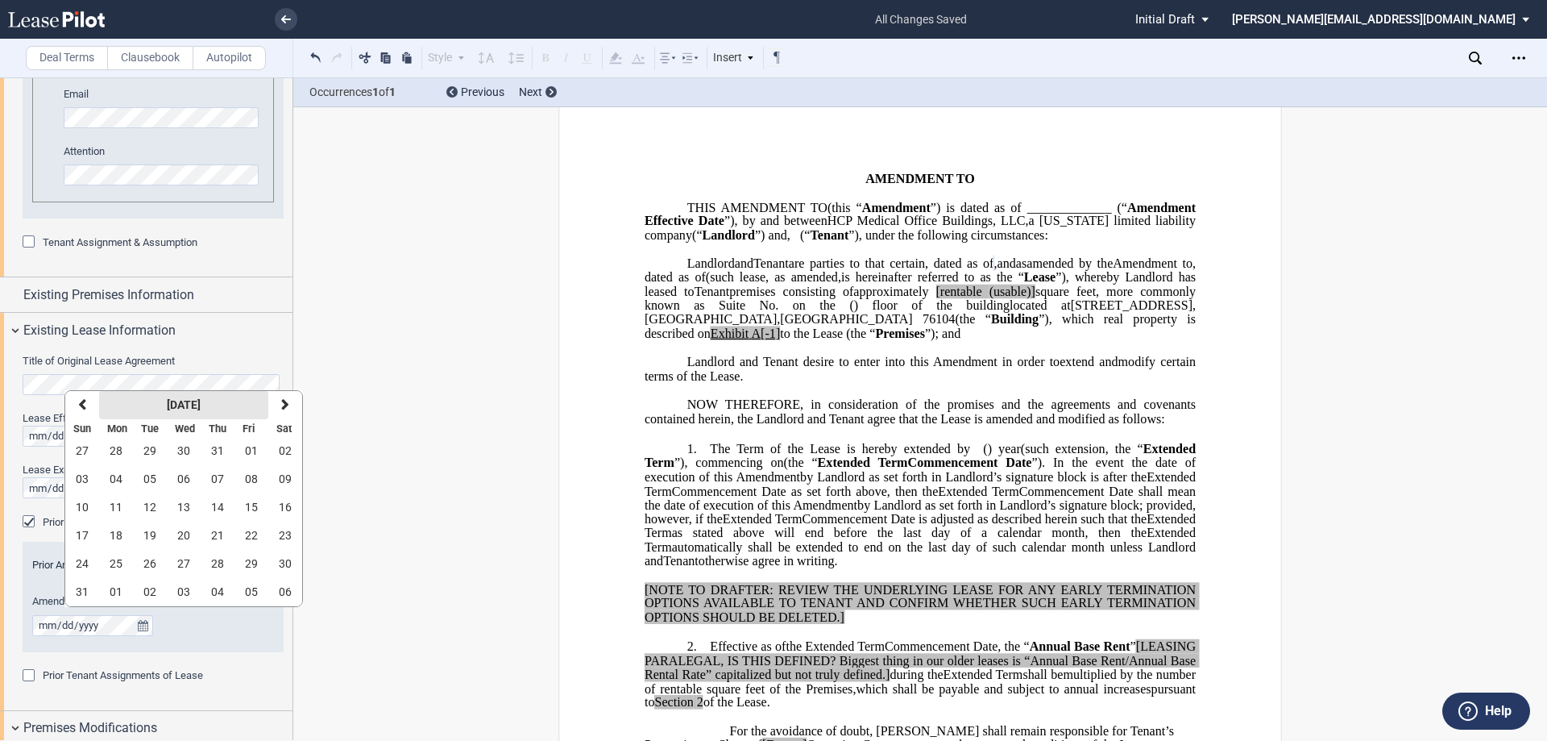
click at [166, 397] on button "[DATE]" at bounding box center [183, 405] width 169 height 28
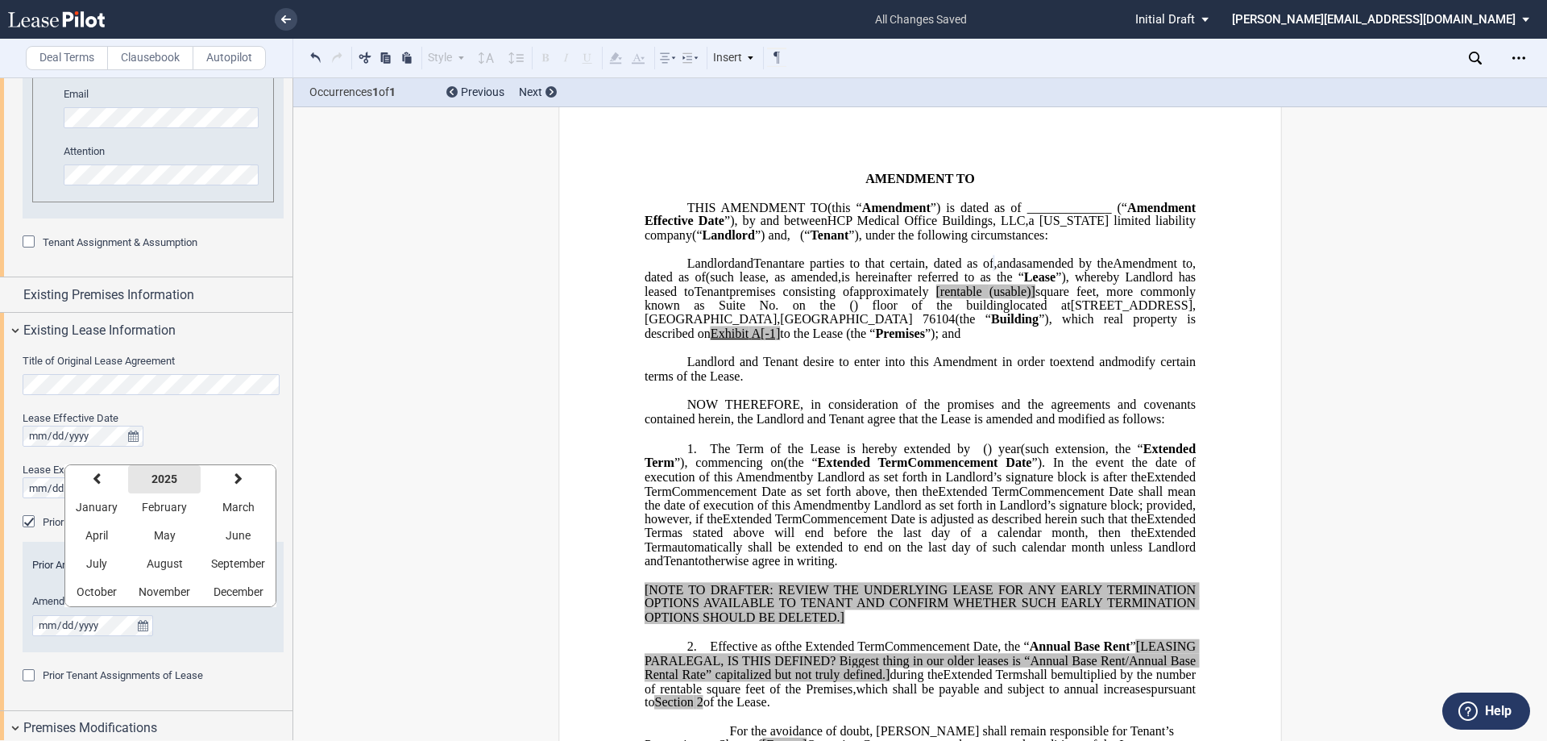
click at [165, 471] on button "2025" at bounding box center [164, 479] width 73 height 28
click at [96, 485] on button "previous" at bounding box center [88, 479] width 47 height 28
click at [268, 585] on span "2020" at bounding box center [276, 591] width 26 height 13
click at [105, 560] on span "July" at bounding box center [96, 563] width 21 height 13
click at [251, 569] on span "31" at bounding box center [251, 563] width 13 height 13
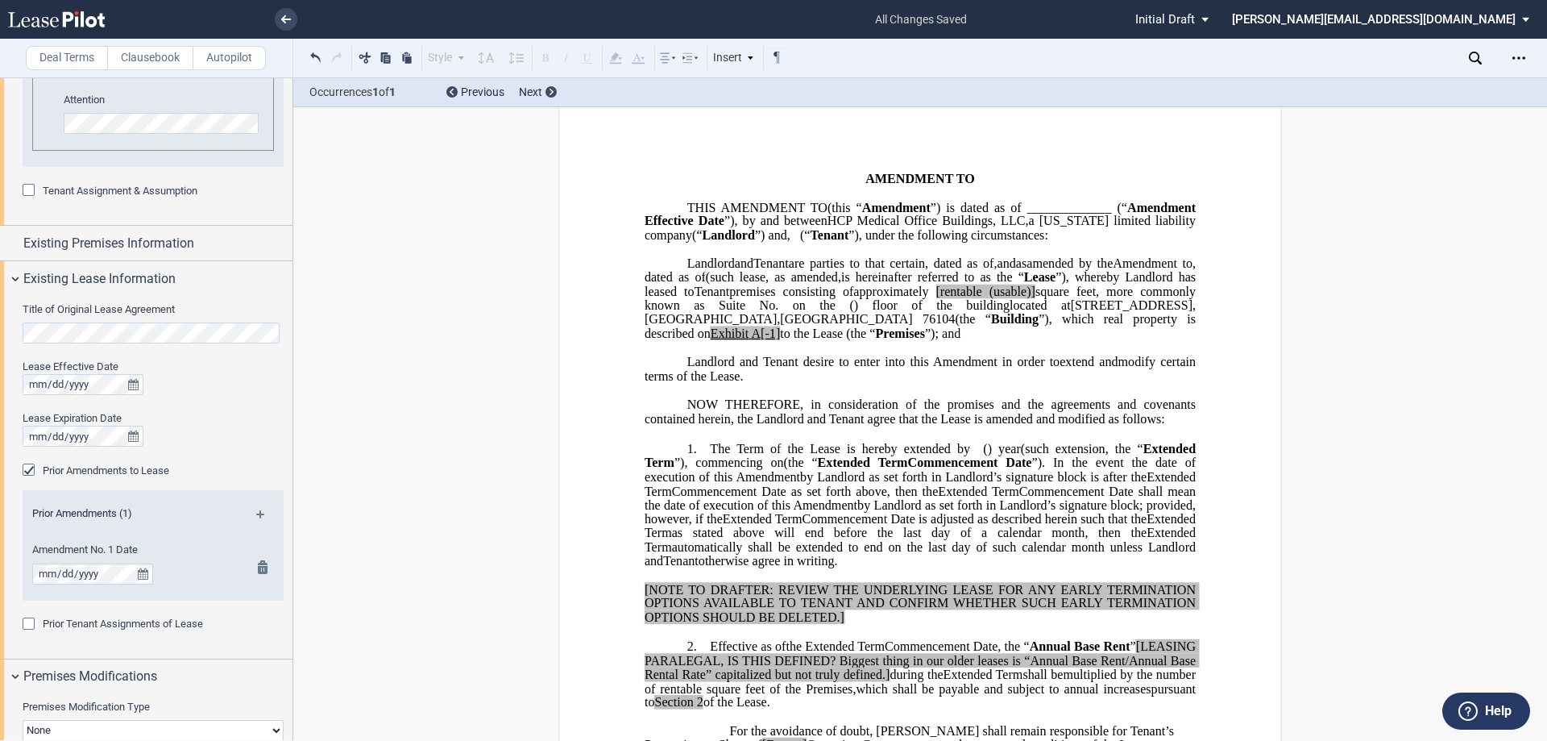
scroll to position [1048, 0]
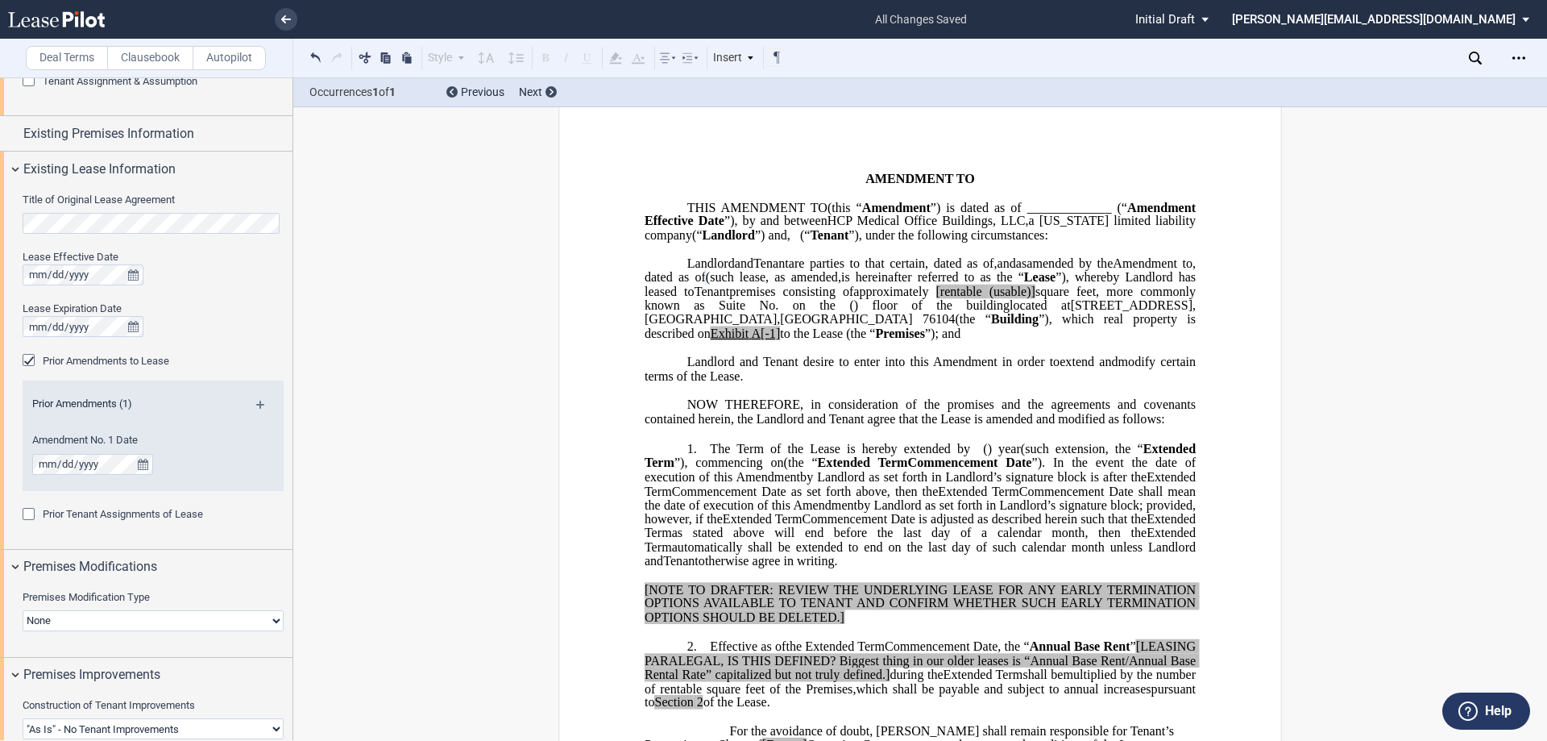
click at [134, 618] on select "None Expansion Relocation" at bounding box center [153, 620] width 261 height 21
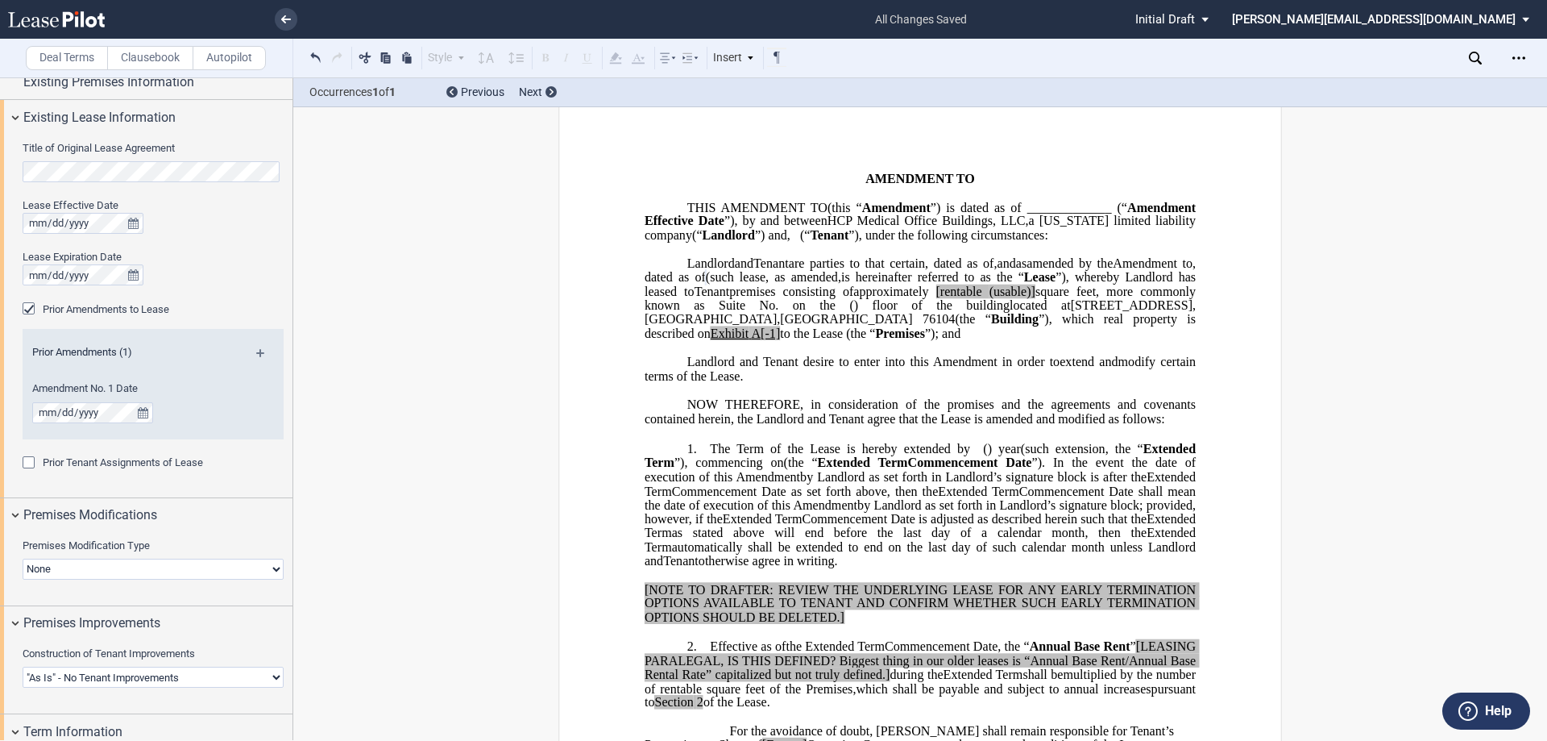
scroll to position [1128, 0]
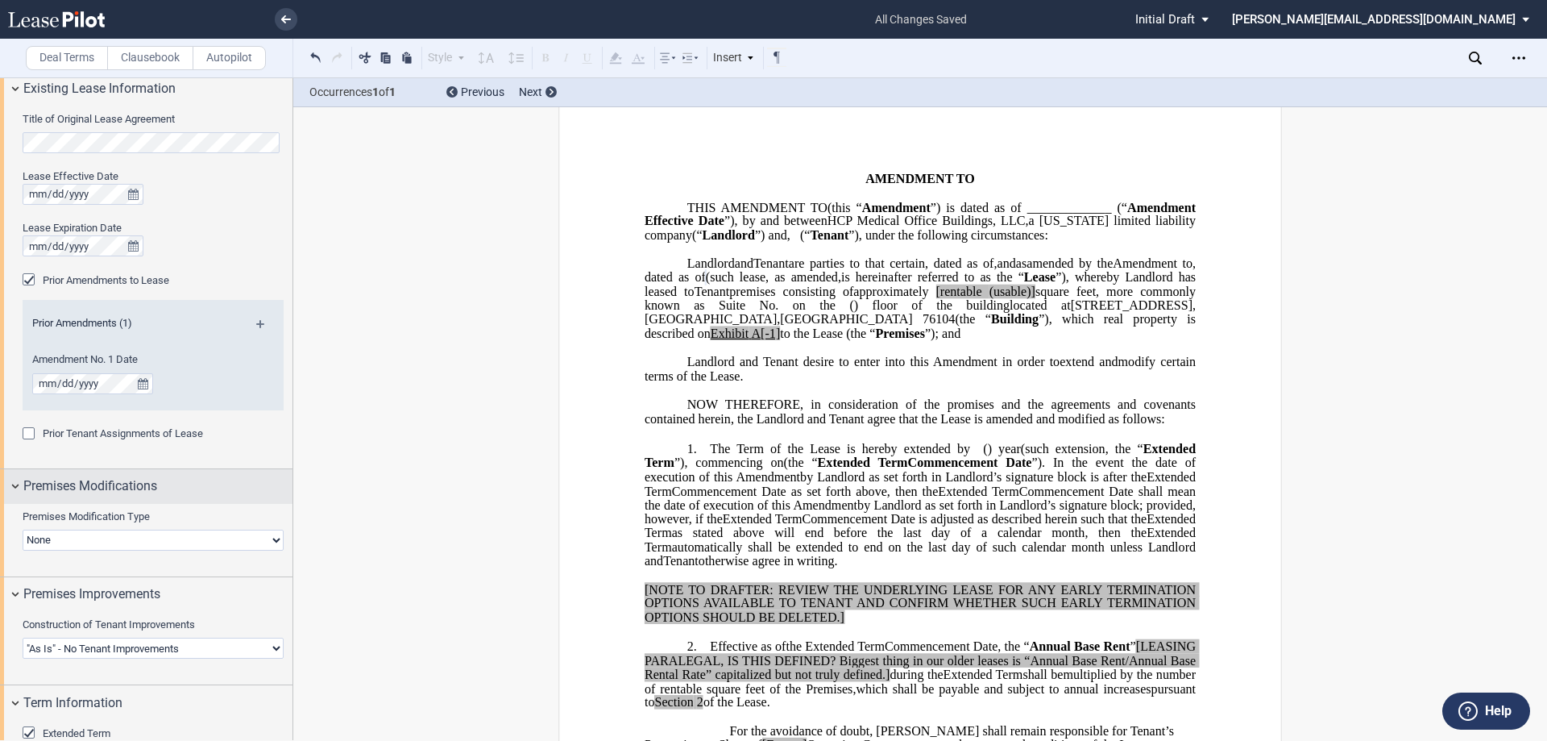
click at [15, 484] on div "Premises Modifications" at bounding box center [146, 486] width 293 height 35
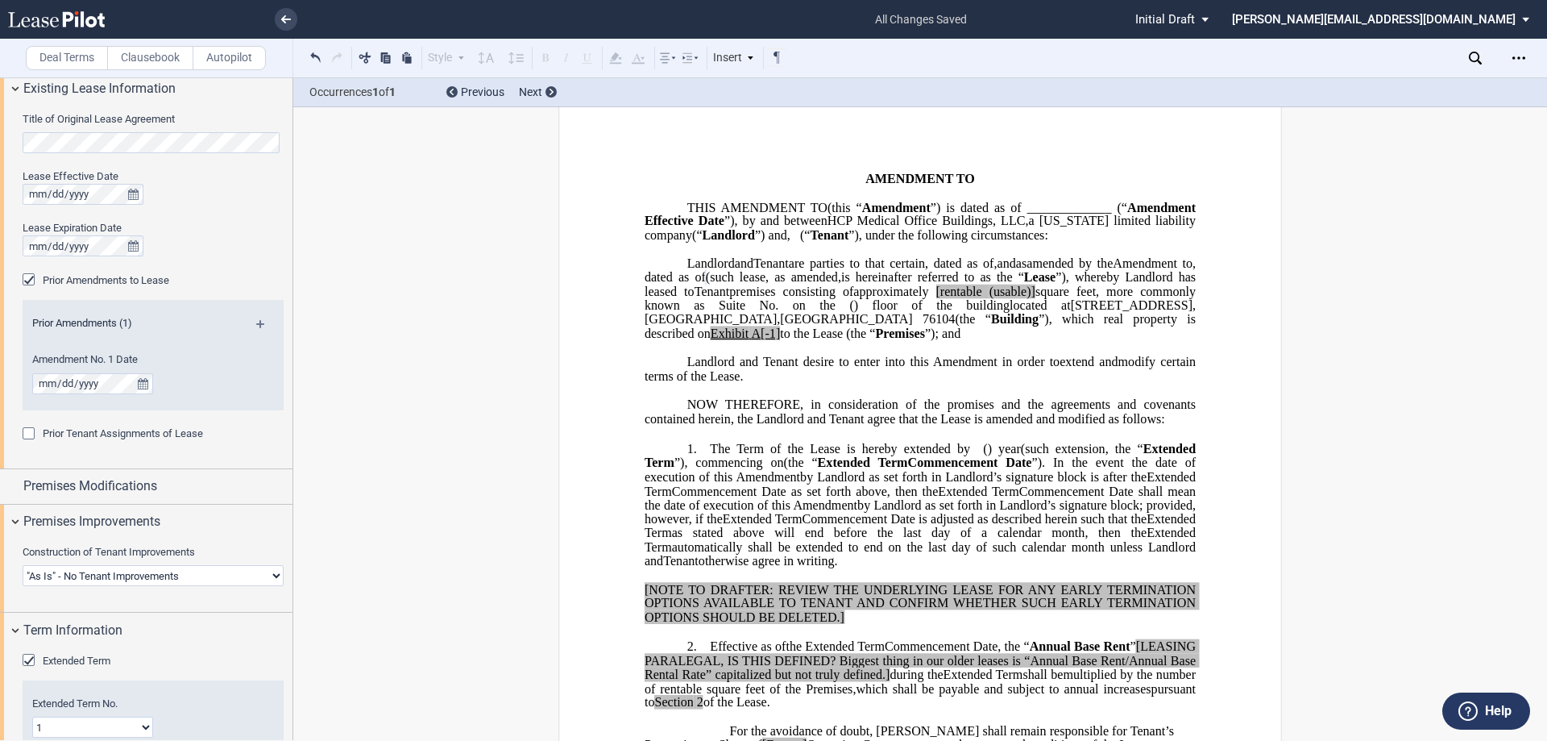
click at [151, 583] on select "Landlord Constructs Tenant Improvements Tenant Constructs Tenant Improvements "…" at bounding box center [153, 575] width 261 height 21
click at [135, 567] on select "Landlord Constructs Tenant Improvements Tenant Constructs Tenant Improvements "…" at bounding box center [153, 575] width 261 height 21
select select "tenant"
click at [23, 565] on select "Landlord Constructs Tenant Improvements Tenant Constructs Tenant Improvements "…" at bounding box center [153, 575] width 261 height 21
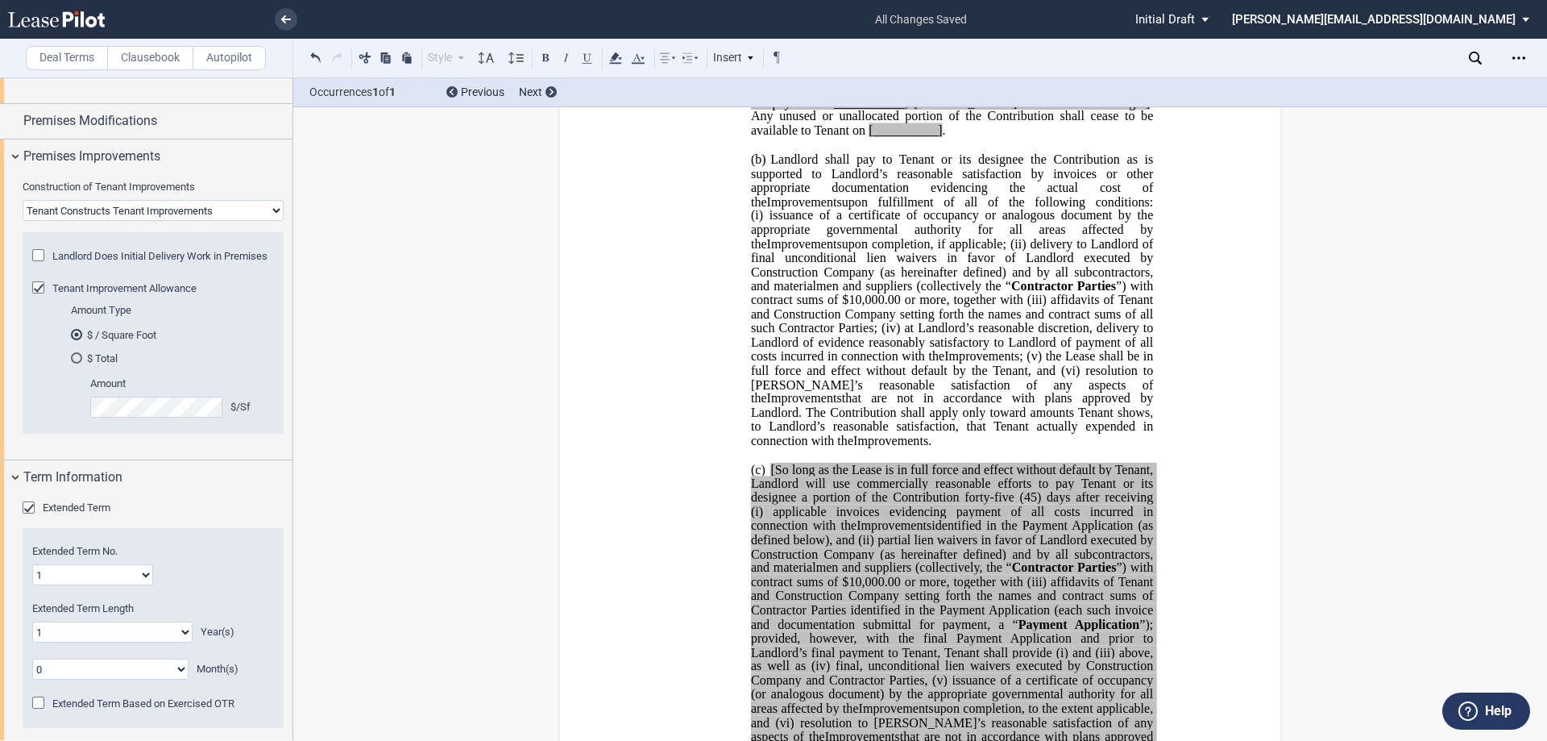
scroll to position [1531, 0]
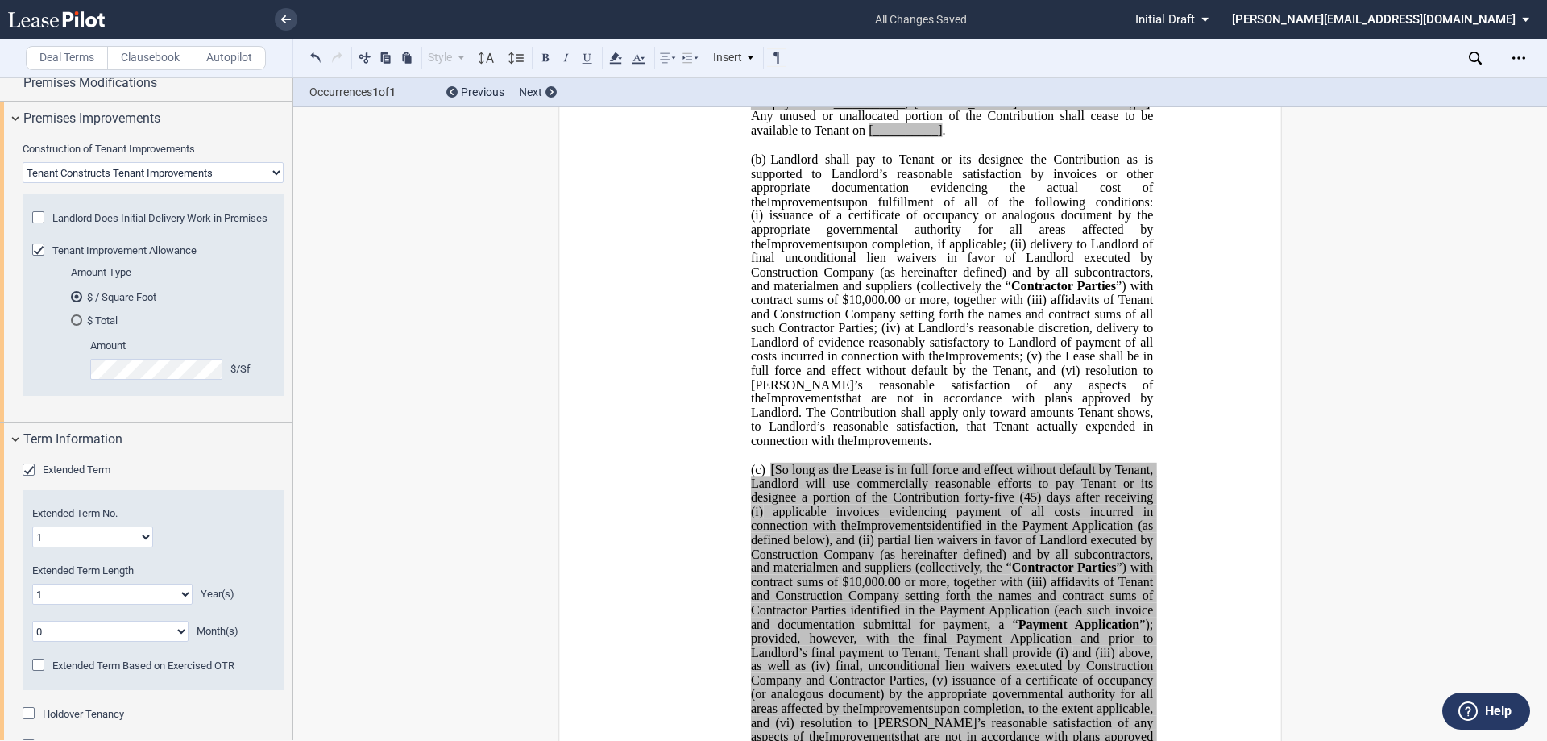
click at [56, 604] on select "0 1 2 3 4 5 6 7 8 9 10 11 12 13 14 15 16 17 18 19 20" at bounding box center [112, 593] width 160 height 21
select select "number:3"
click at [32, 596] on select "0 1 2 3 4 5 6 7 8 9 10 11 12 13 14 15 16 17 18 19 20" at bounding box center [112, 593] width 160 height 21
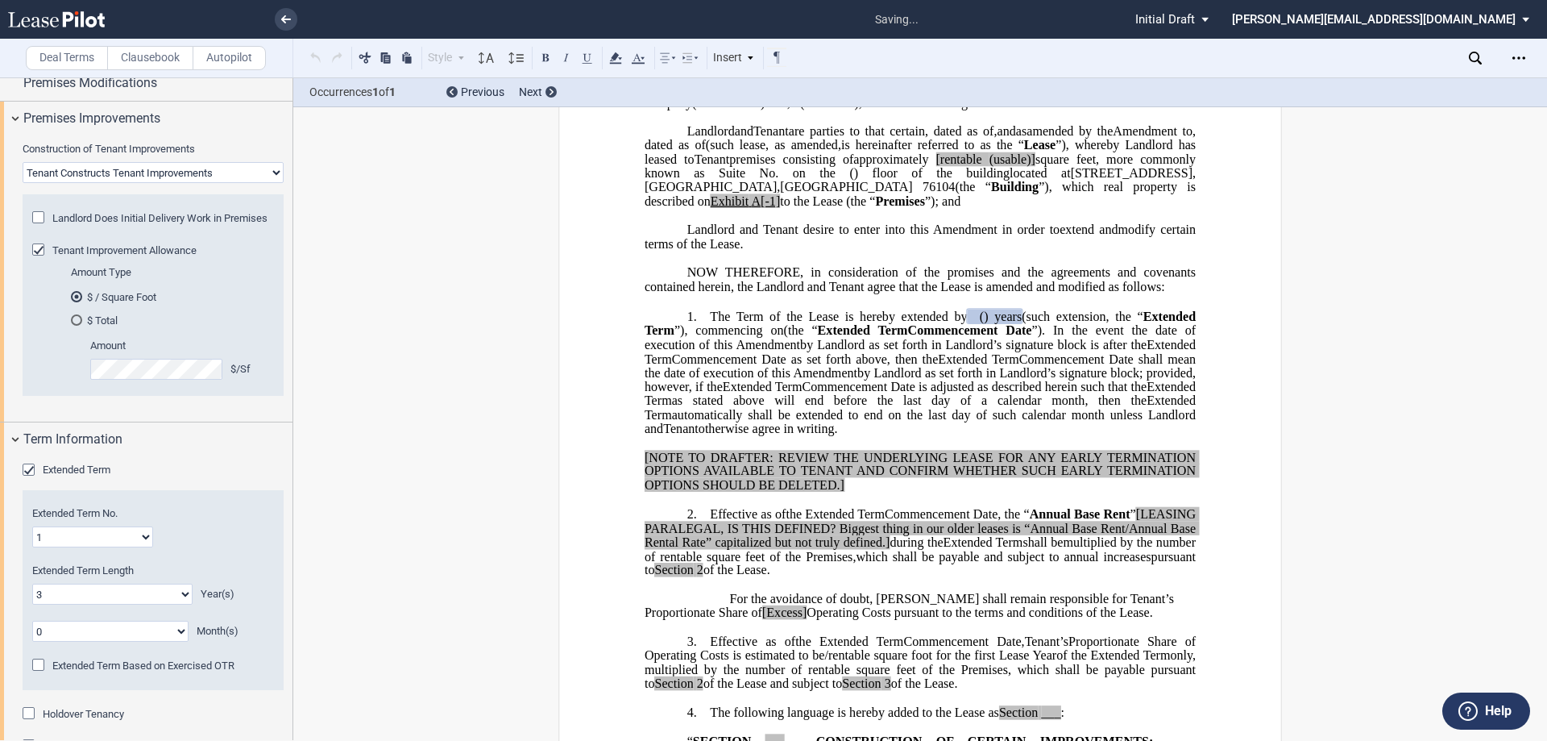
scroll to position [1612, 0]
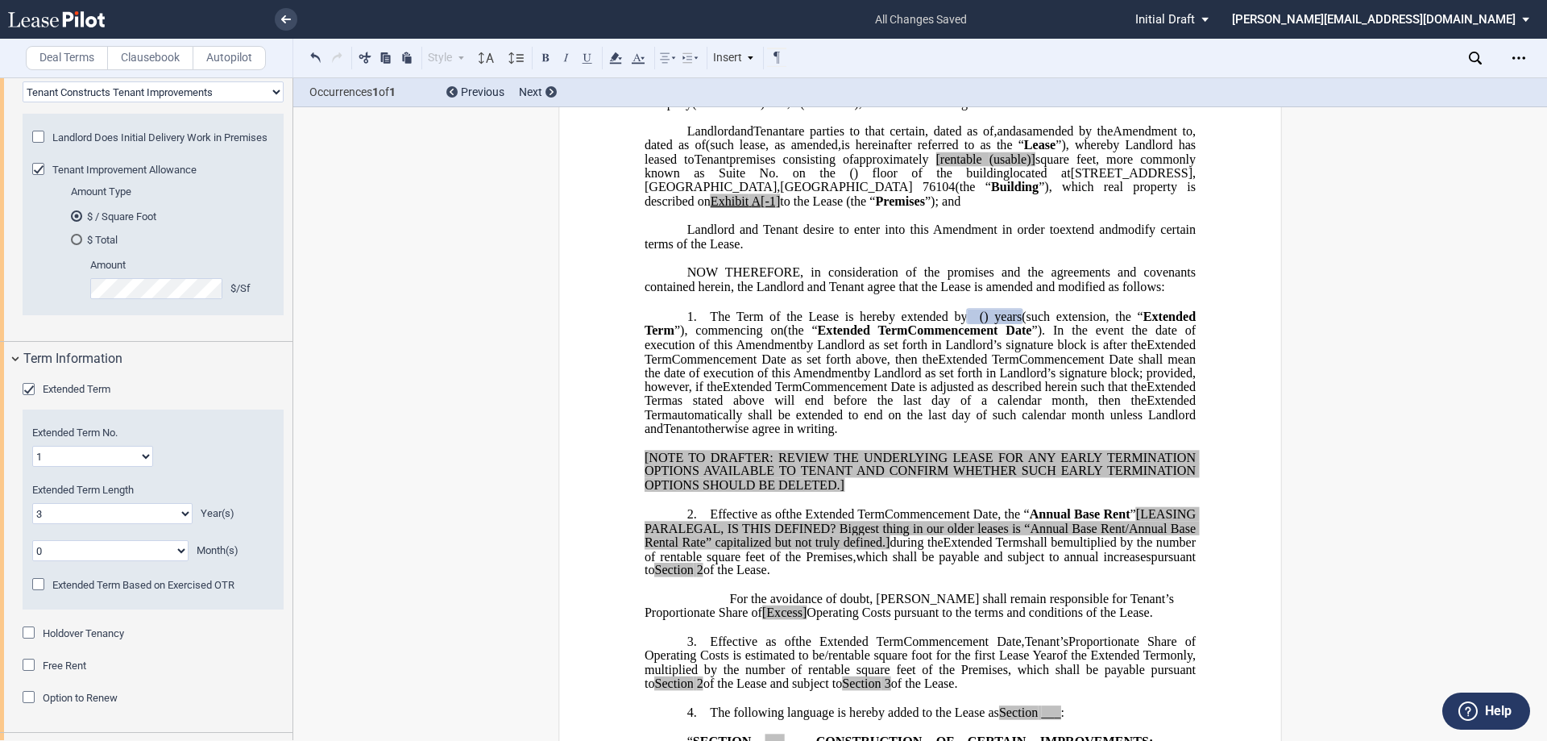
click at [40, 594] on div "Extended Term Based on Exercised OTR" at bounding box center [40, 586] width 16 height 16
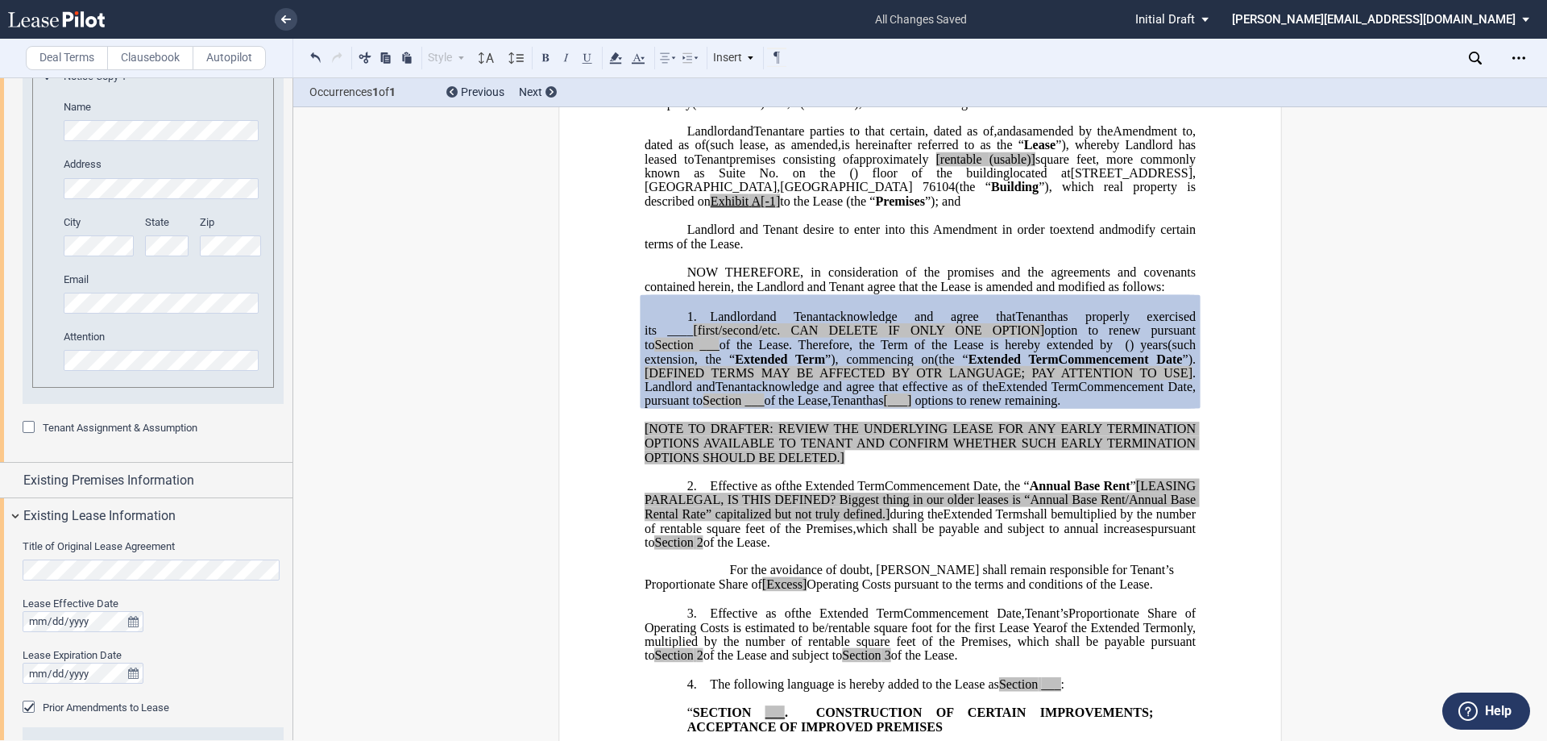
scroll to position [0, 0]
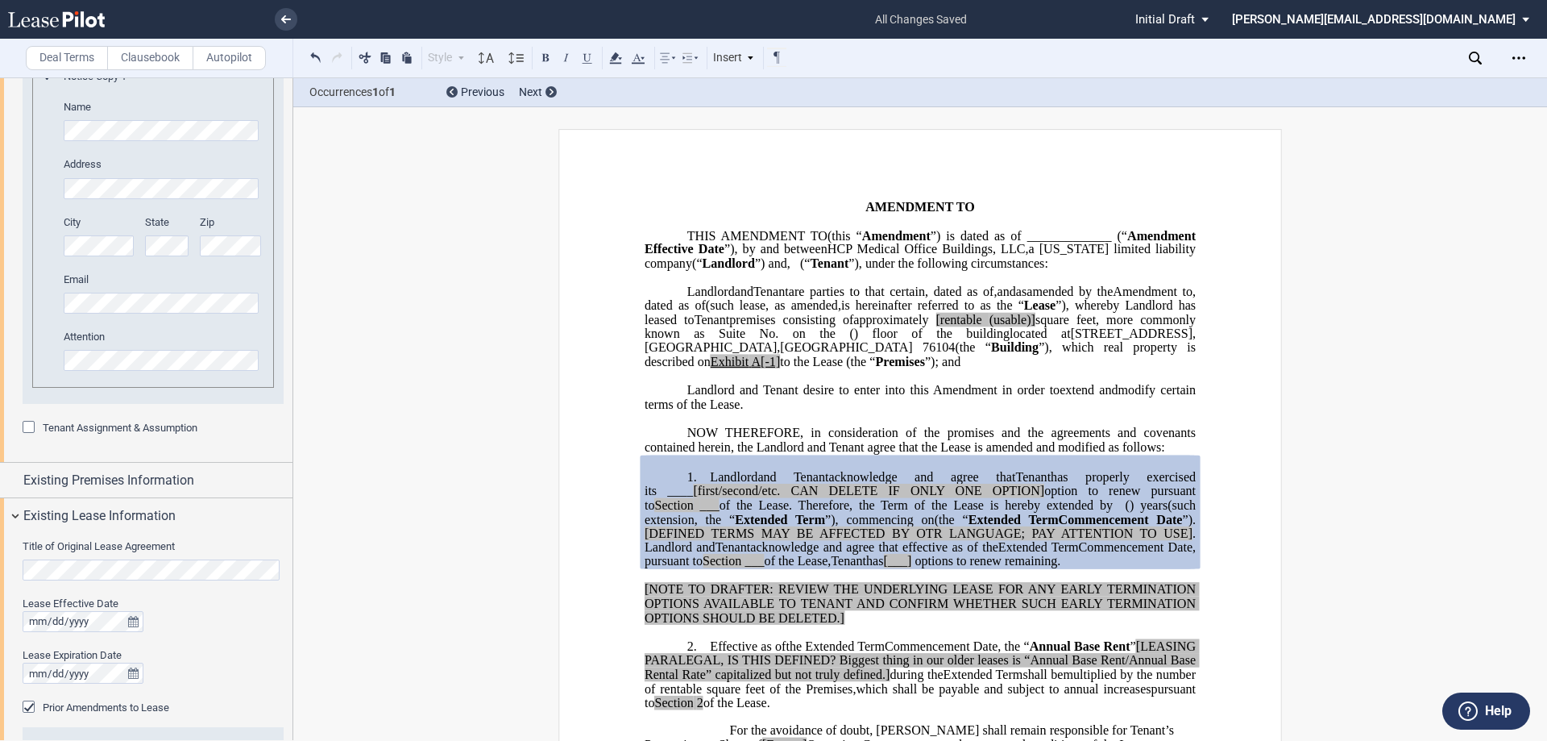
click at [982, 326] on span "[rentable" at bounding box center [959, 319] width 46 height 15
drag, startPoint x: 1193, startPoint y: 361, endPoint x: 1142, endPoint y: 360, distance: 50.8
click at [1142, 340] on span "approximately ﻿ ﻿ rentable (usable)] square feet, more commonly known as Suite …" at bounding box center [922, 326] width 554 height 28
